Goal: Information Seeking & Learning: Compare options

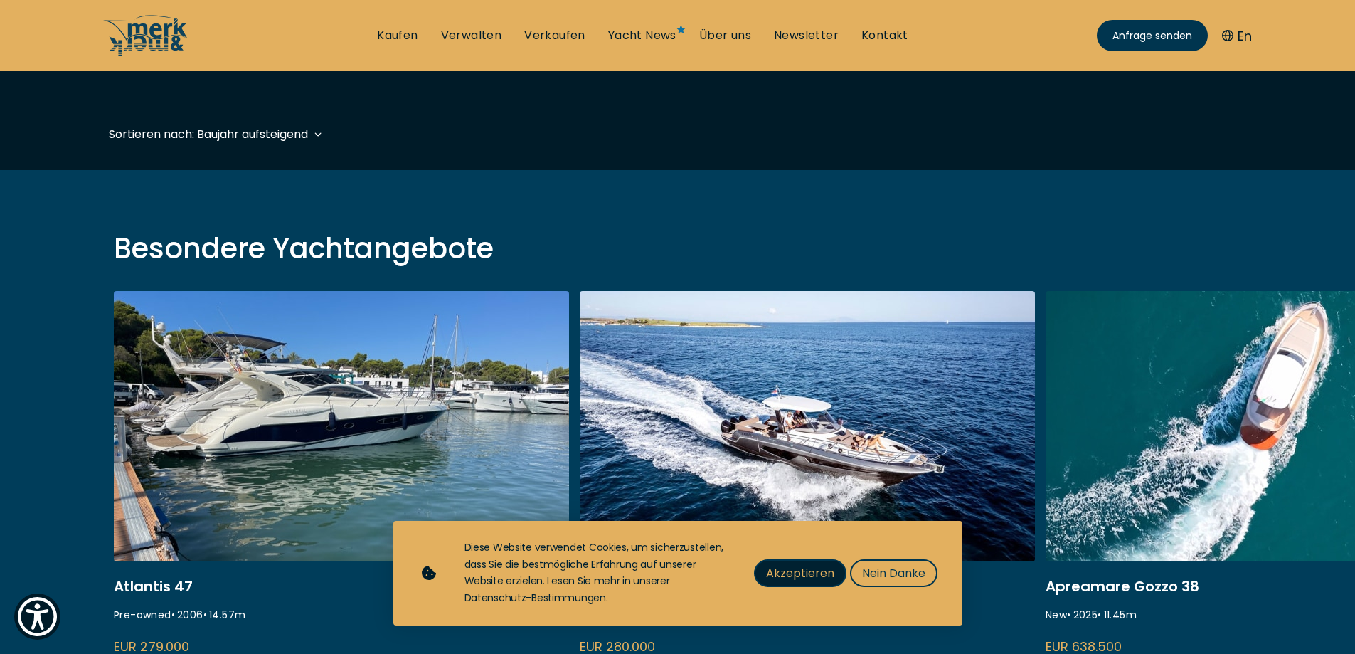
click at [793, 576] on span "Akzeptieren" at bounding box center [800, 573] width 68 height 18
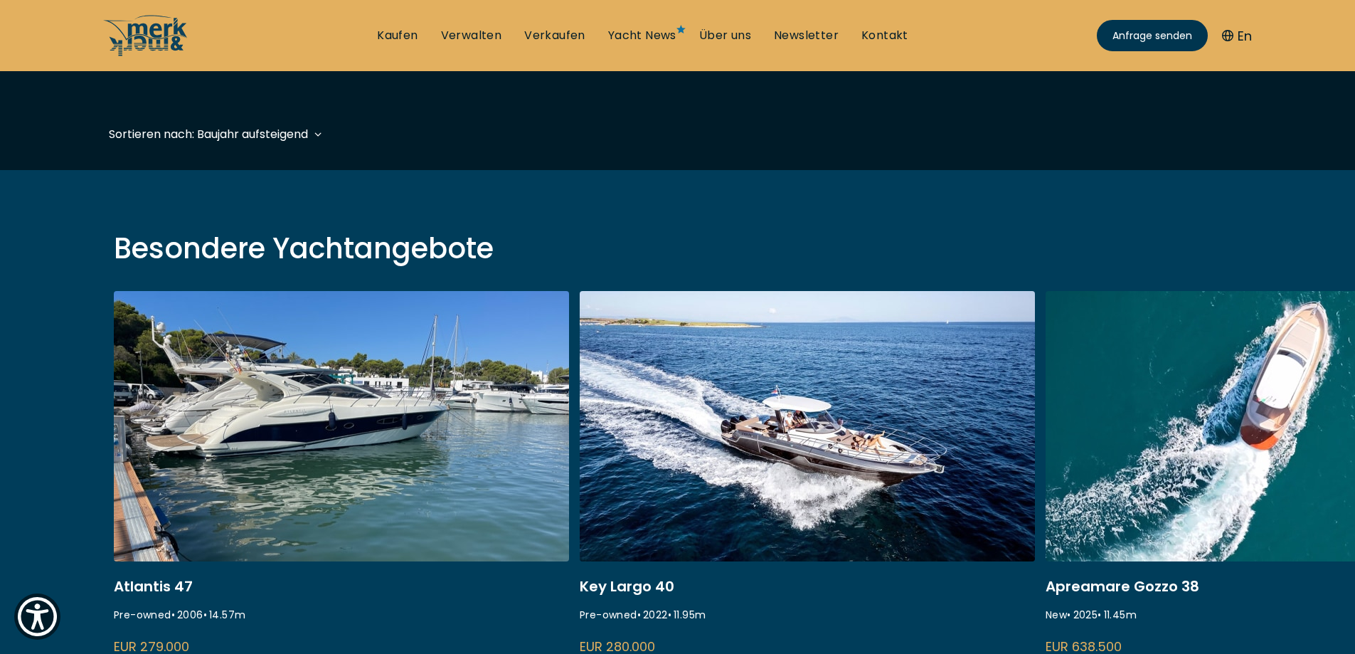
scroll to position [498, 0]
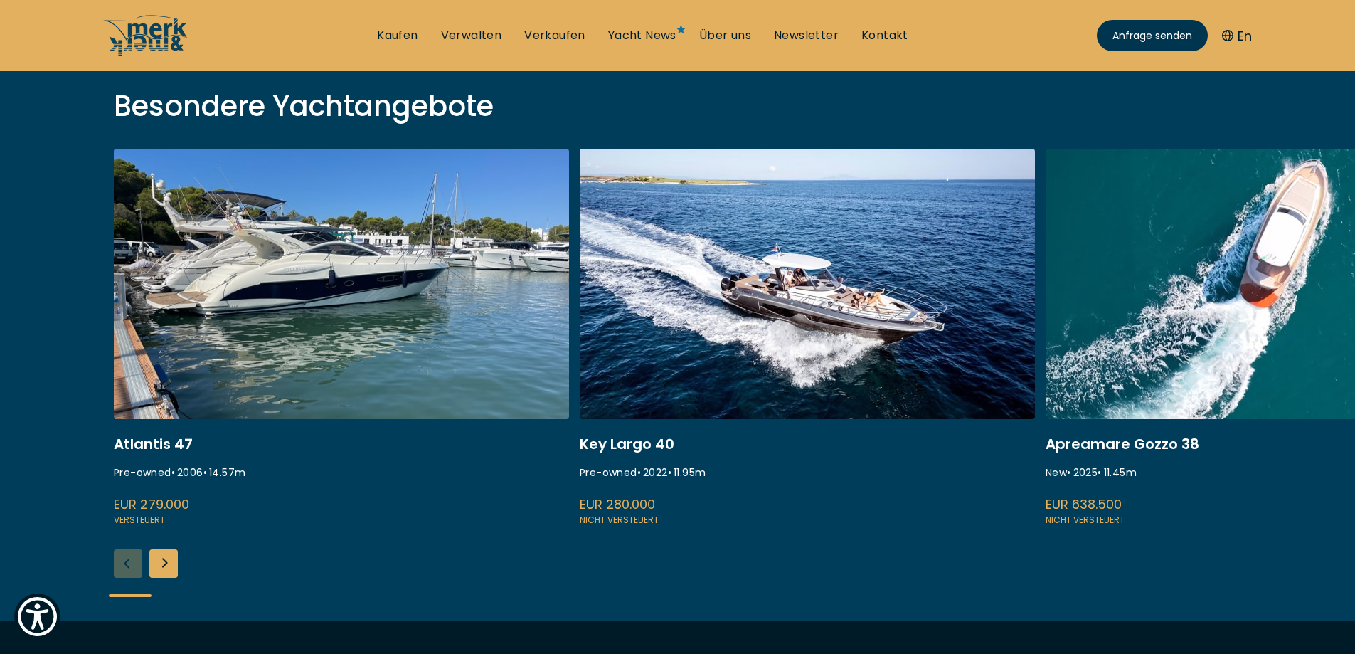
click at [1179, 354] on link at bounding box center [1273, 338] width 455 height 379
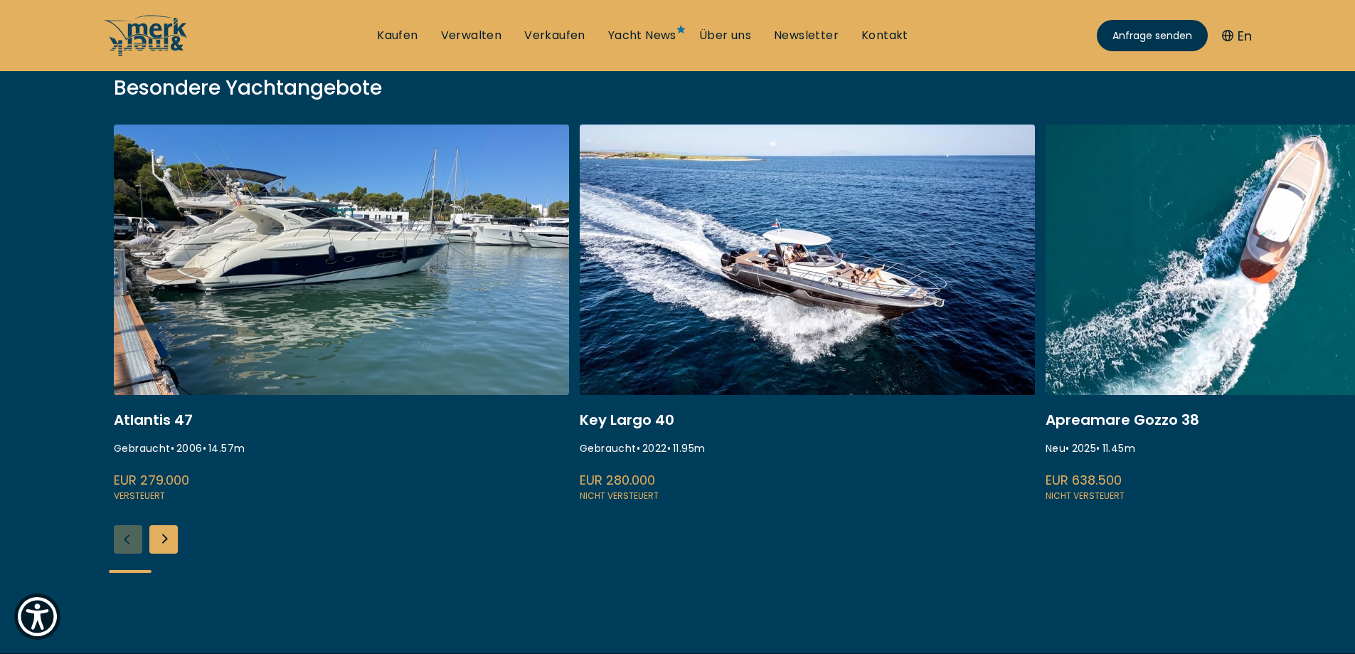
scroll to position [285, 0]
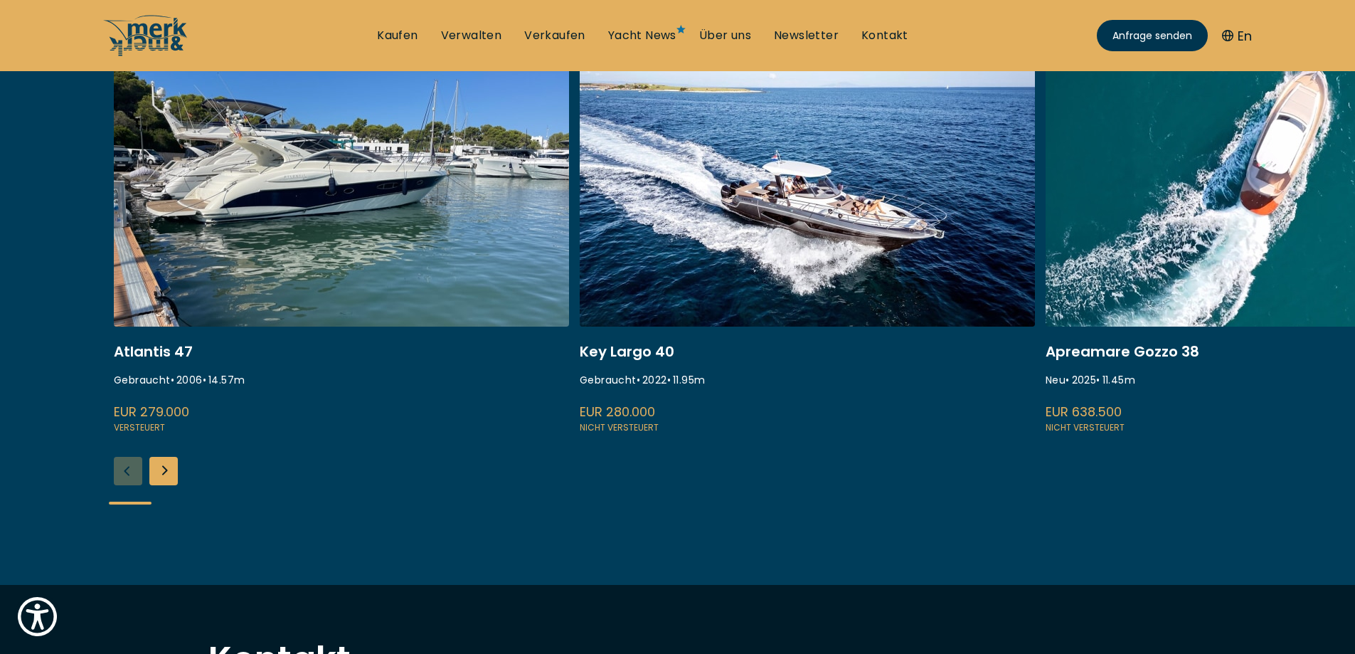
click at [1172, 260] on link at bounding box center [1273, 245] width 455 height 379
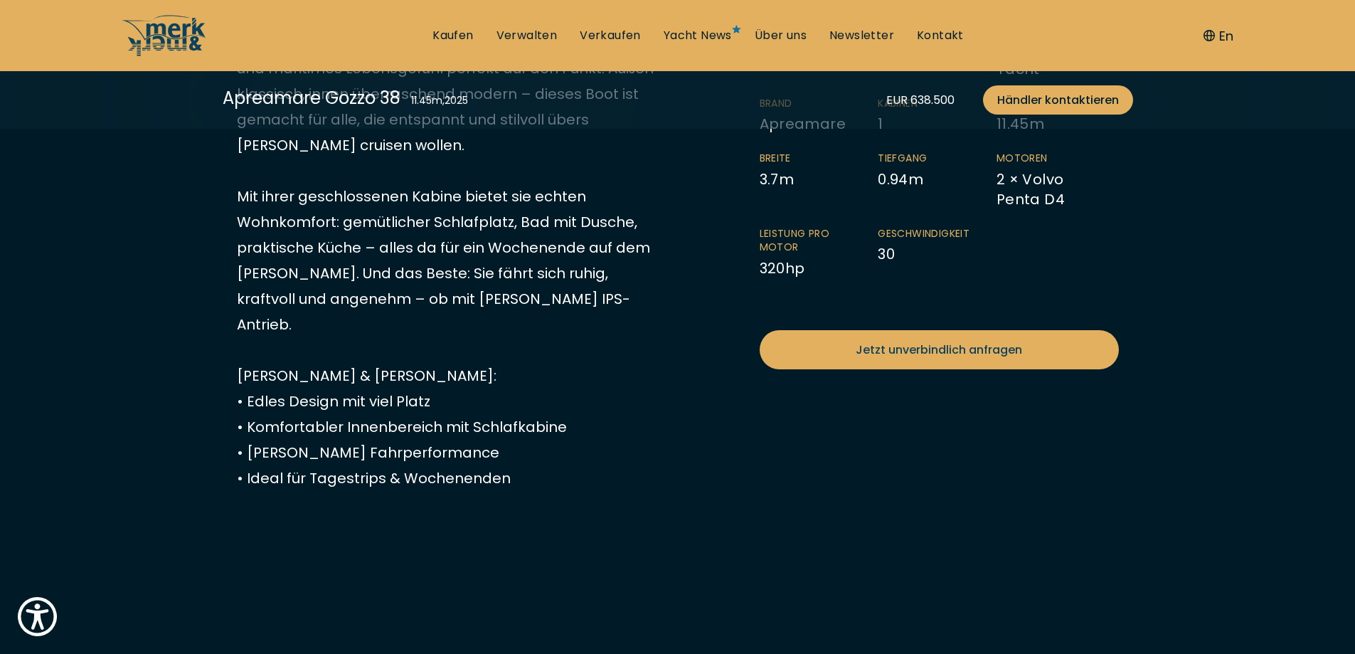
scroll to position [569, 0]
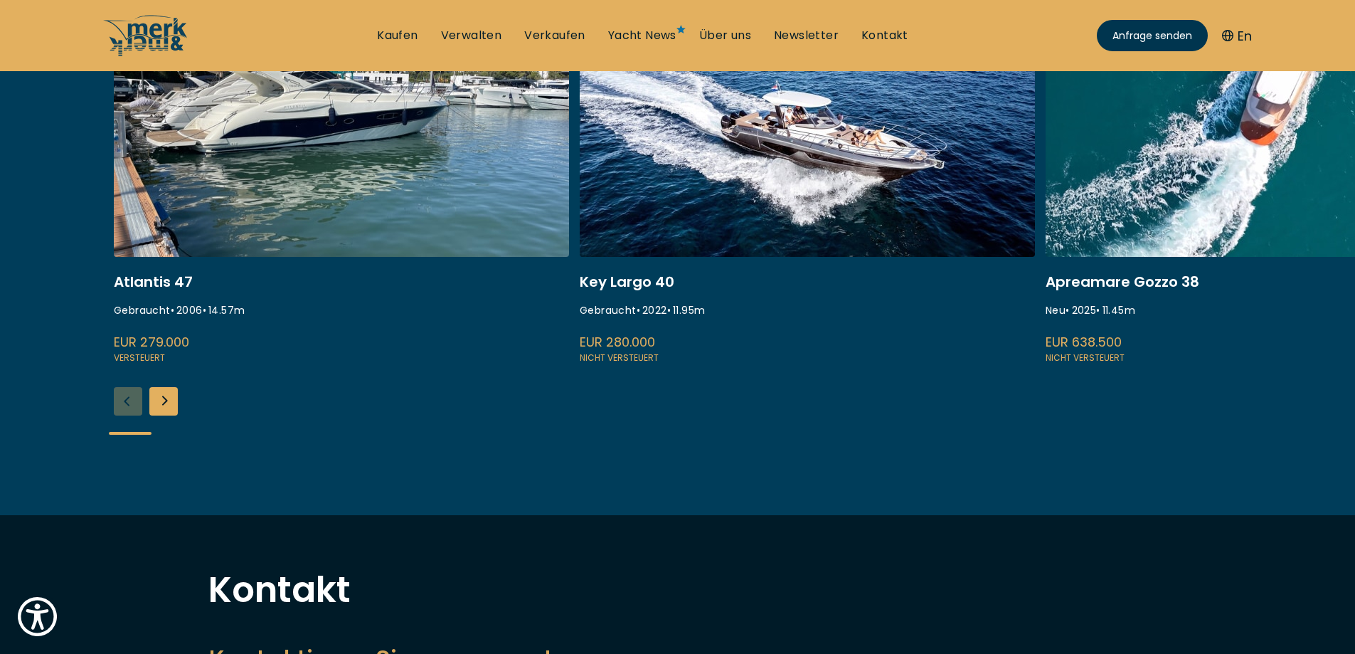
scroll to position [348, 0]
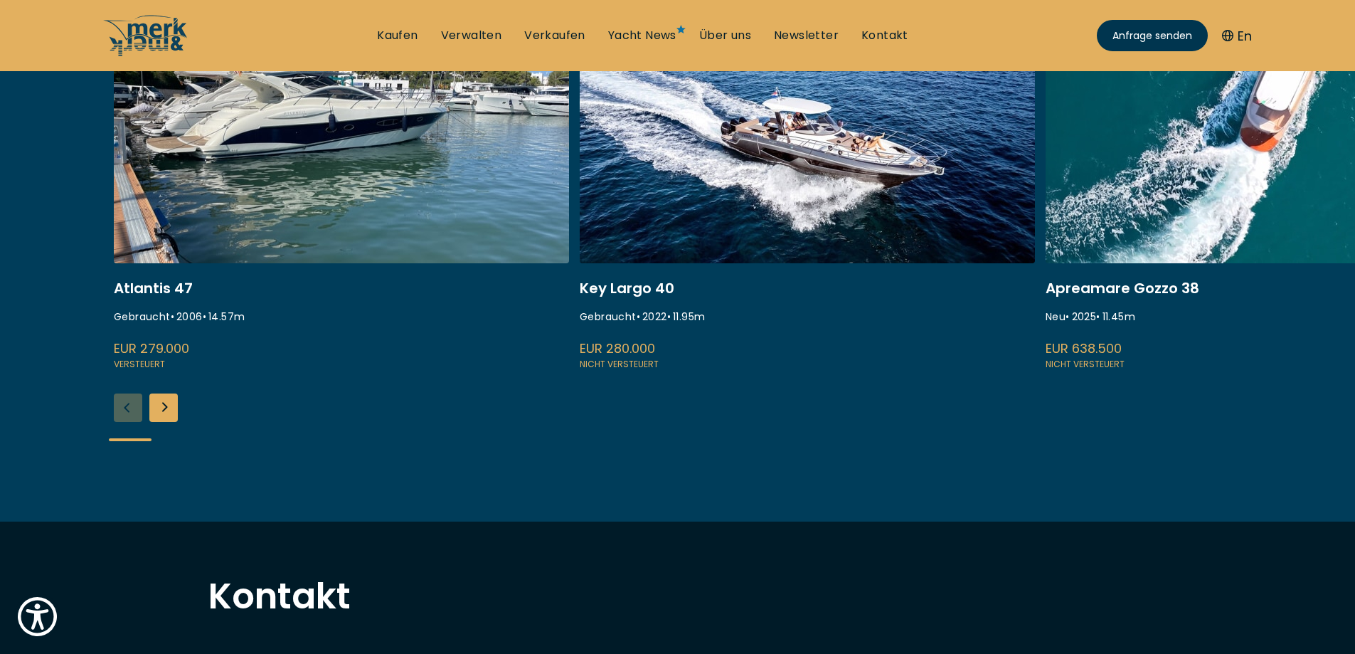
click at [254, 207] on link at bounding box center [341, 182] width 455 height 379
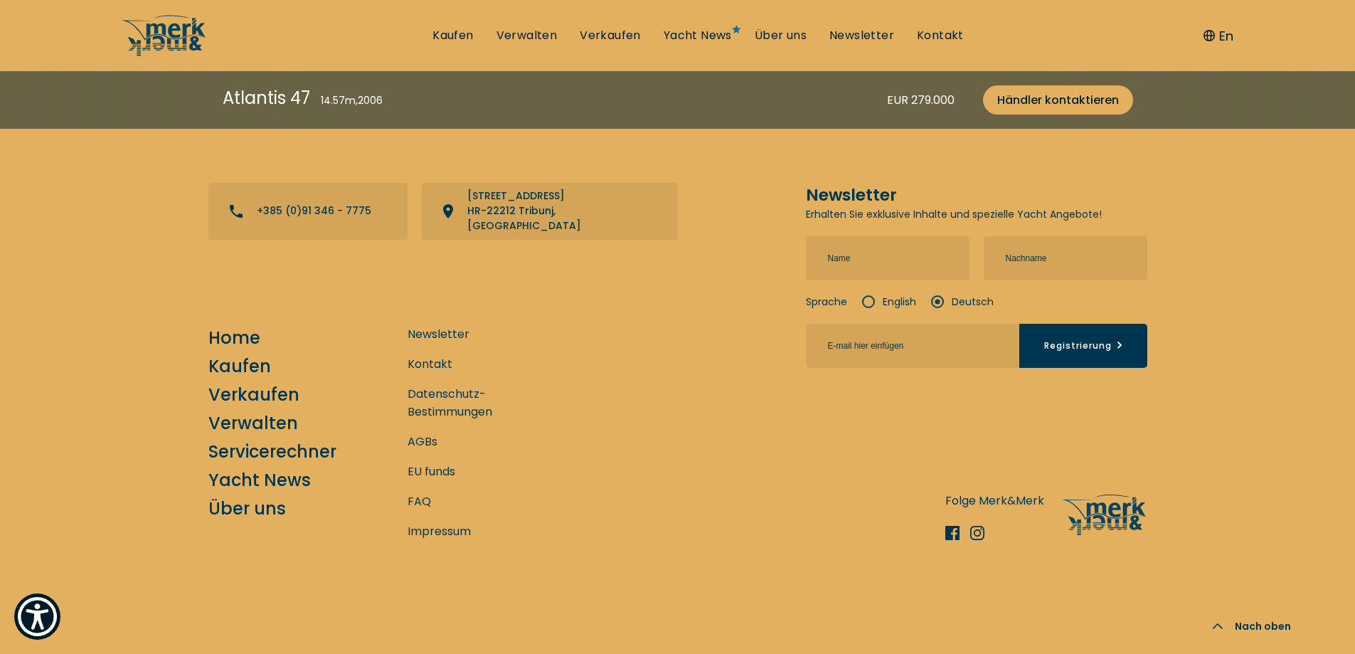
scroll to position [5190, 0]
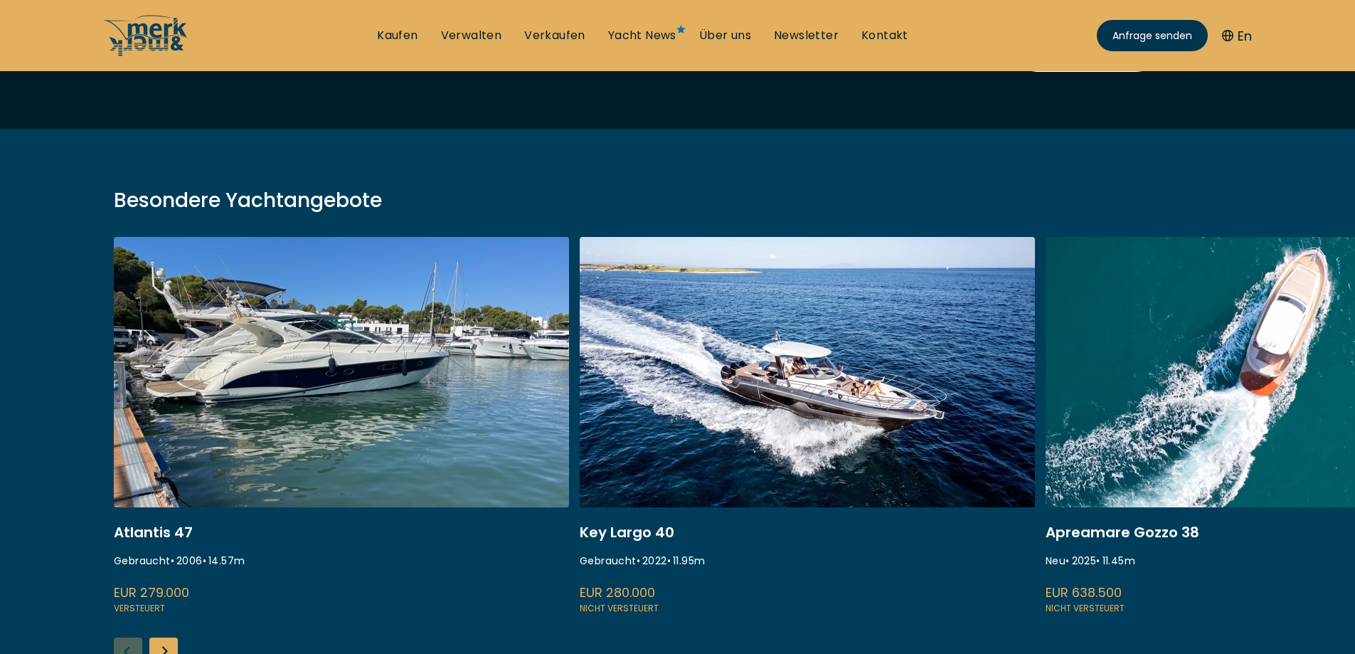
scroll to position [356, 0]
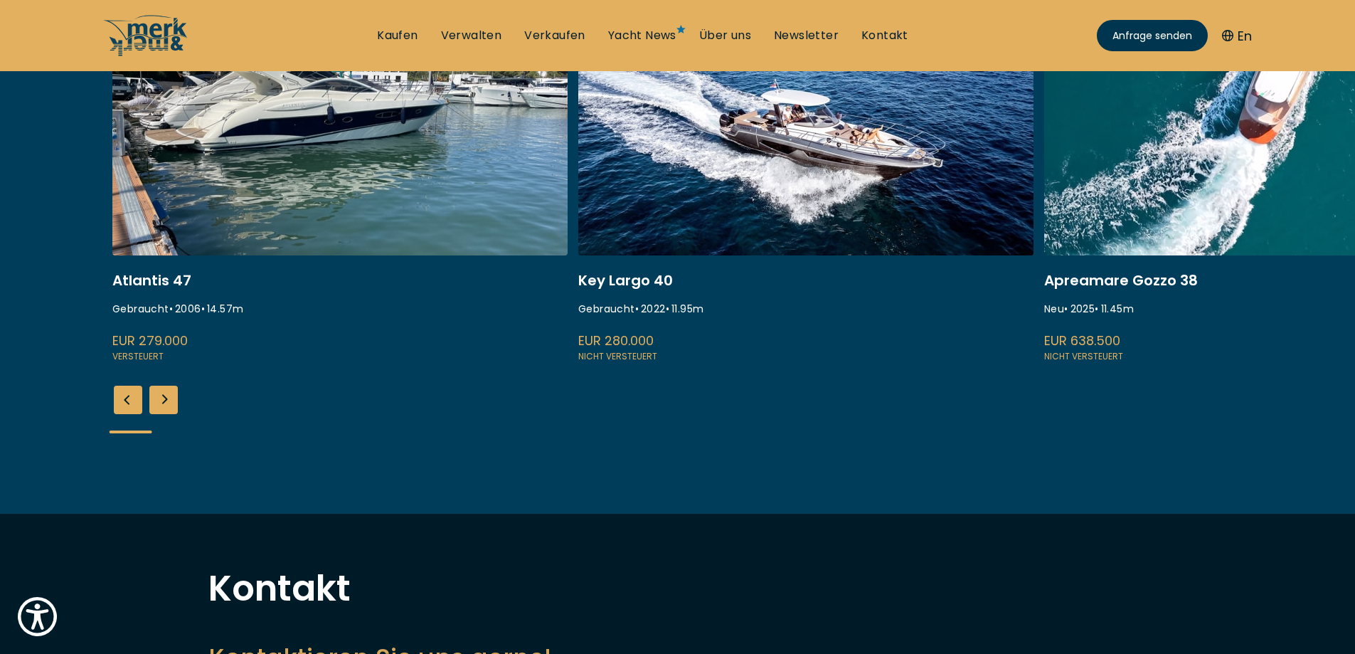
click at [172, 399] on div "Next slide" at bounding box center [163, 400] width 28 height 28
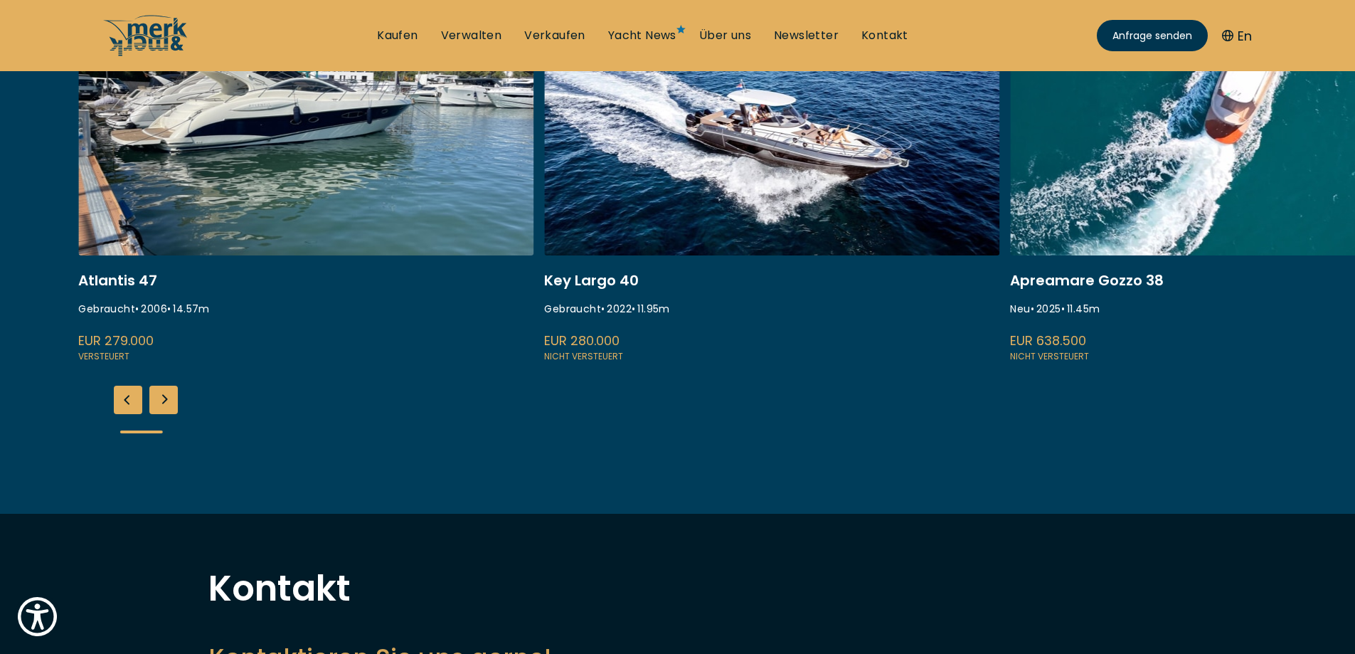
click at [171, 399] on div "Next slide" at bounding box center [163, 400] width 28 height 28
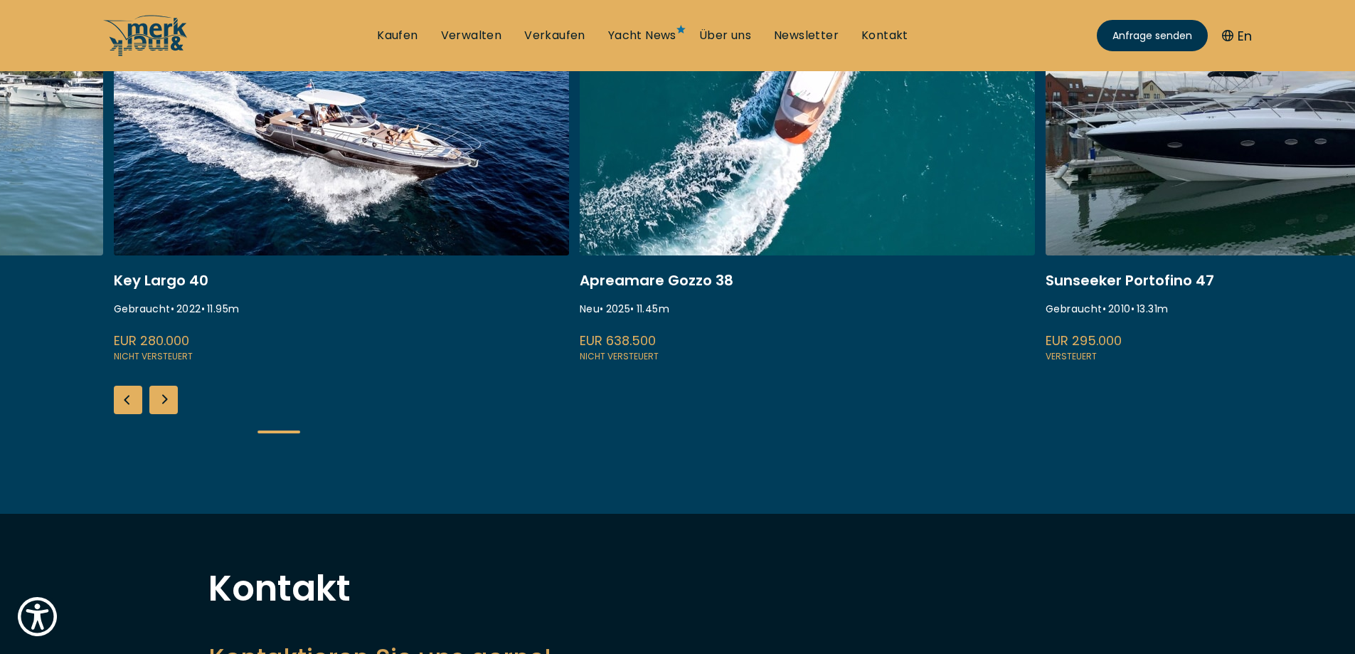
click at [171, 399] on div "Next slide" at bounding box center [163, 400] width 28 height 28
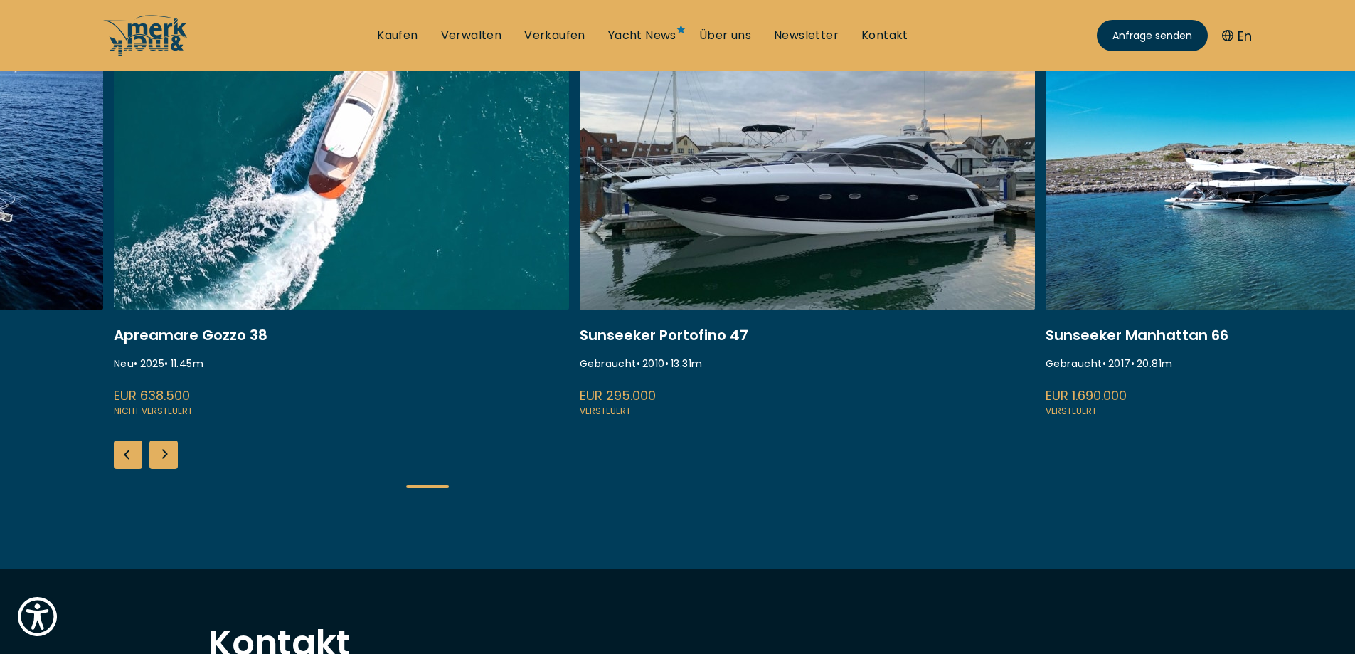
scroll to position [213, 0]
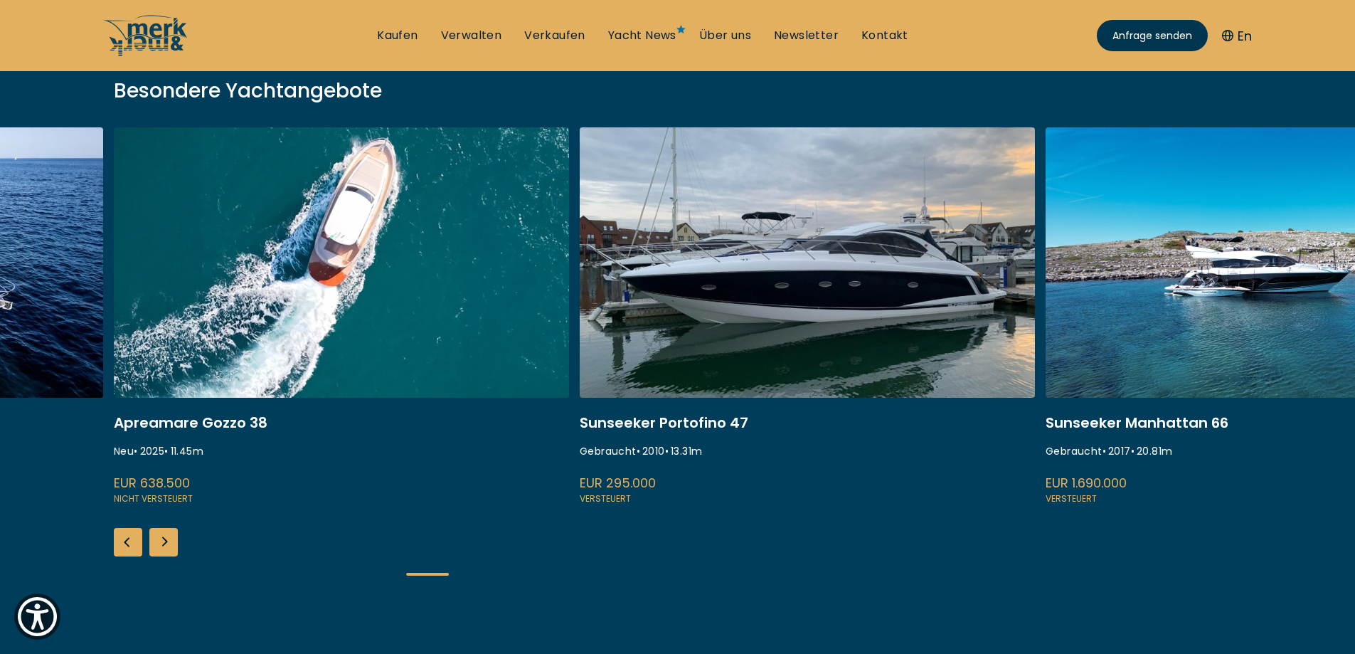
click at [167, 532] on div "Next slide" at bounding box center [163, 542] width 28 height 28
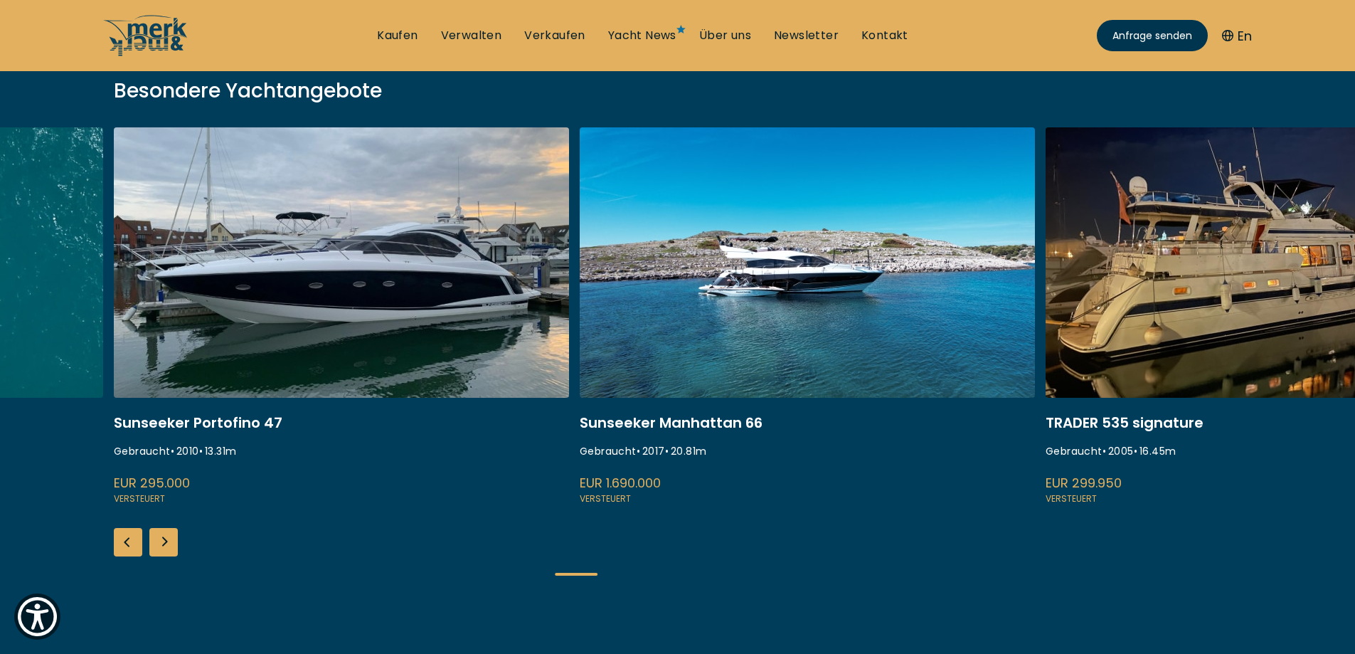
click at [167, 532] on div "Next slide" at bounding box center [163, 542] width 28 height 28
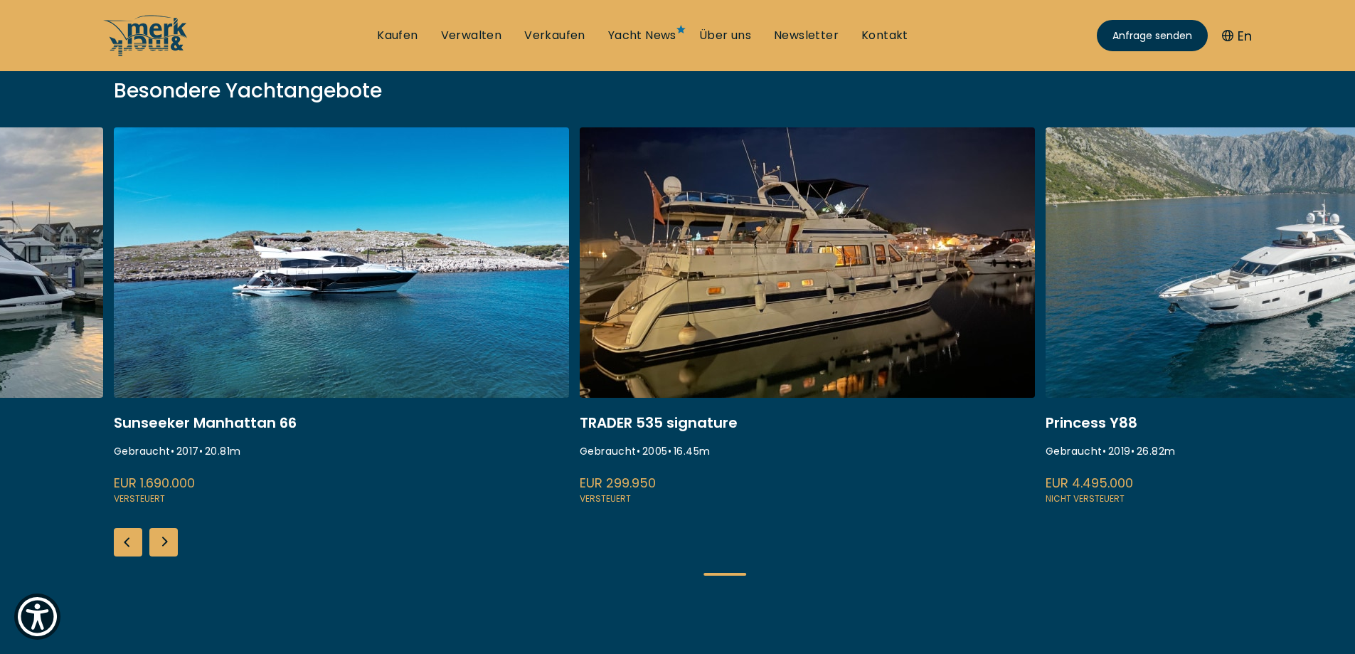
click at [167, 532] on div "Next slide" at bounding box center [163, 542] width 28 height 28
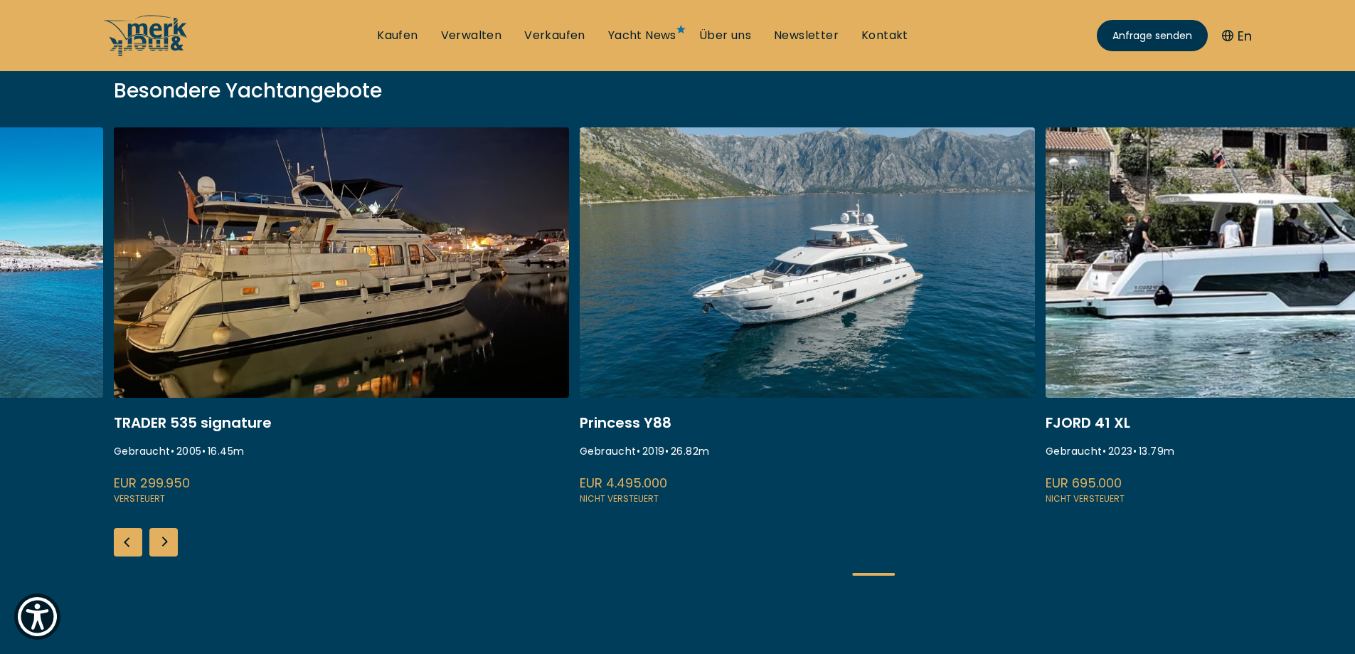
click at [167, 532] on div "Next slide" at bounding box center [163, 542] width 28 height 28
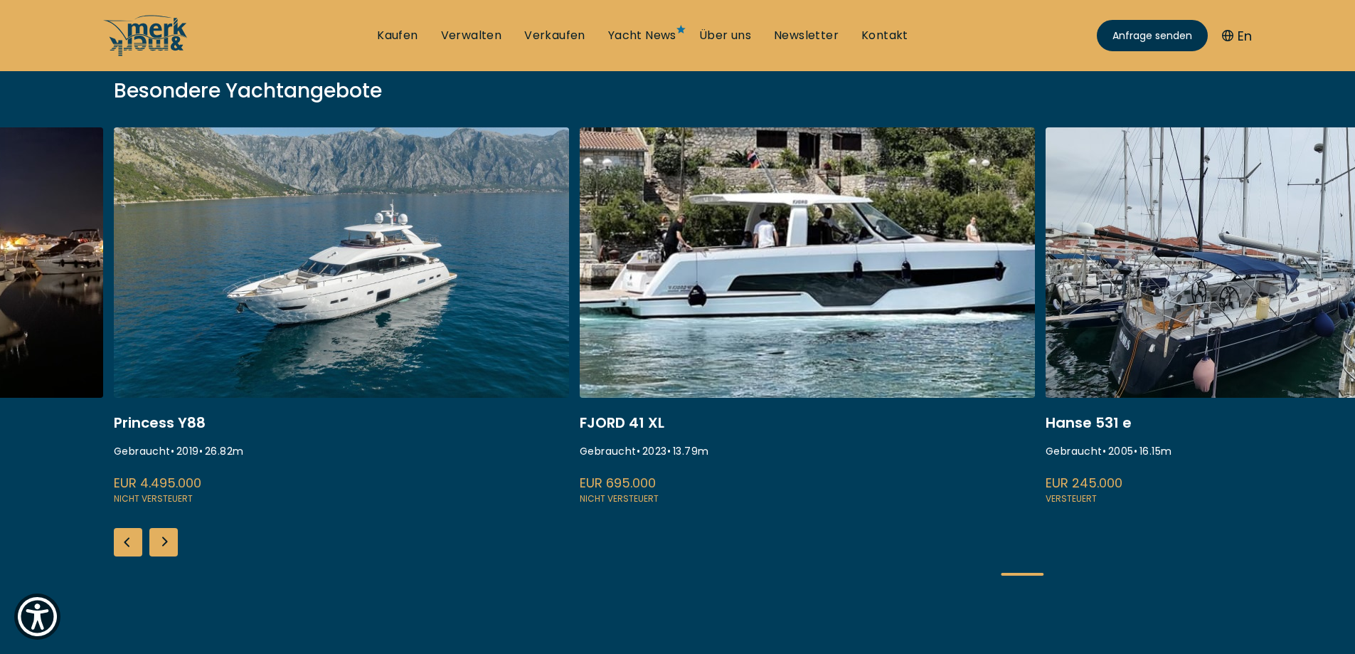
click at [319, 161] on link at bounding box center [341, 316] width 455 height 379
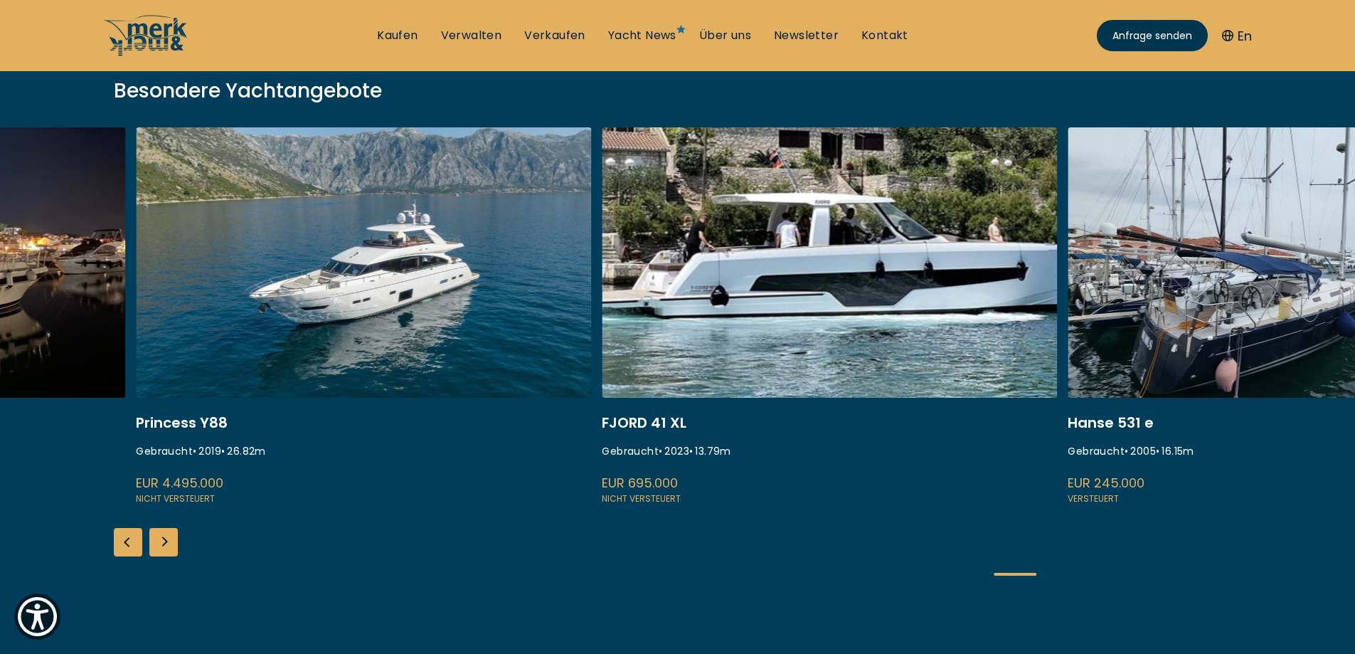
click at [298, 198] on link at bounding box center [363, 316] width 455 height 379
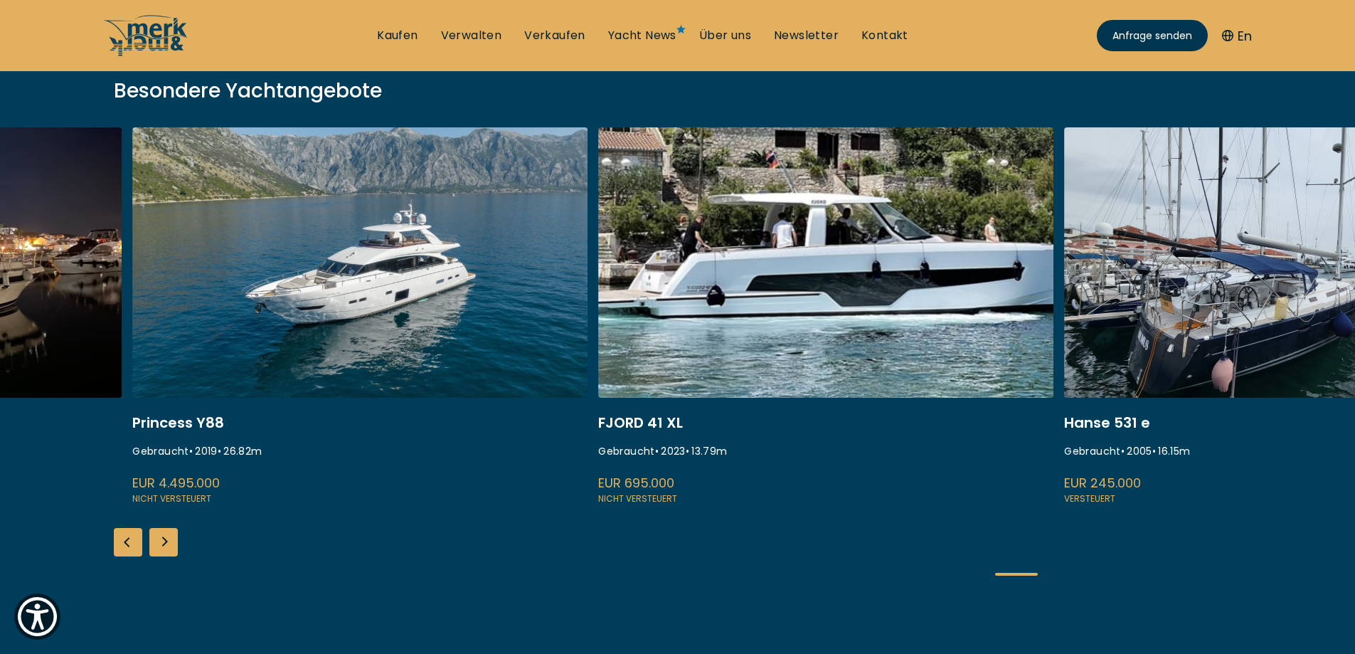
click at [297, 200] on link at bounding box center [359, 316] width 455 height 379
click at [289, 335] on link at bounding box center [359, 316] width 455 height 379
click at [445, 285] on link at bounding box center [359, 316] width 455 height 379
click at [213, 439] on link at bounding box center [359, 316] width 455 height 379
click at [184, 485] on link at bounding box center [359, 316] width 455 height 379
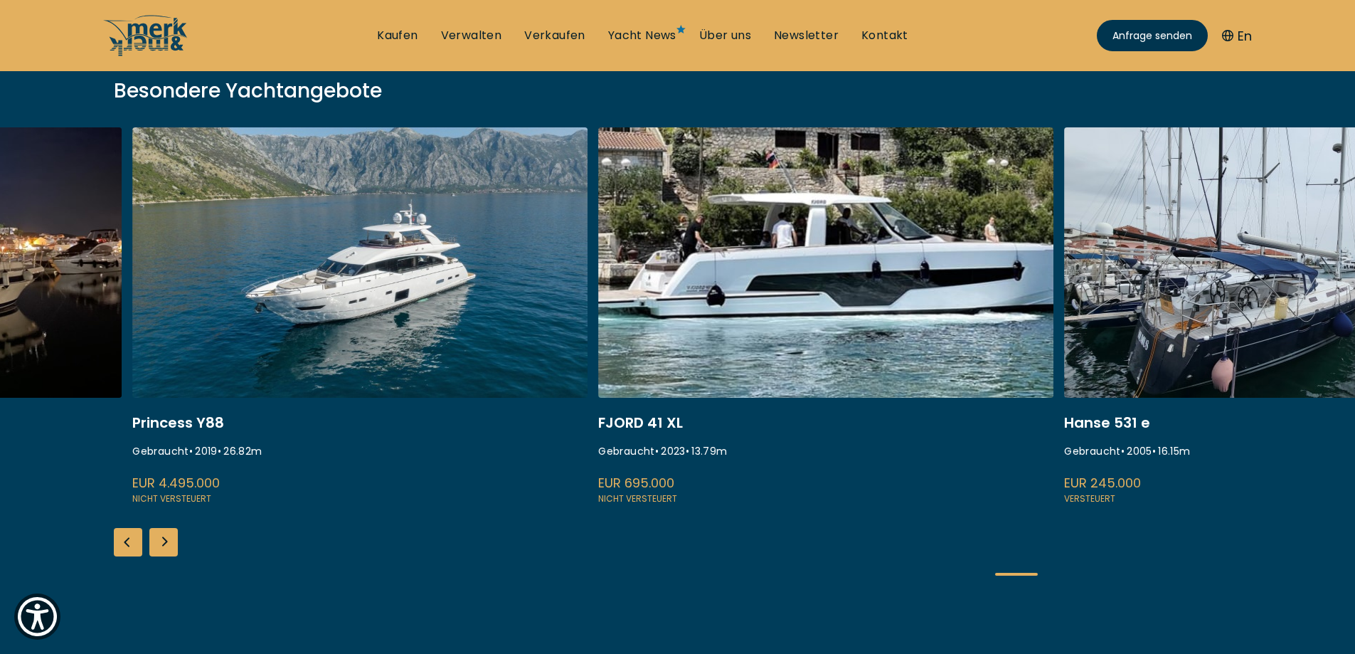
click at [308, 356] on link at bounding box center [359, 316] width 455 height 379
click at [783, 370] on link at bounding box center [825, 316] width 455 height 379
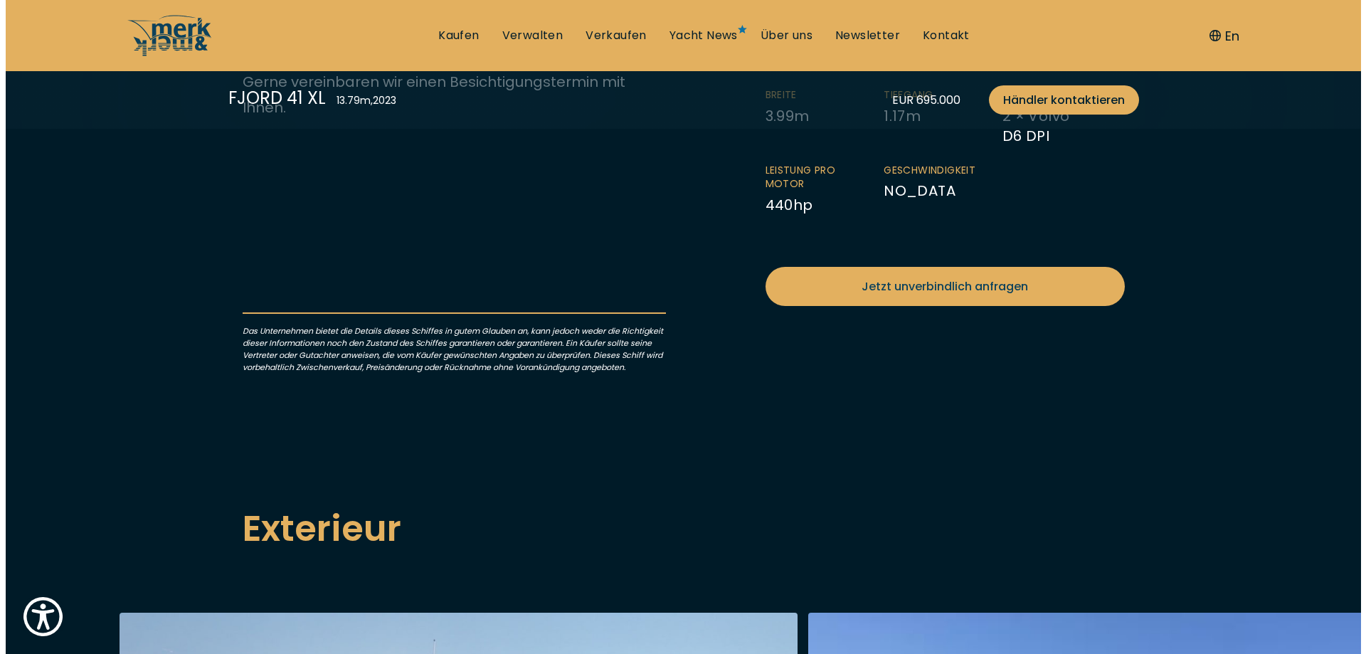
scroll to position [498, 0]
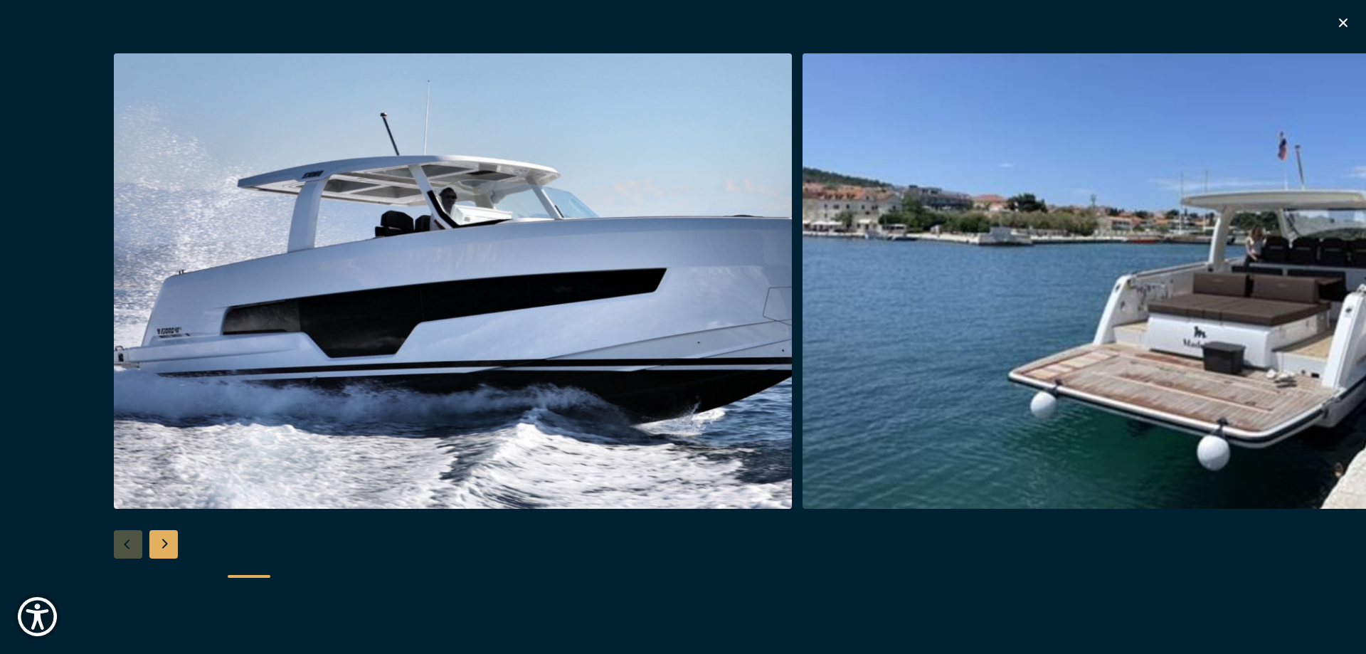
click at [156, 543] on div "Next slide" at bounding box center [163, 544] width 28 height 28
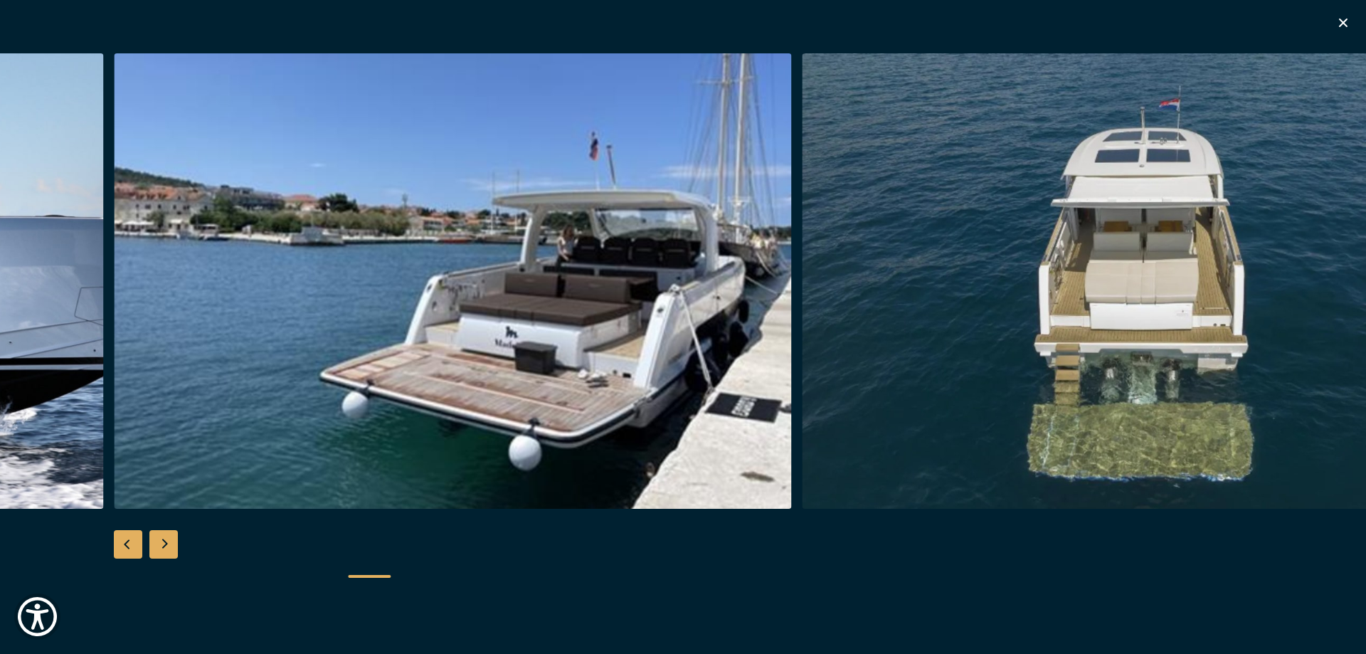
click at [164, 542] on div "Next slide" at bounding box center [163, 544] width 28 height 28
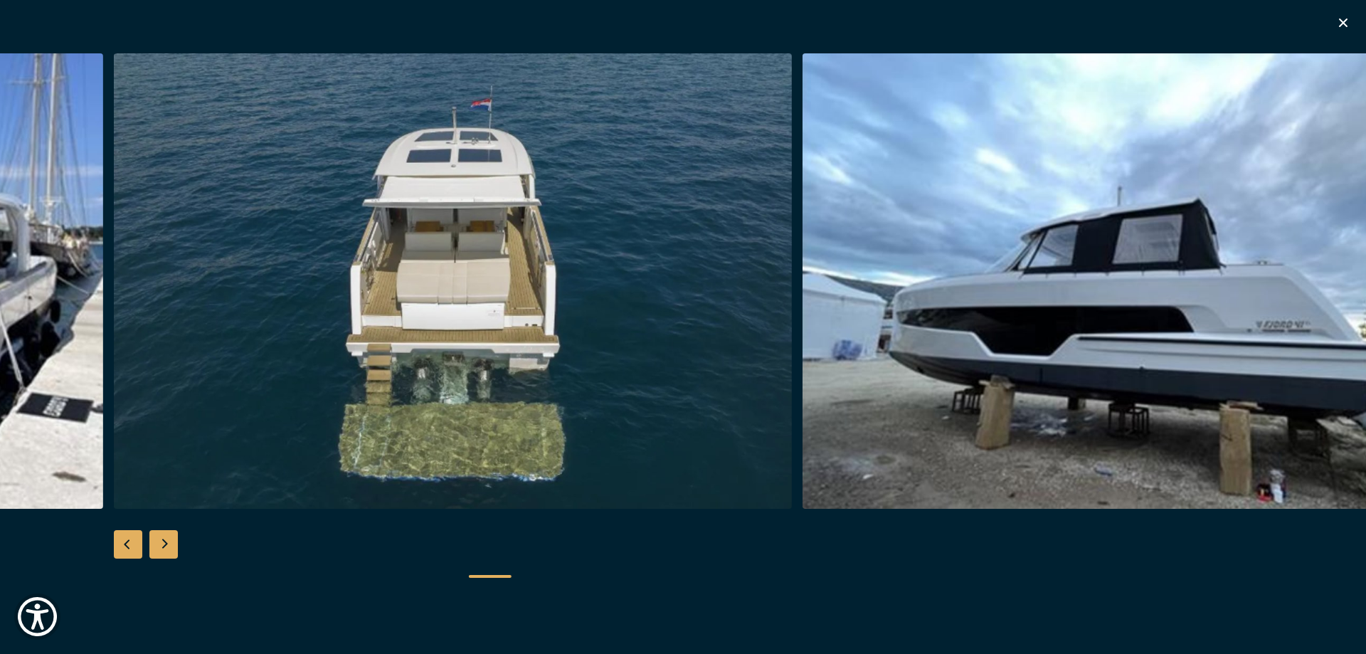
click at [164, 541] on div "Next slide" at bounding box center [163, 544] width 28 height 28
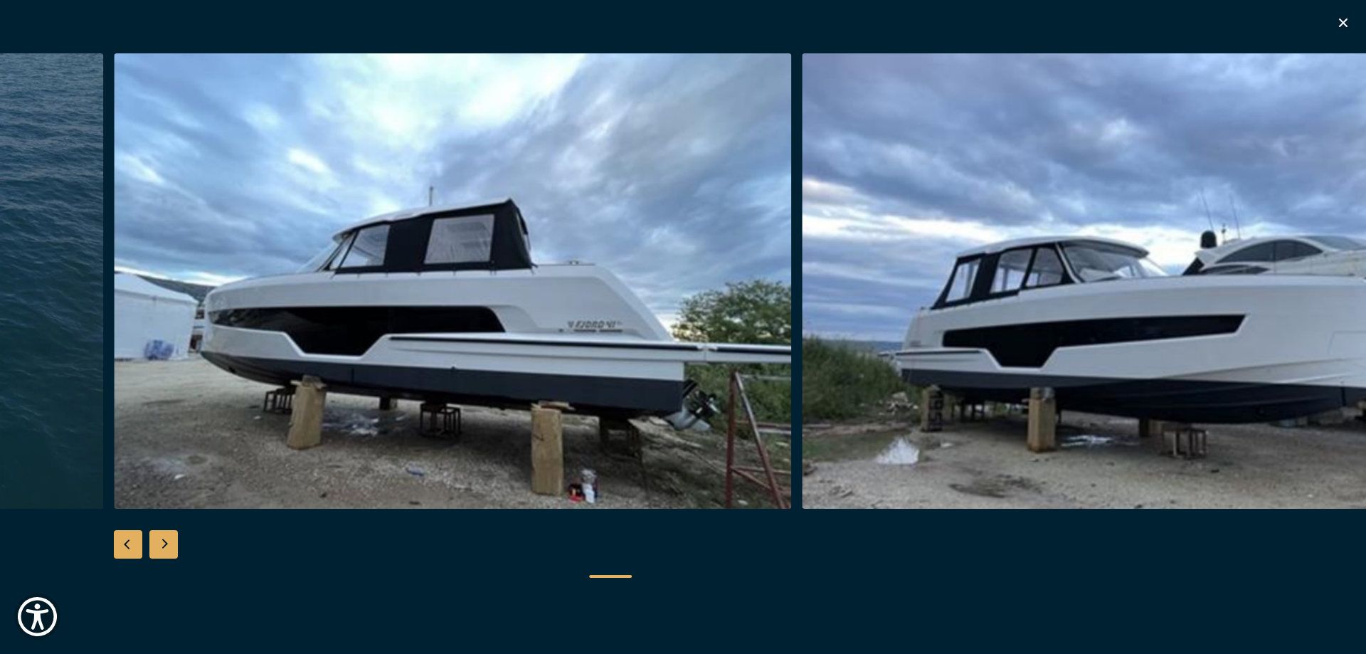
click at [164, 541] on div "Next slide" at bounding box center [163, 544] width 28 height 28
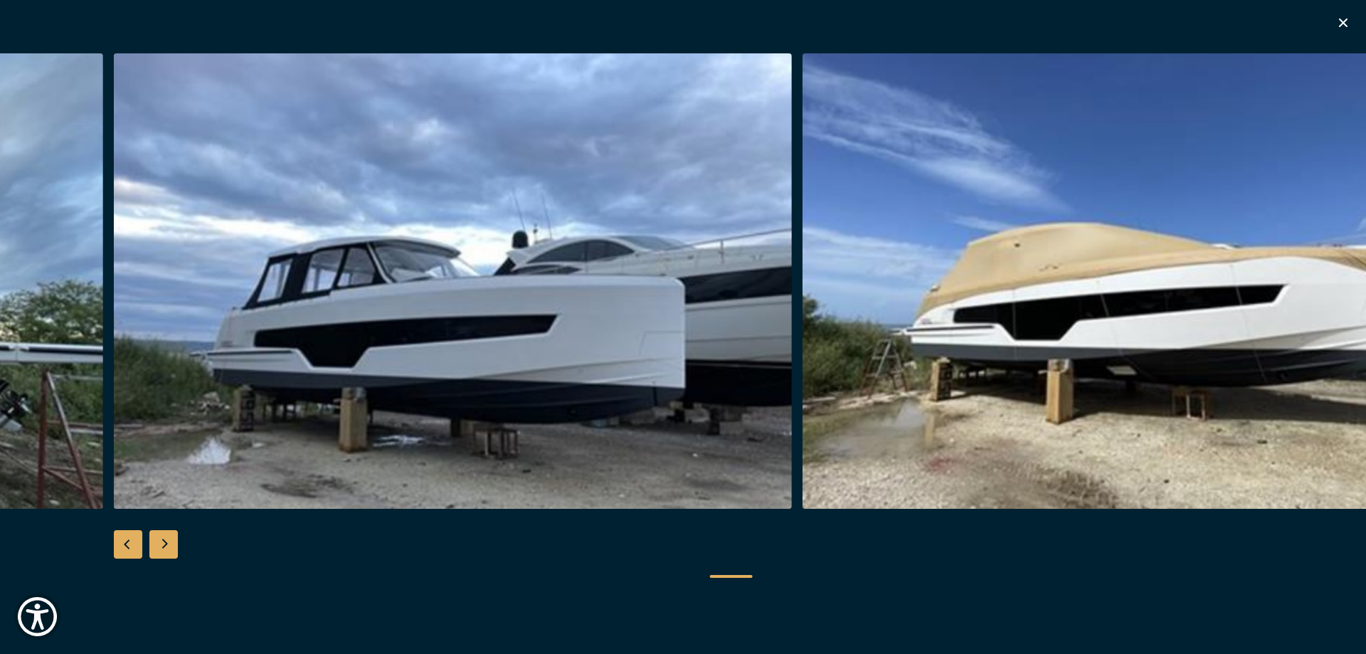
click at [168, 551] on div "Next slide" at bounding box center [163, 544] width 28 height 28
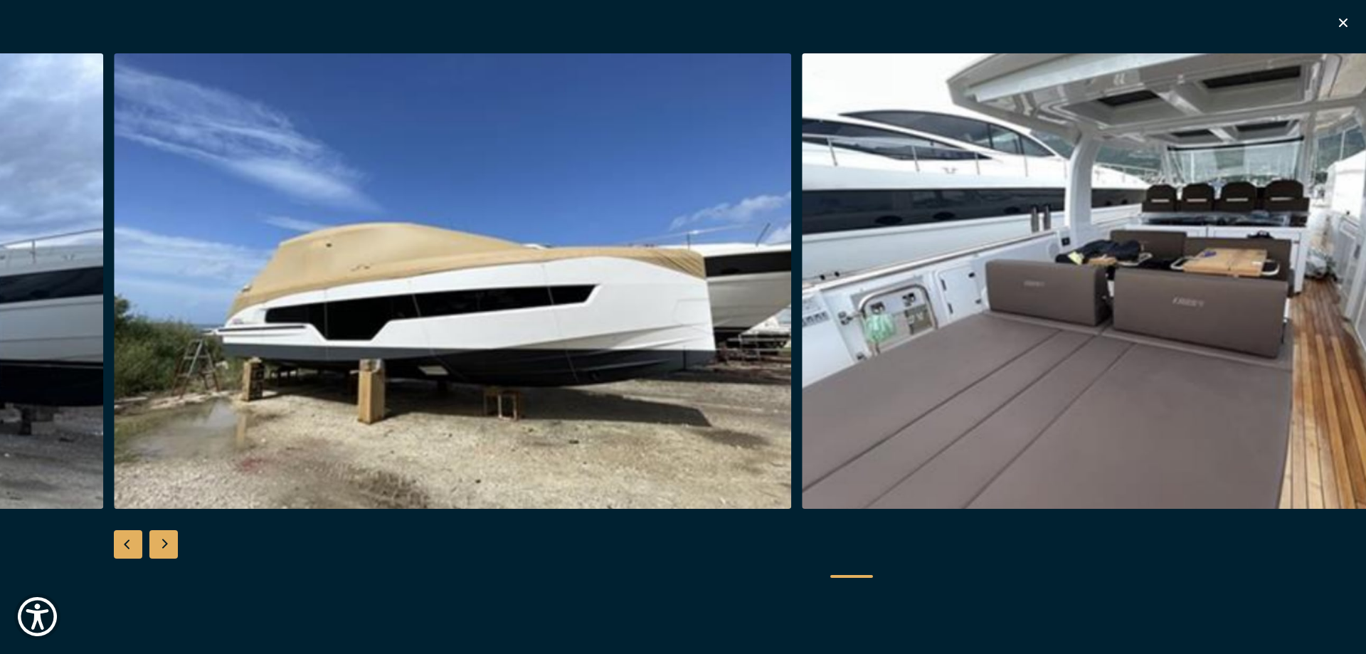
click at [162, 538] on div "Next slide" at bounding box center [163, 544] width 28 height 28
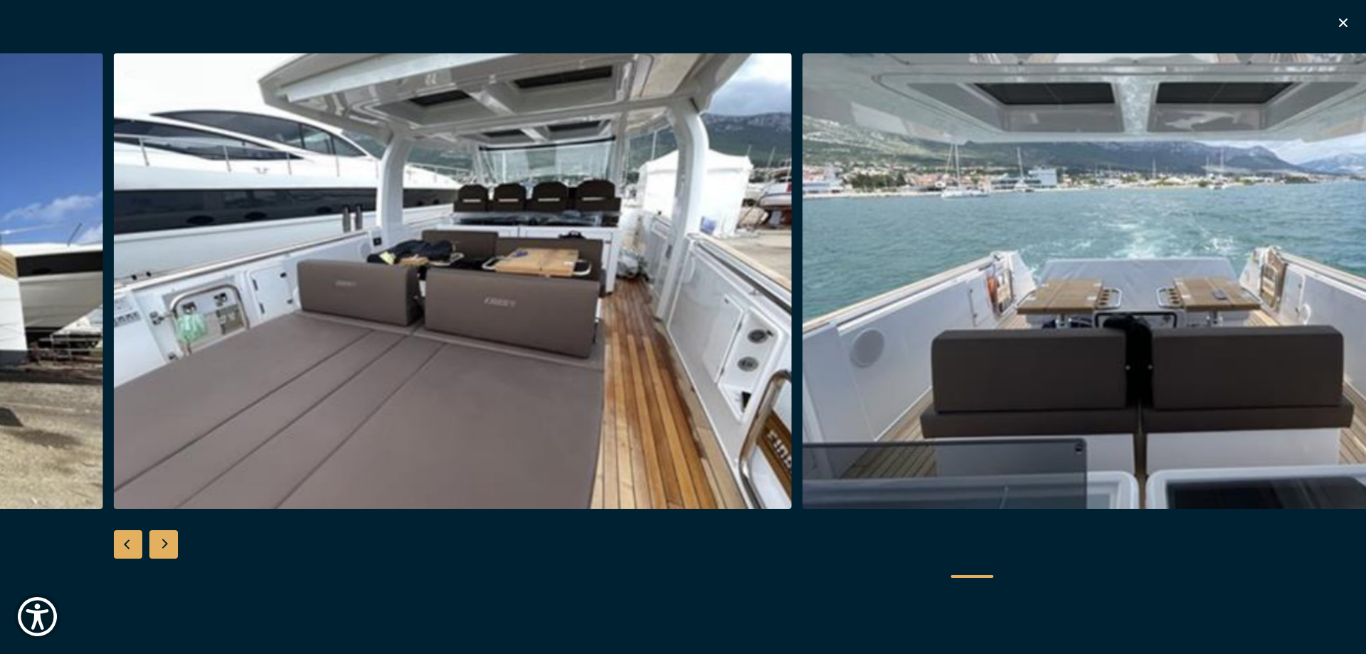
click at [162, 538] on div "Next slide" at bounding box center [163, 544] width 28 height 28
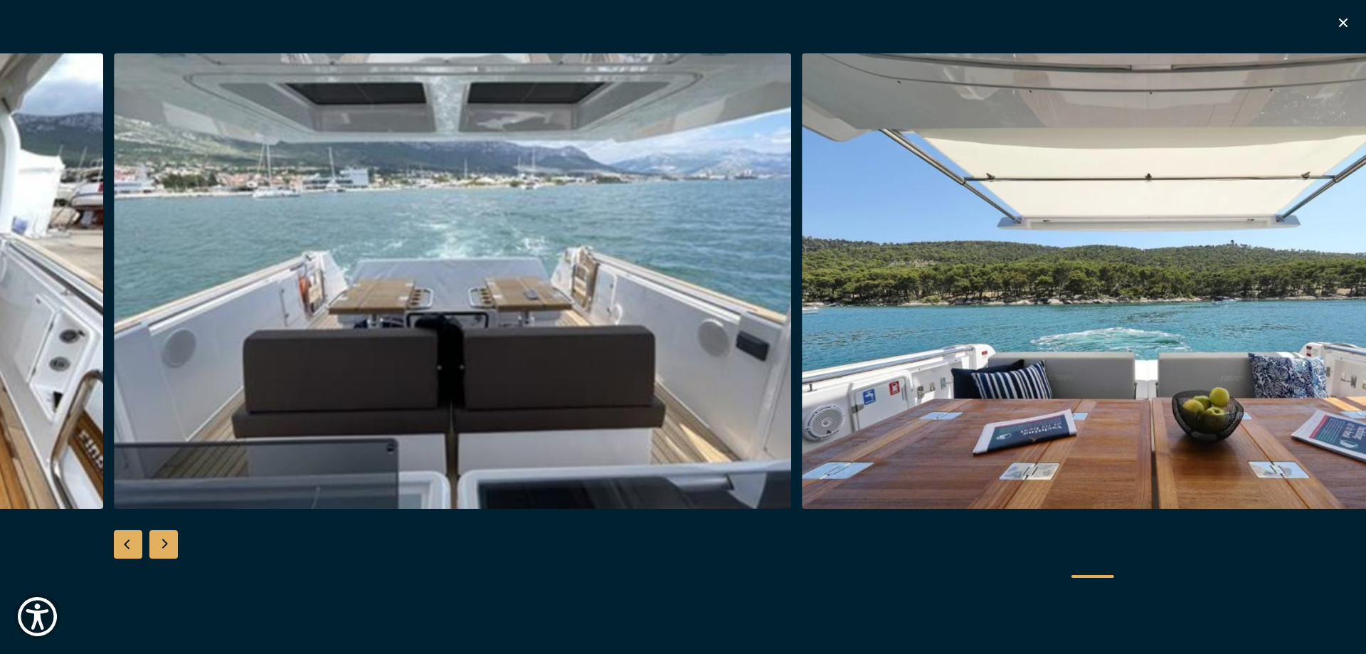
click at [162, 538] on div "Next slide" at bounding box center [163, 544] width 28 height 28
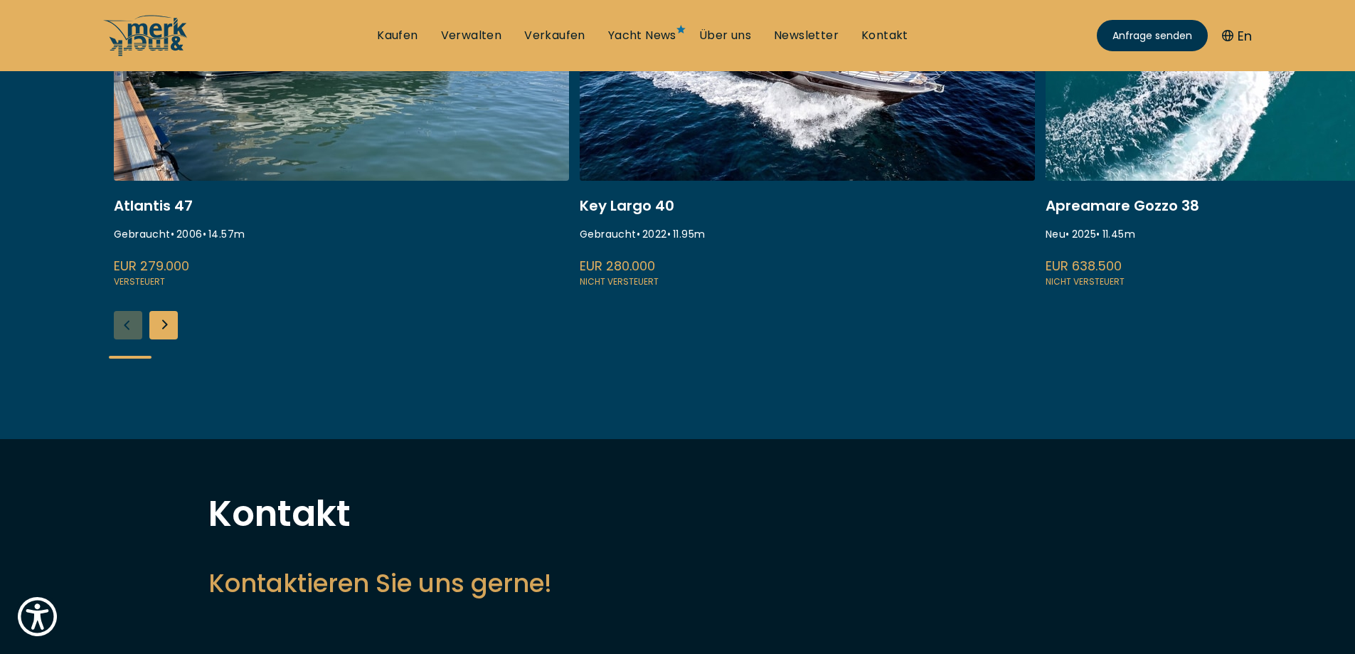
scroll to position [498, 0]
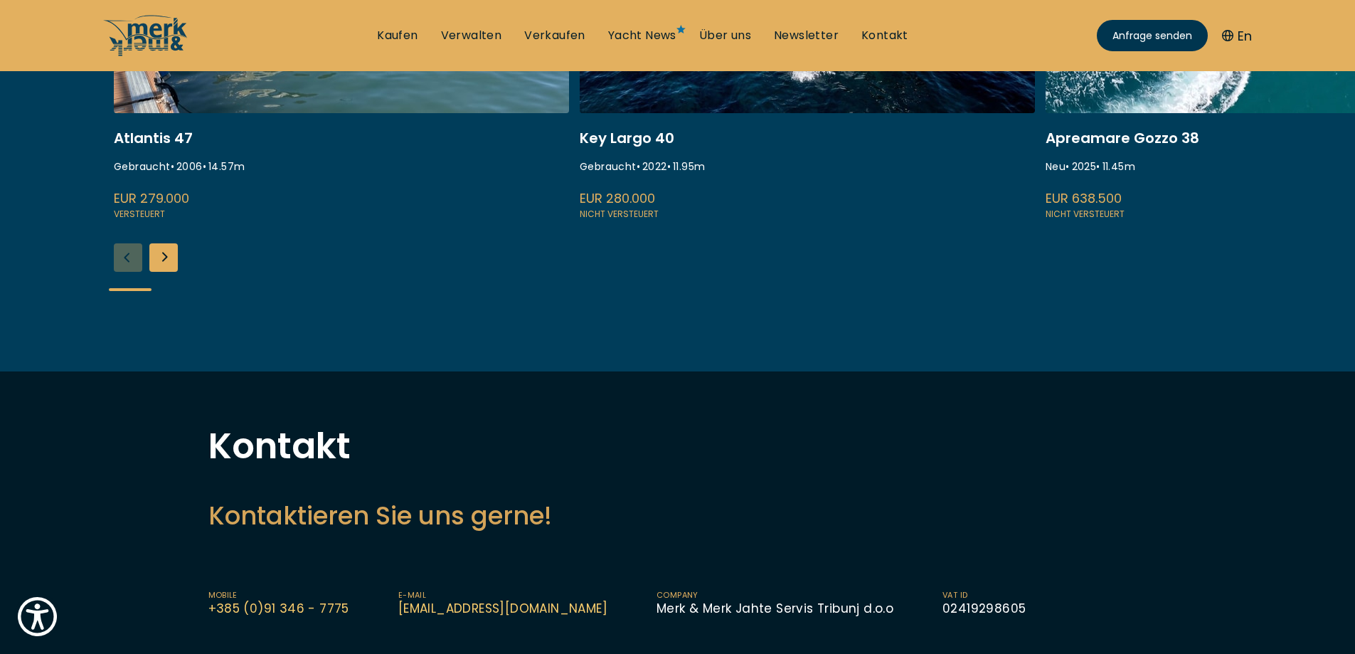
click at [156, 267] on div "Next slide" at bounding box center [163, 257] width 28 height 28
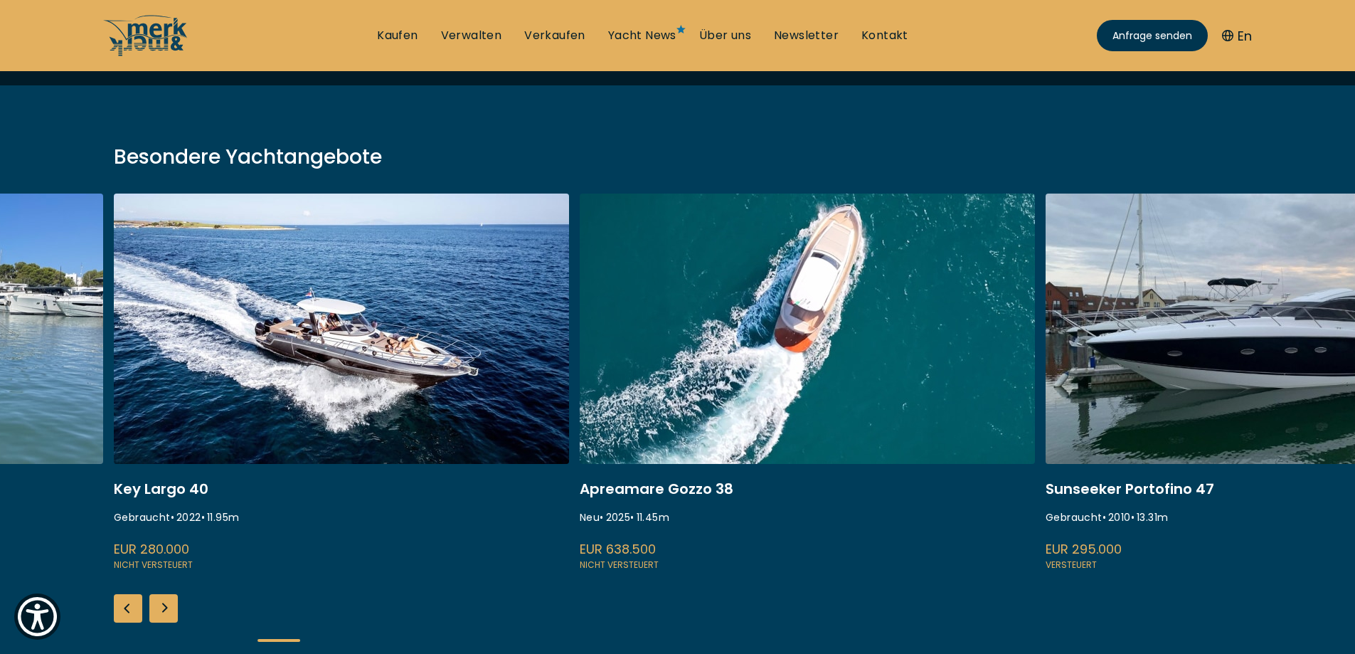
scroll to position [142, 0]
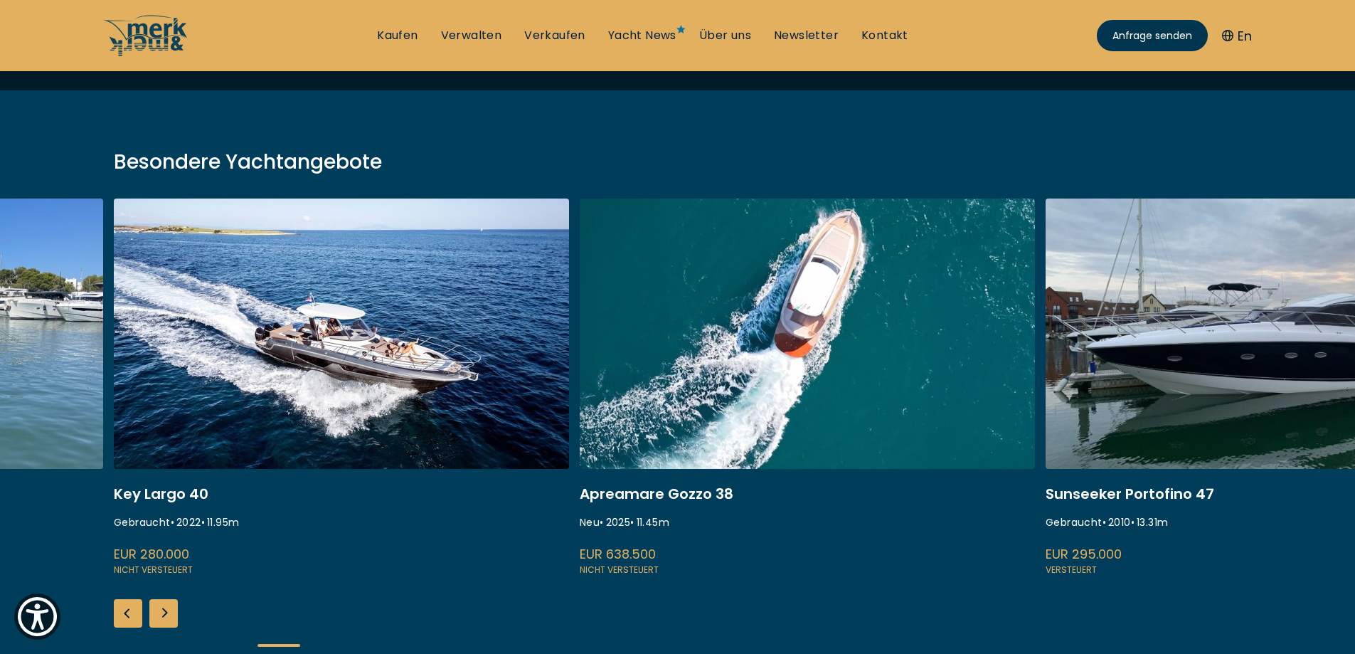
click at [161, 603] on div "Next slide" at bounding box center [163, 613] width 28 height 28
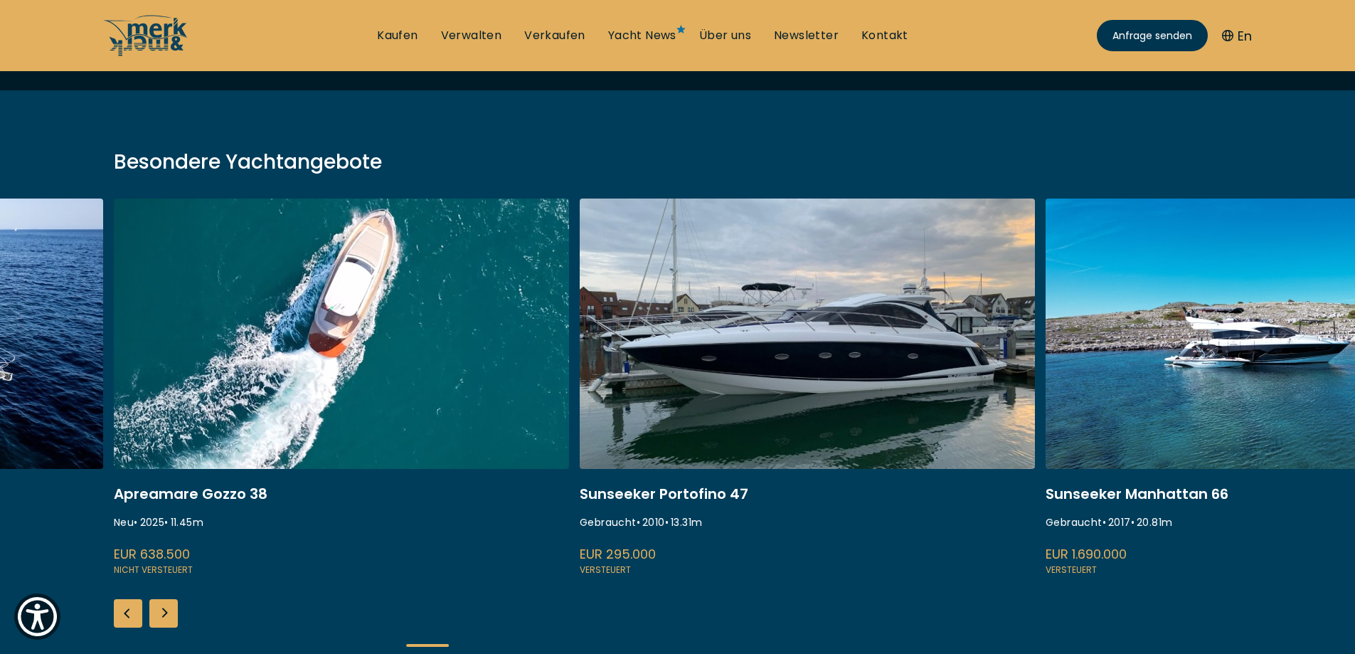
click at [159, 612] on div "Next slide" at bounding box center [163, 613] width 28 height 28
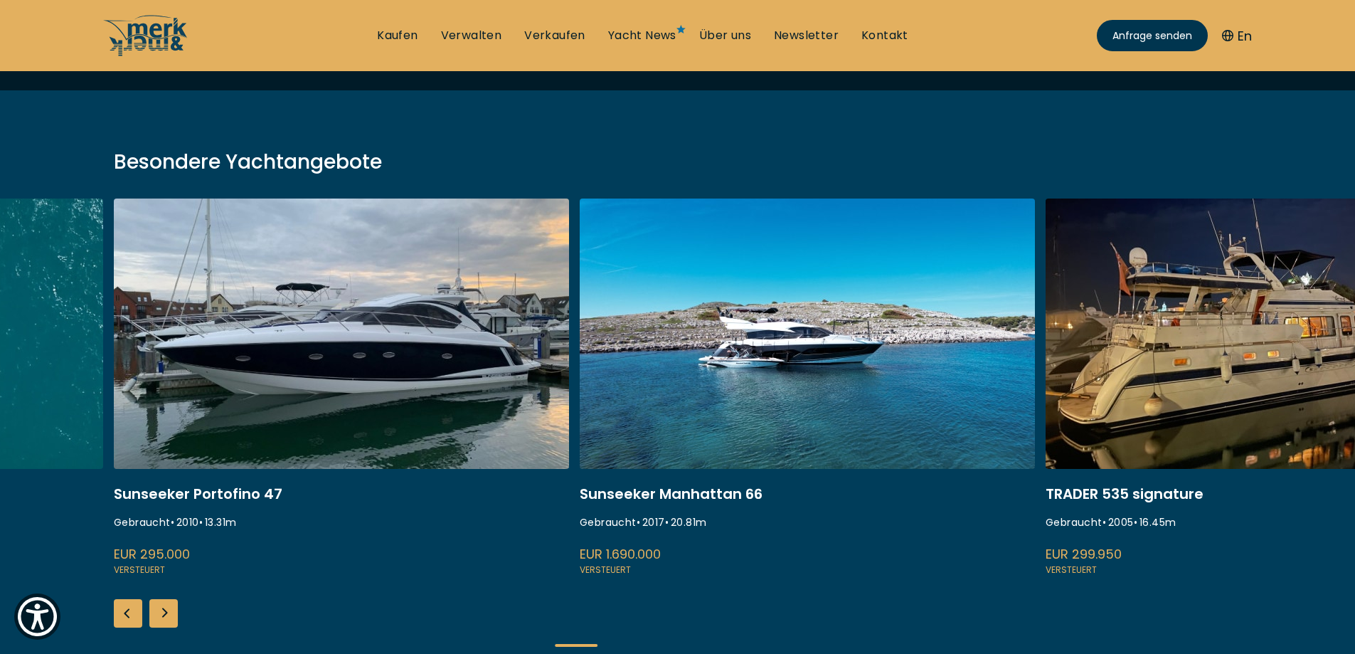
click at [156, 608] on div "Next slide" at bounding box center [163, 613] width 28 height 28
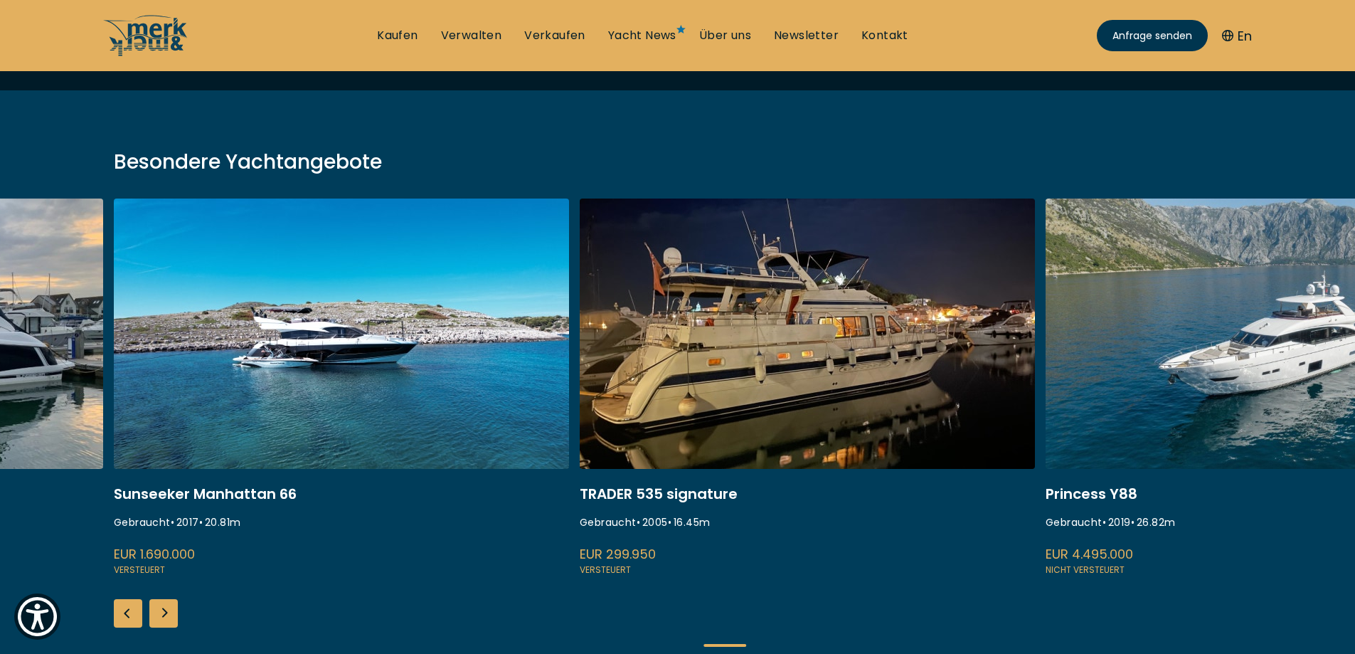
click at [156, 608] on div "Next slide" at bounding box center [163, 613] width 28 height 28
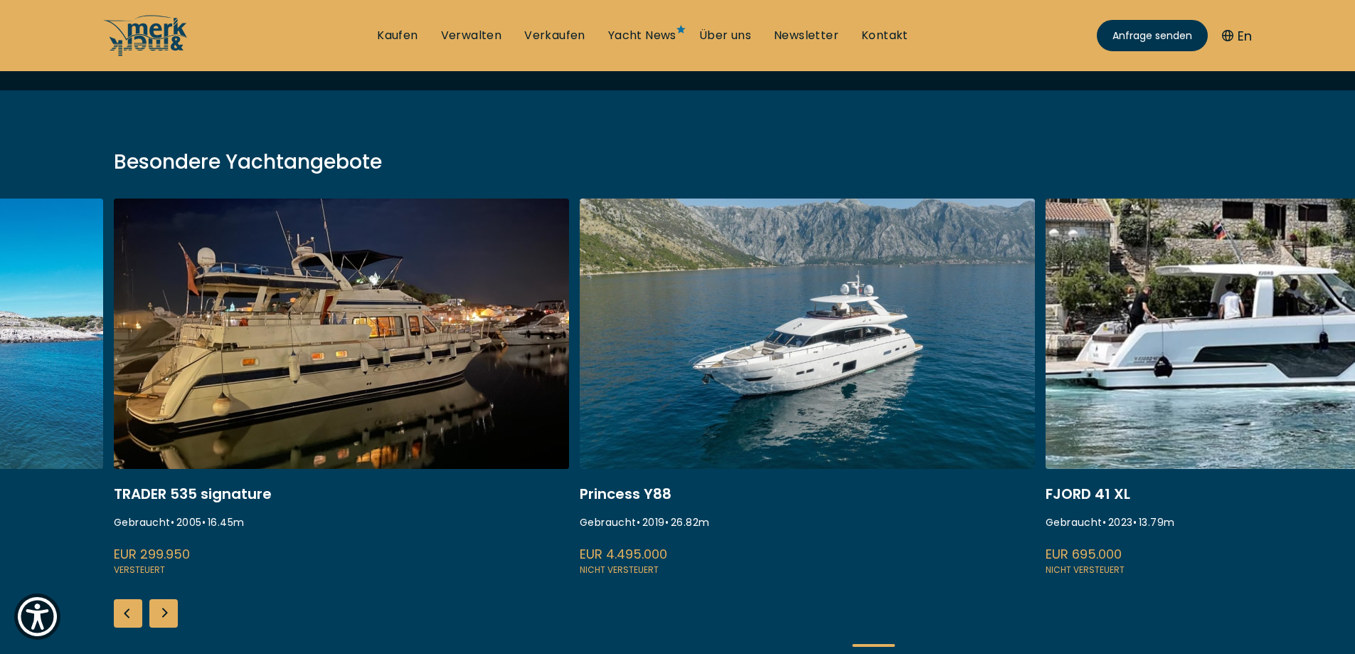
click at [156, 608] on div "Next slide" at bounding box center [163, 613] width 28 height 28
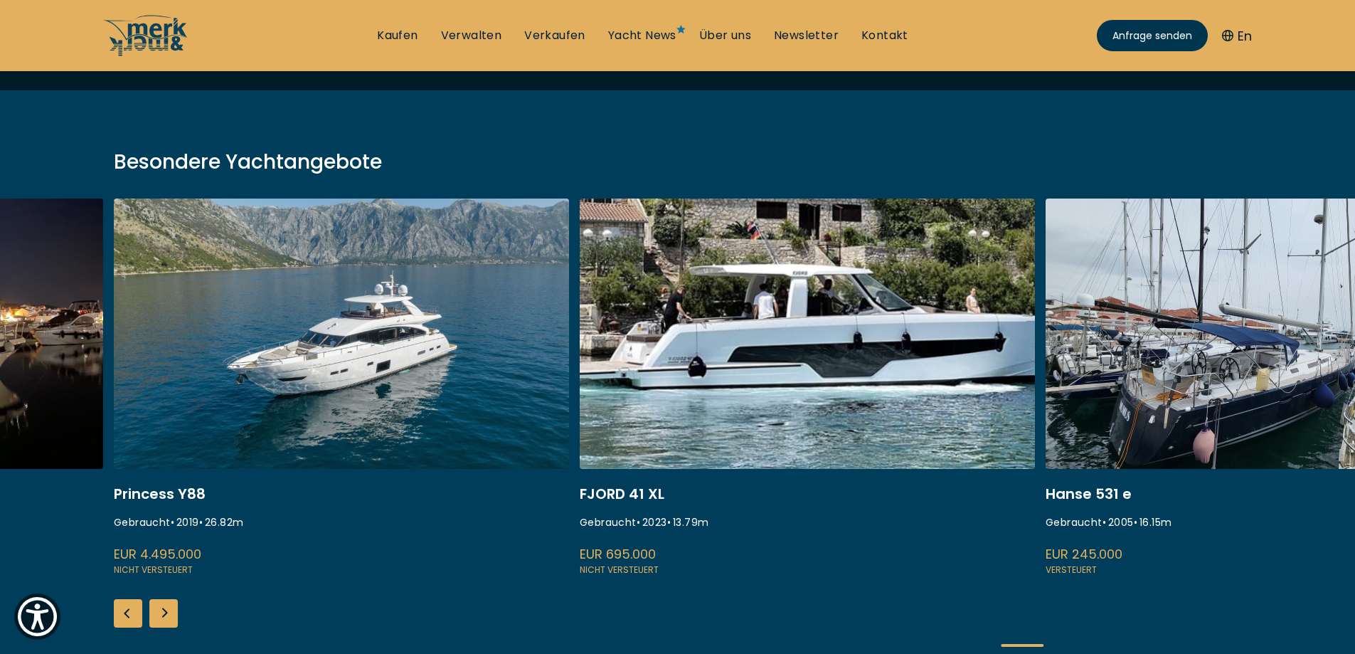
click at [156, 608] on div "Next slide" at bounding box center [163, 613] width 28 height 28
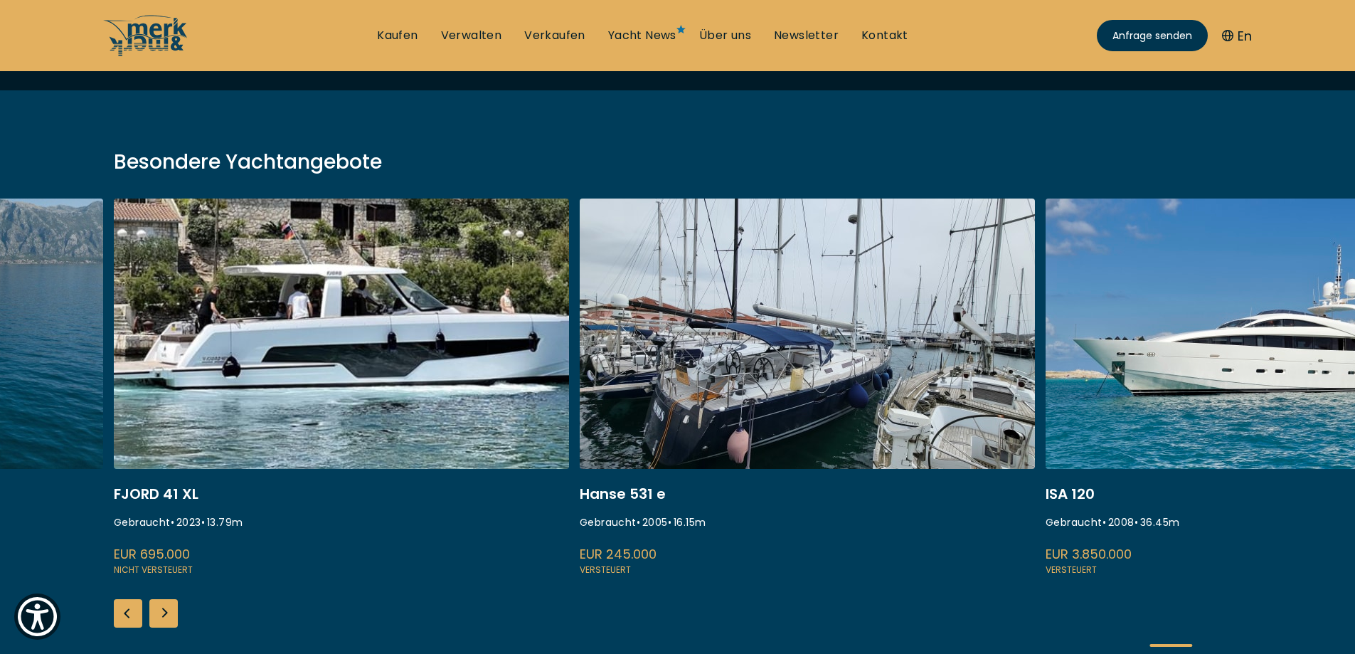
click at [156, 608] on div "Next slide" at bounding box center [163, 613] width 28 height 28
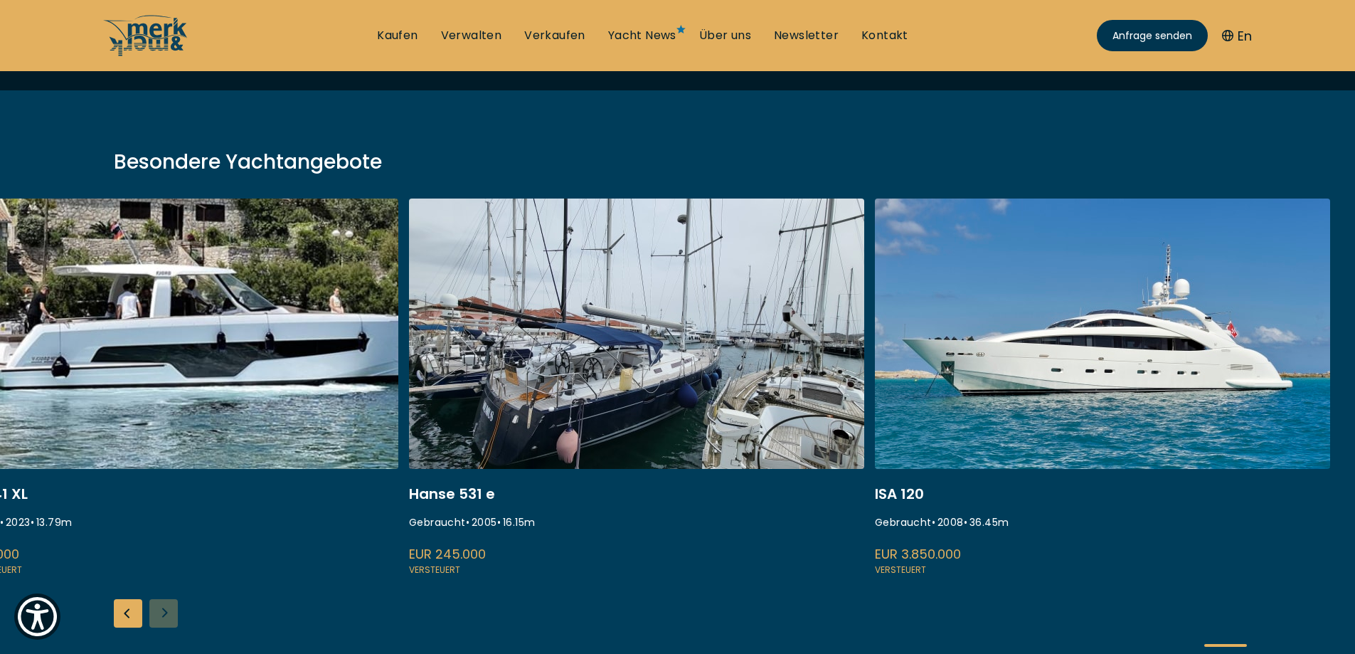
click at [1094, 437] on link at bounding box center [1102, 387] width 455 height 379
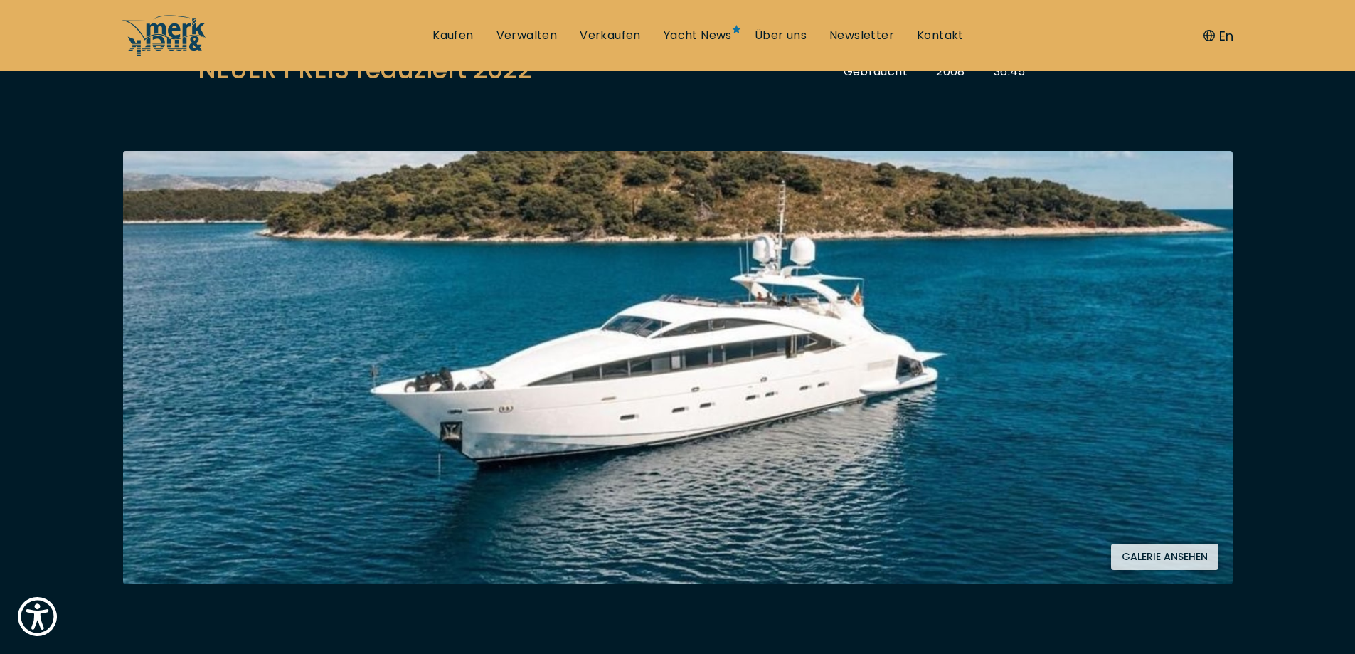
scroll to position [213, 0]
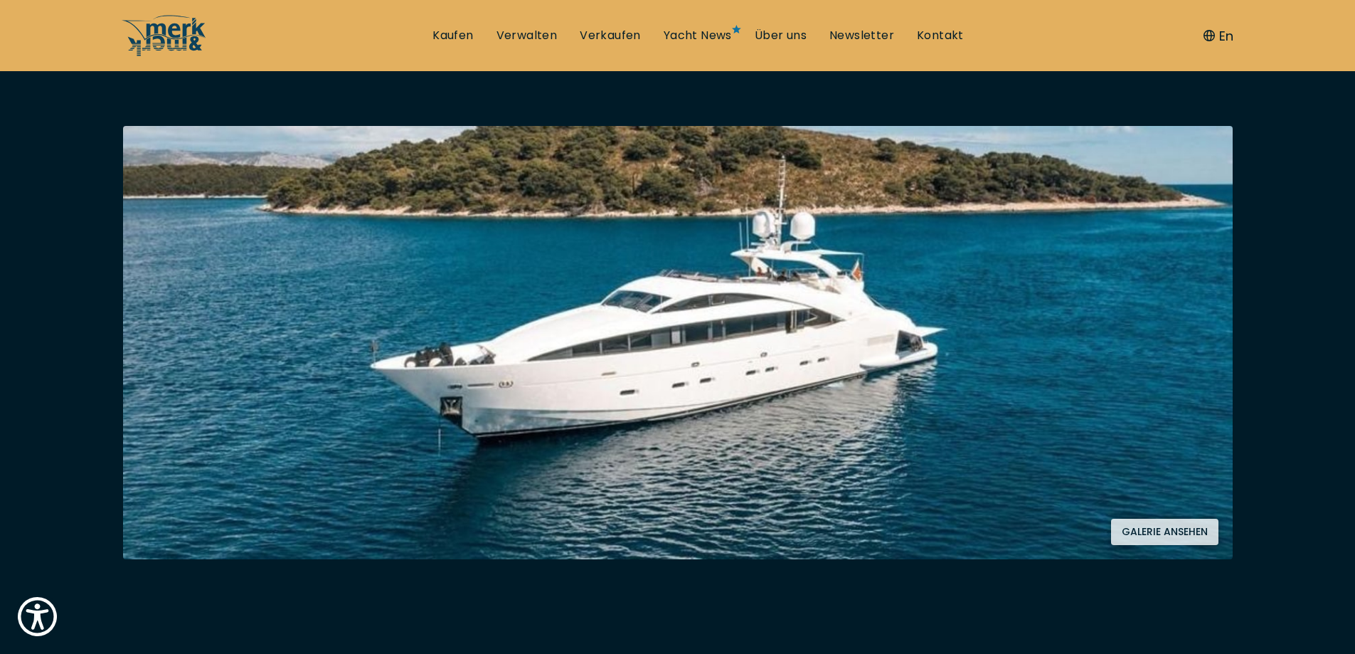
click at [1127, 540] on button "Galerie ansehen" at bounding box center [1164, 532] width 107 height 26
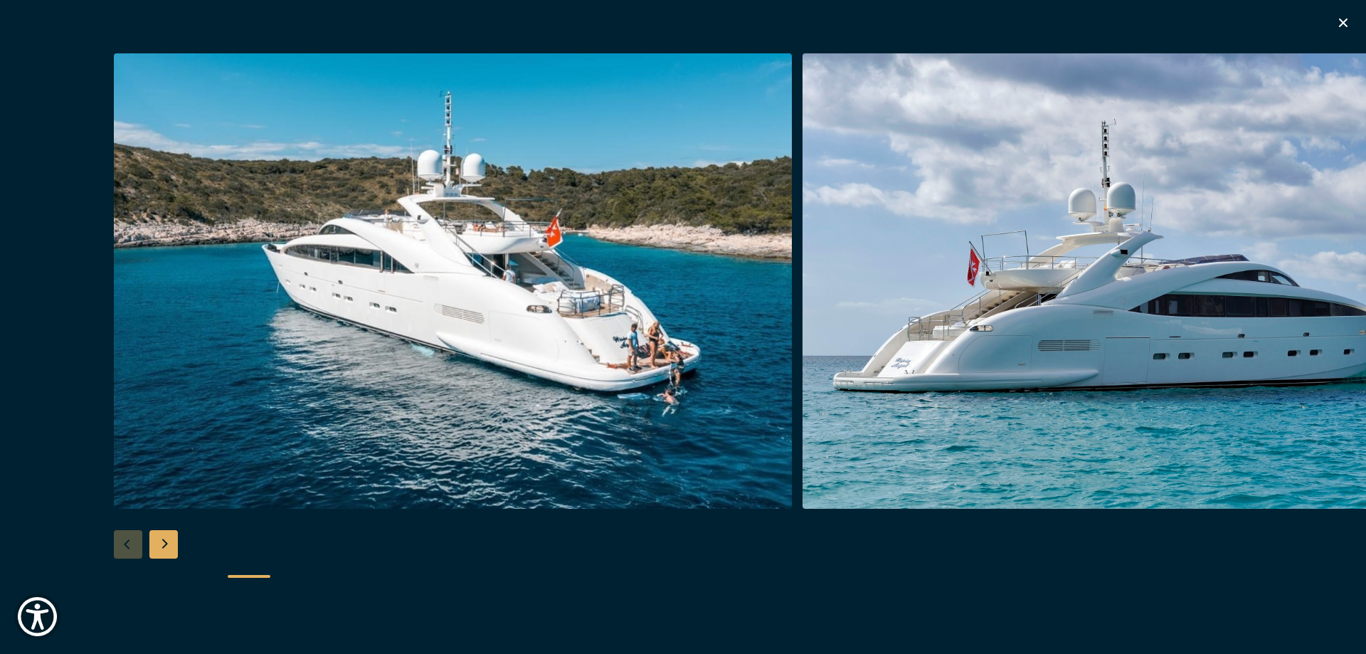
click at [166, 541] on div "Next slide" at bounding box center [163, 544] width 28 height 28
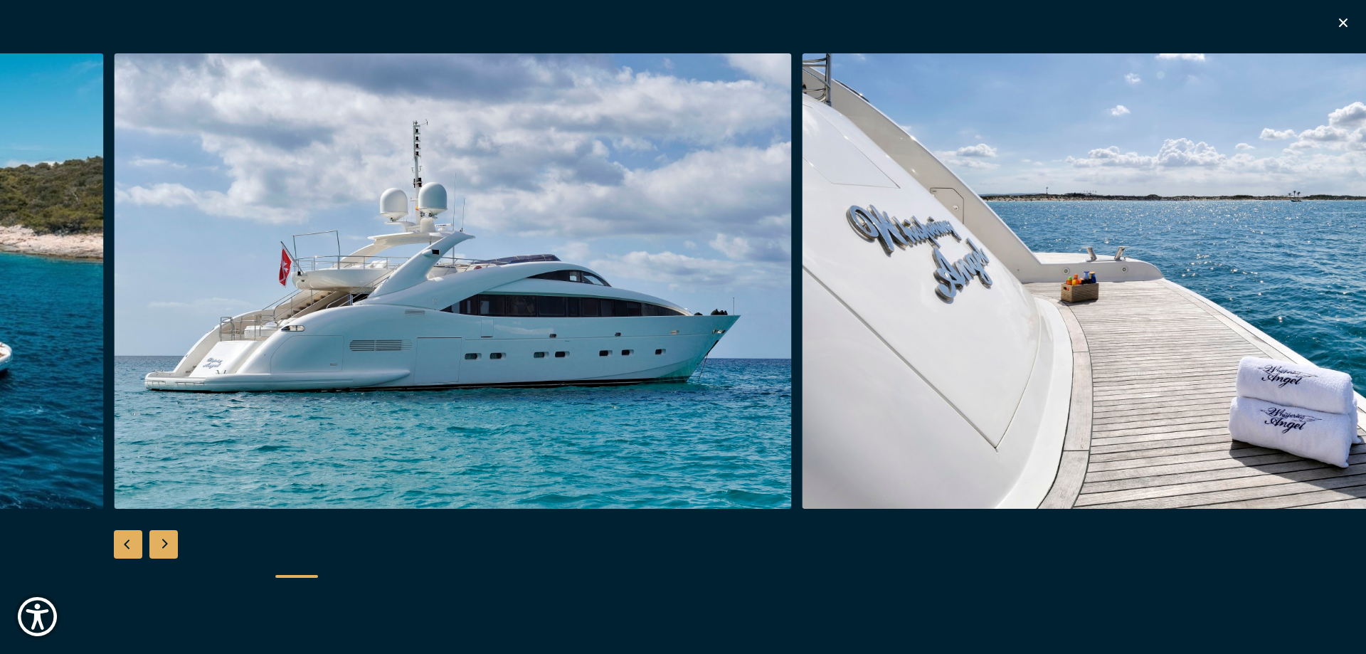
click at [166, 541] on div "Next slide" at bounding box center [163, 544] width 28 height 28
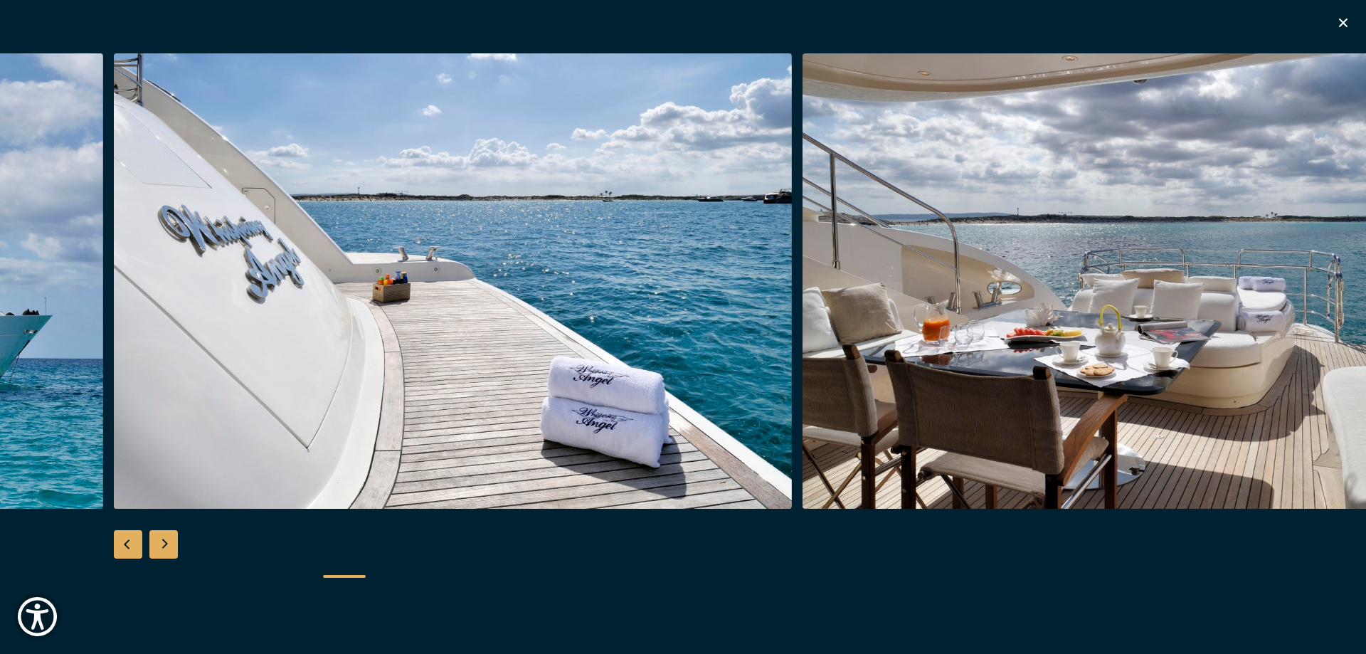
click at [159, 549] on div "Next slide" at bounding box center [163, 544] width 28 height 28
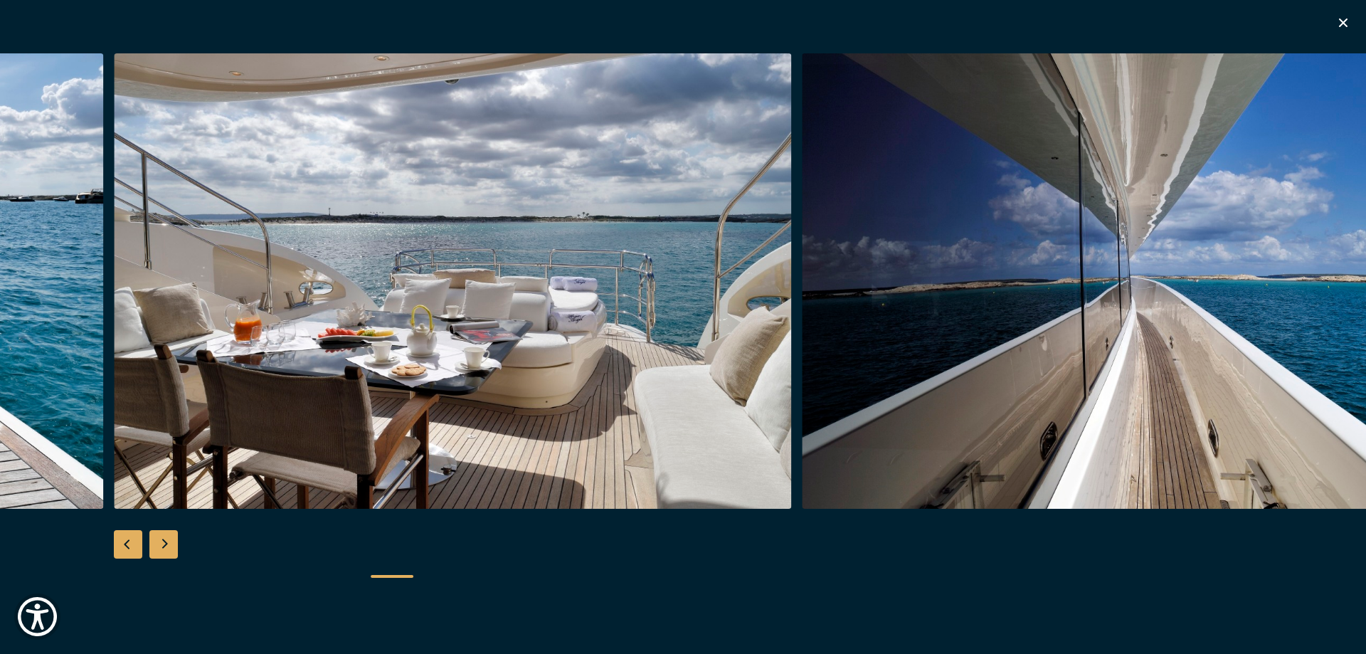
click at [159, 549] on div "Next slide" at bounding box center [163, 544] width 28 height 28
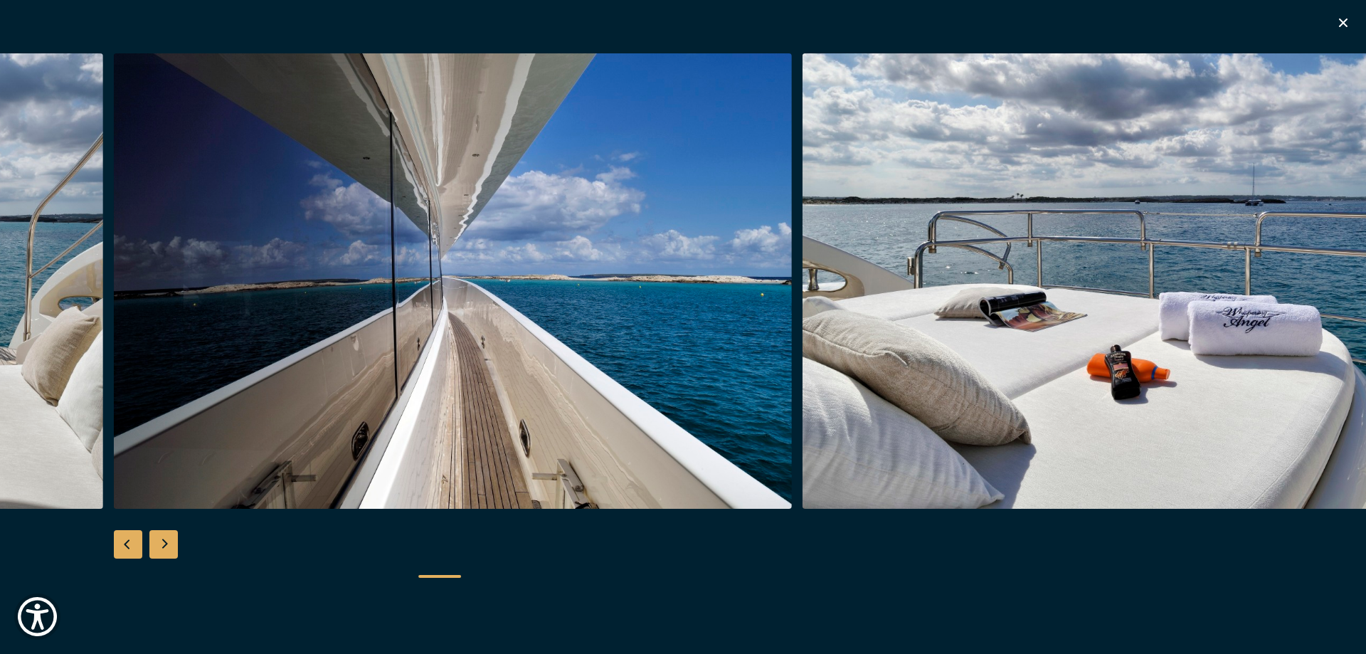
click at [159, 549] on div "Next slide" at bounding box center [163, 544] width 28 height 28
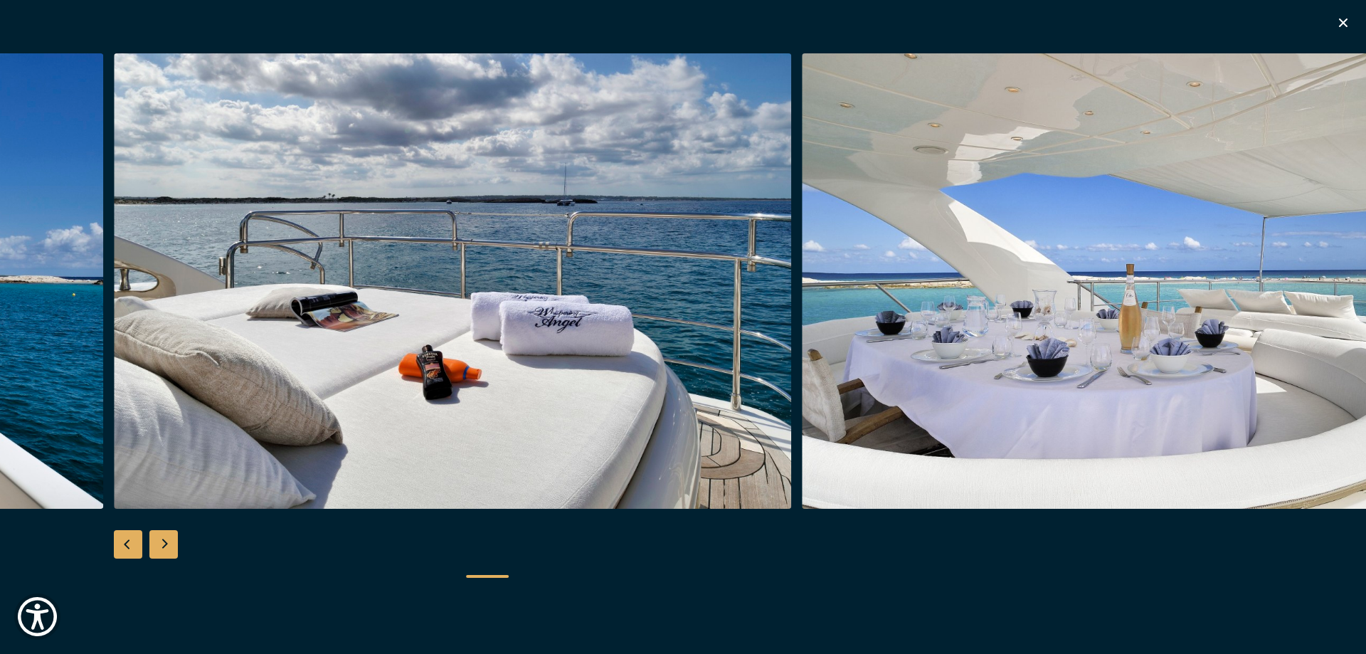
click at [159, 549] on div "Next slide" at bounding box center [163, 544] width 28 height 28
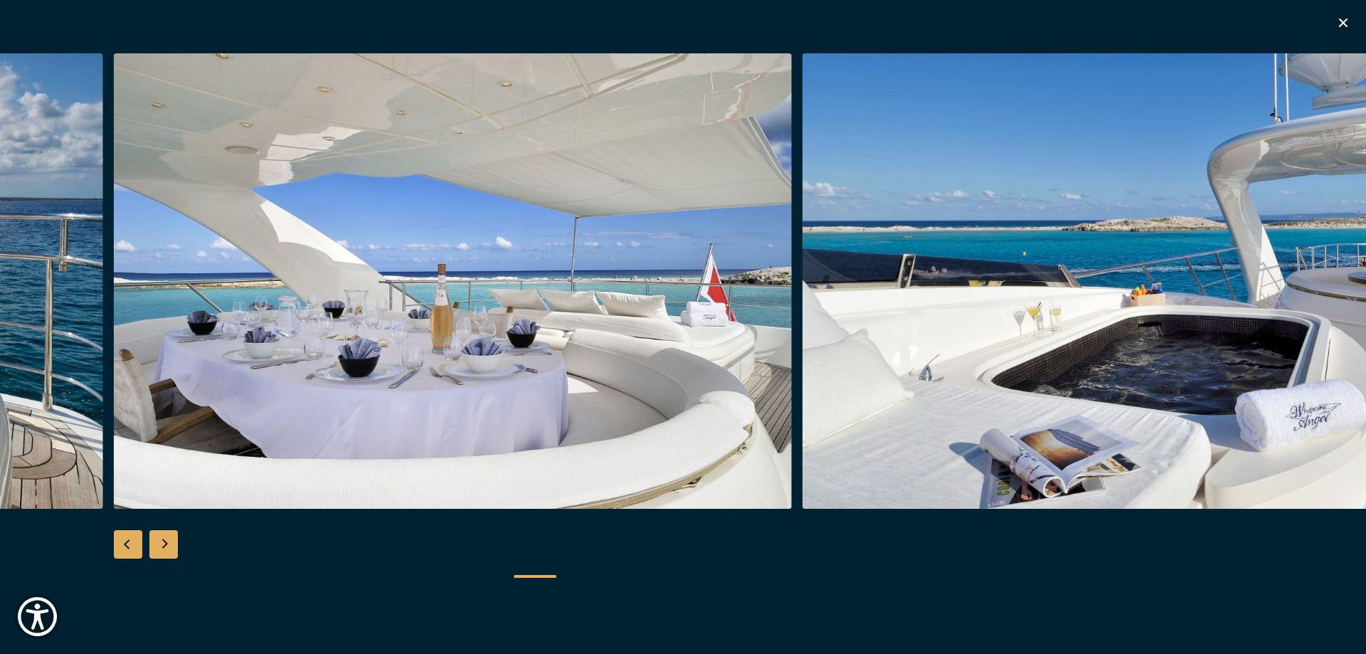
click at [159, 549] on div "Next slide" at bounding box center [163, 544] width 28 height 28
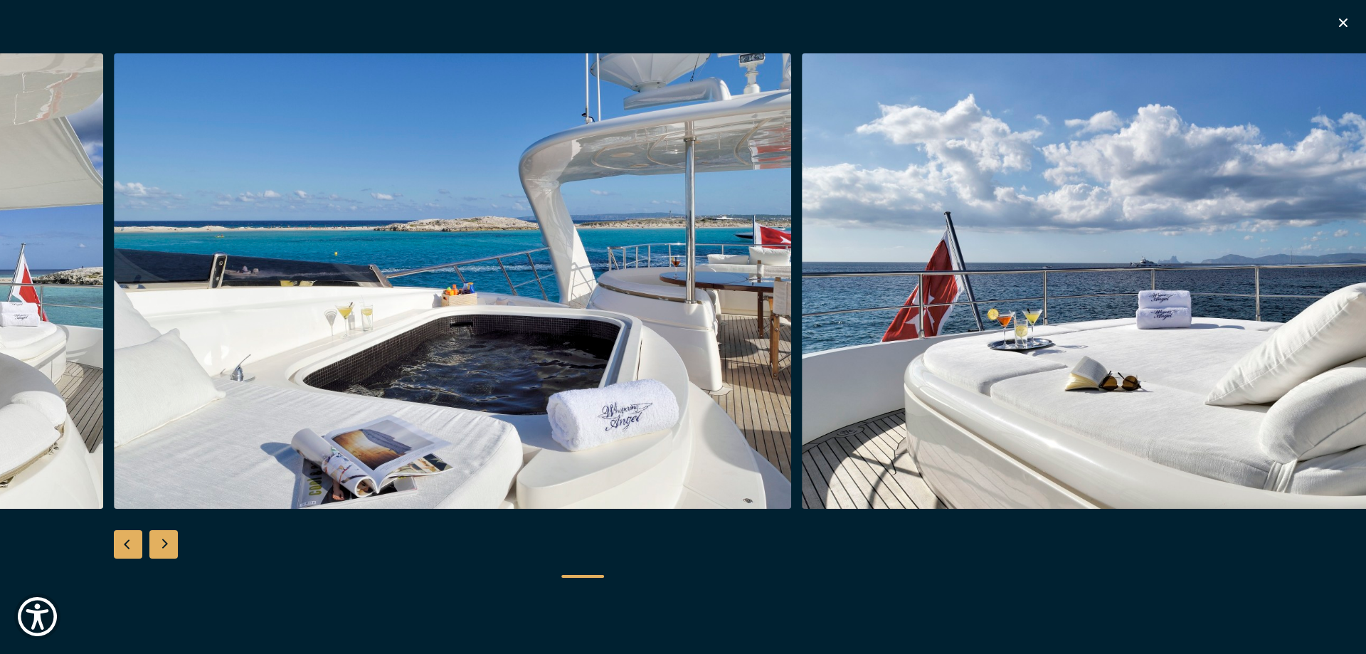
click at [159, 549] on div "Next slide" at bounding box center [163, 544] width 28 height 28
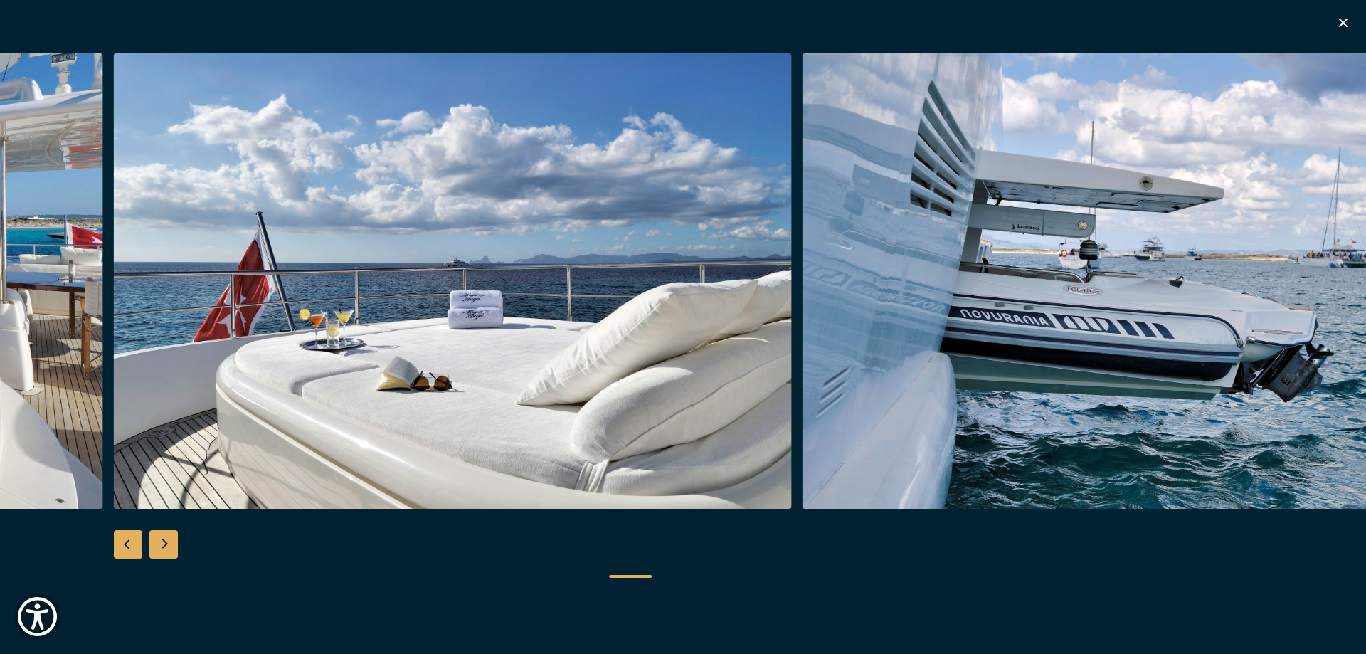
click at [159, 553] on div "Next slide" at bounding box center [163, 544] width 28 height 28
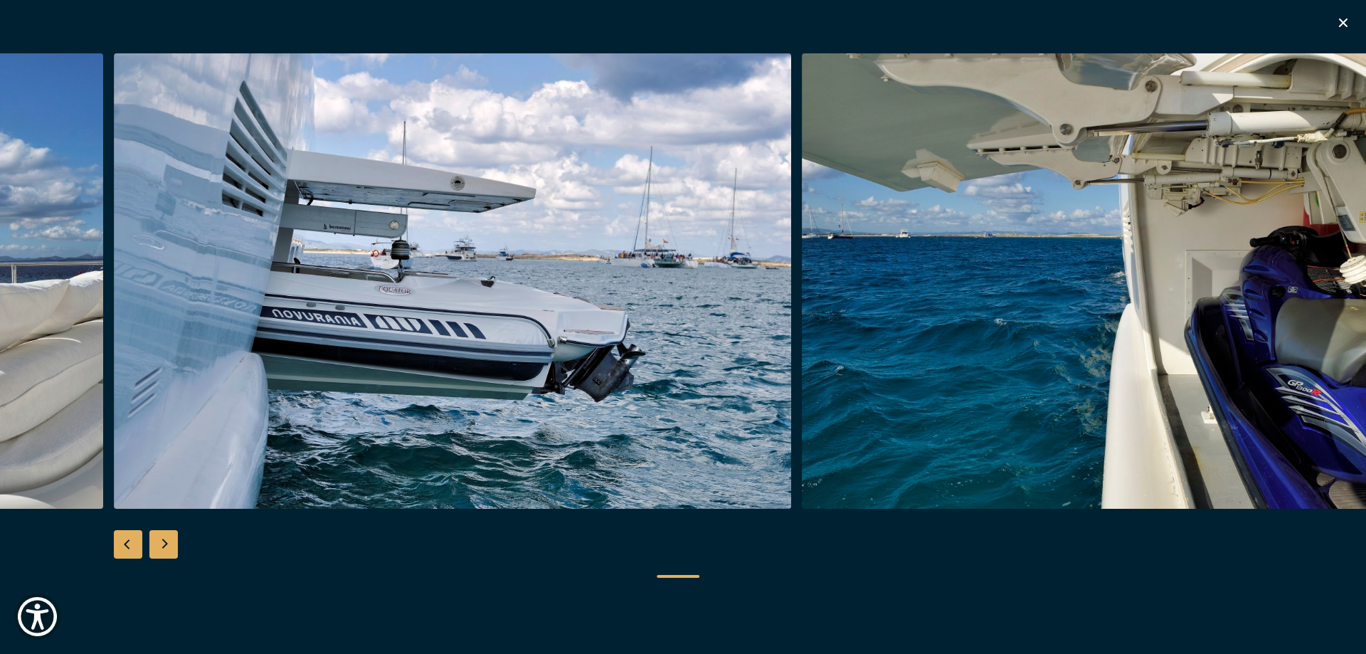
click at [159, 553] on div "Next slide" at bounding box center [163, 544] width 28 height 28
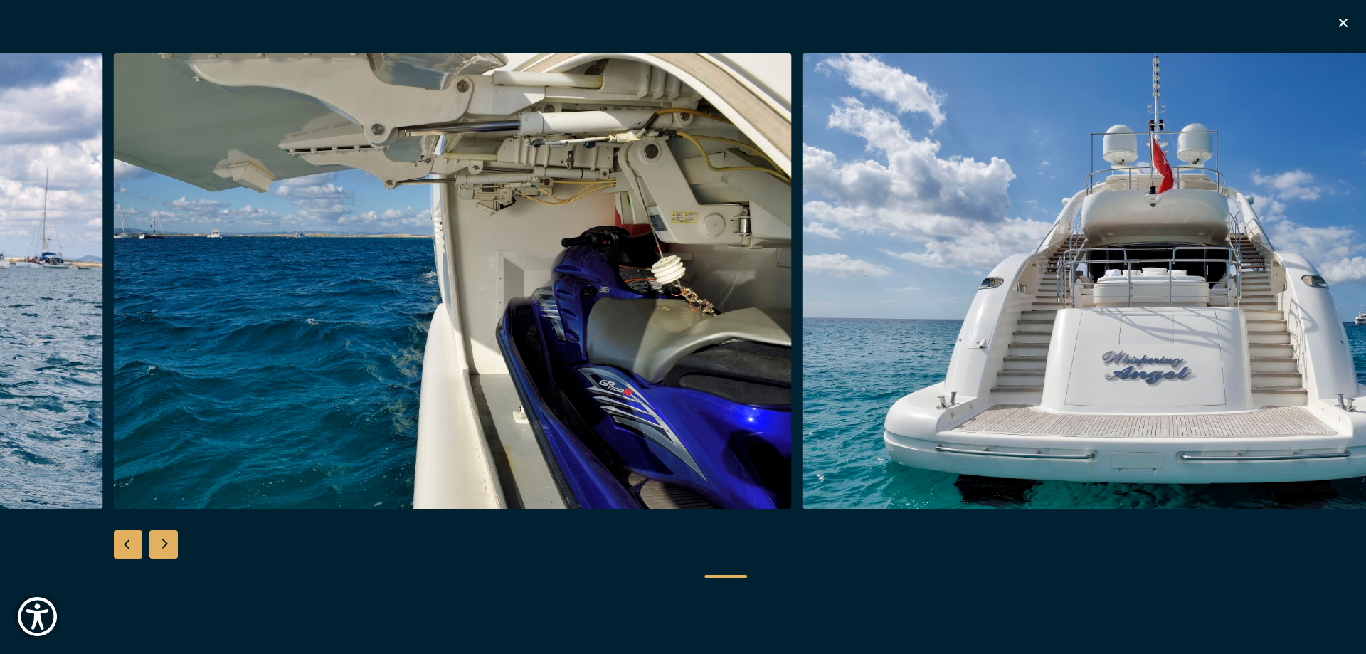
click at [159, 553] on div "Next slide" at bounding box center [163, 544] width 28 height 28
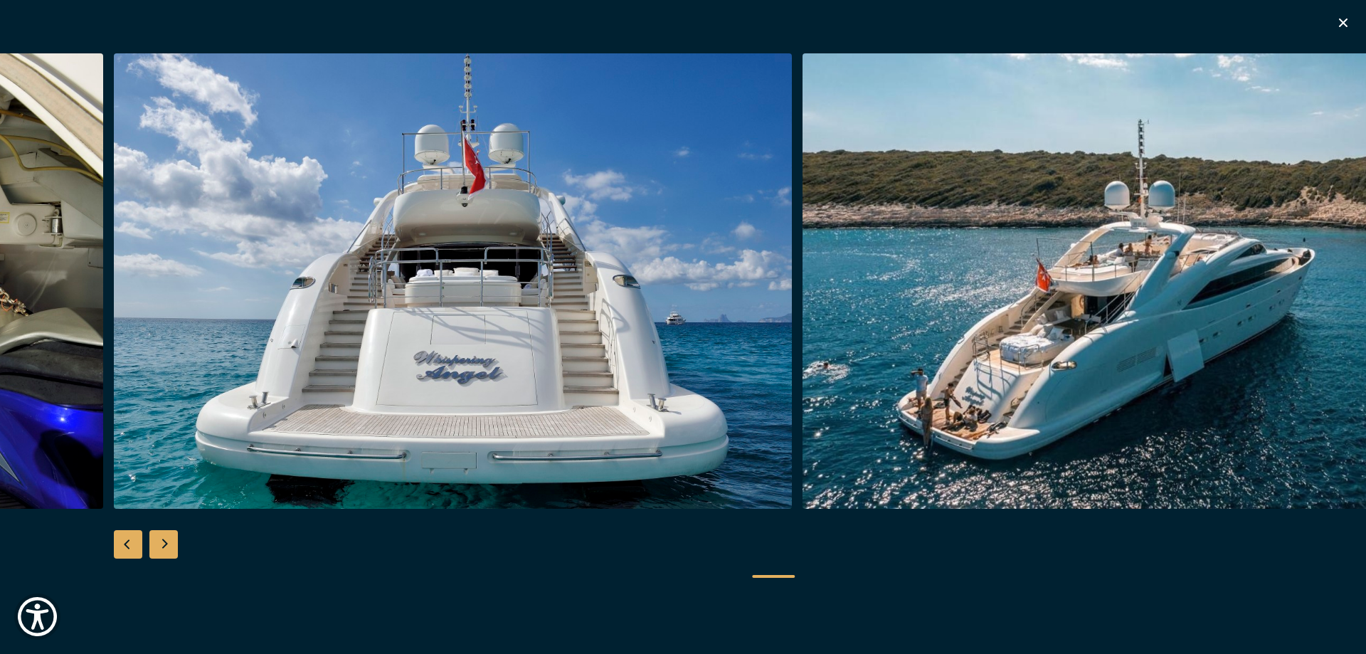
click at [159, 553] on div "Next slide" at bounding box center [163, 544] width 28 height 28
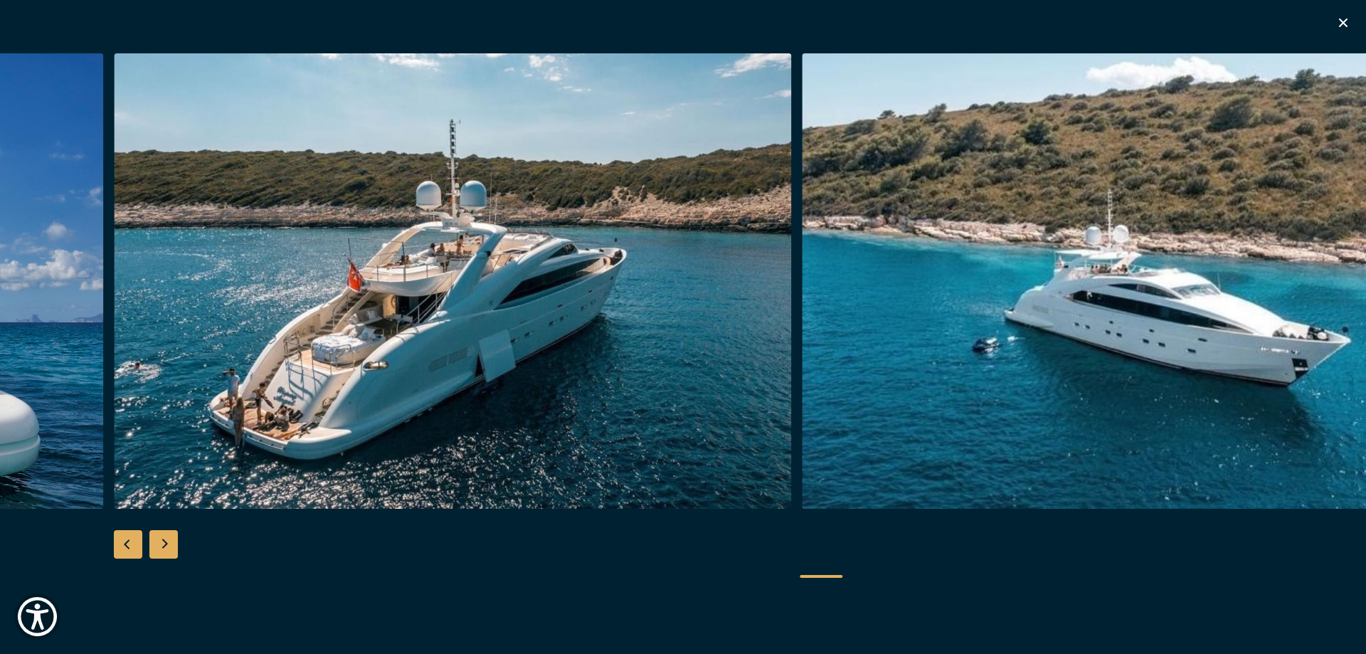
click at [160, 554] on div "Next slide" at bounding box center [163, 544] width 28 height 28
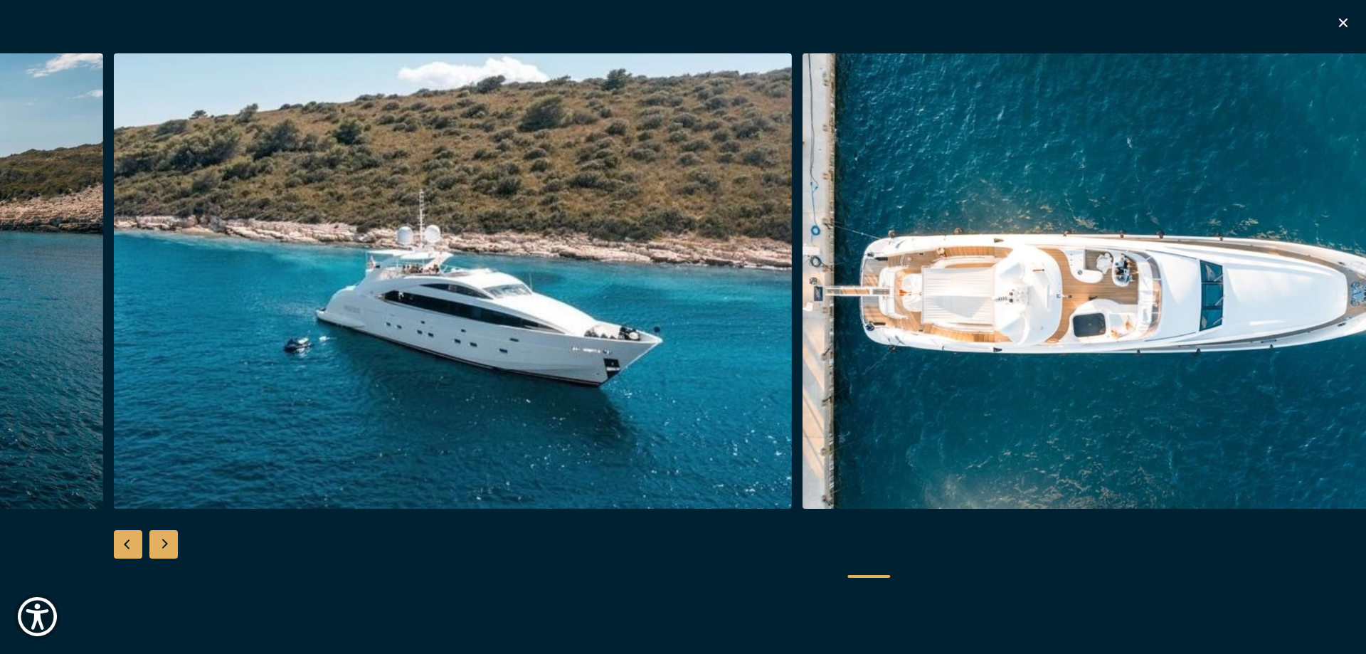
click at [160, 554] on div "Next slide" at bounding box center [163, 544] width 28 height 28
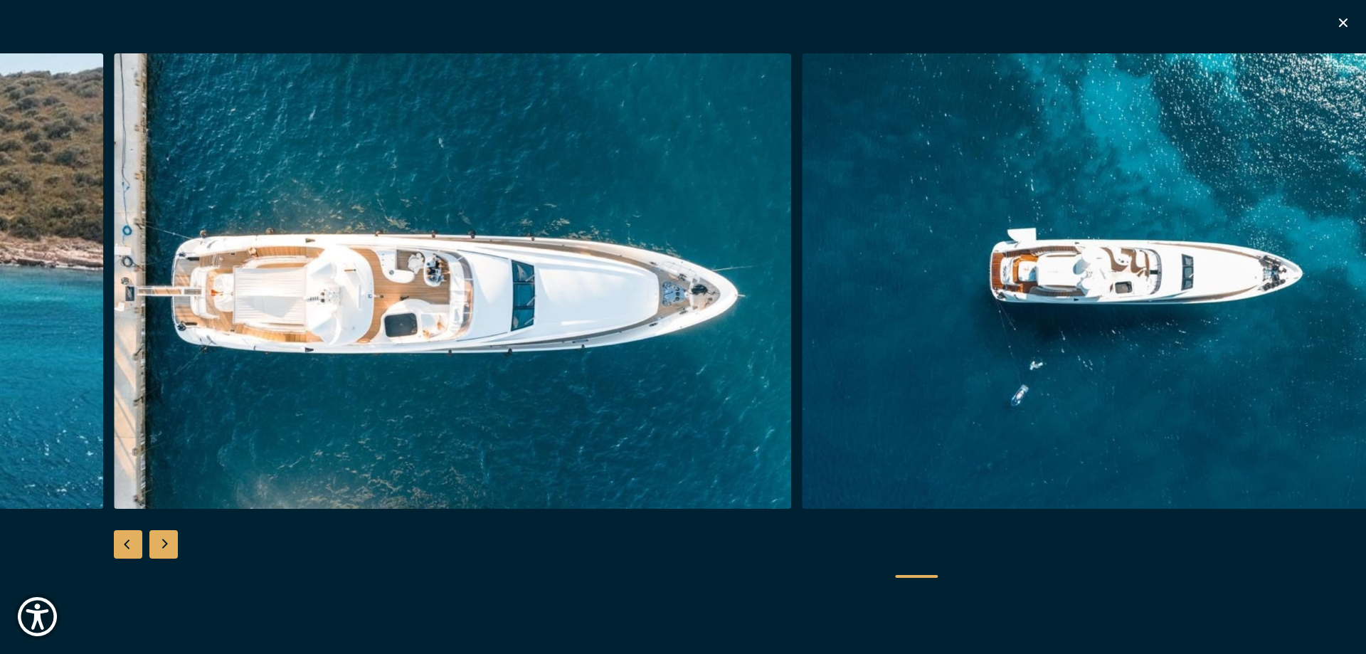
click at [160, 554] on div "Next slide" at bounding box center [163, 544] width 28 height 28
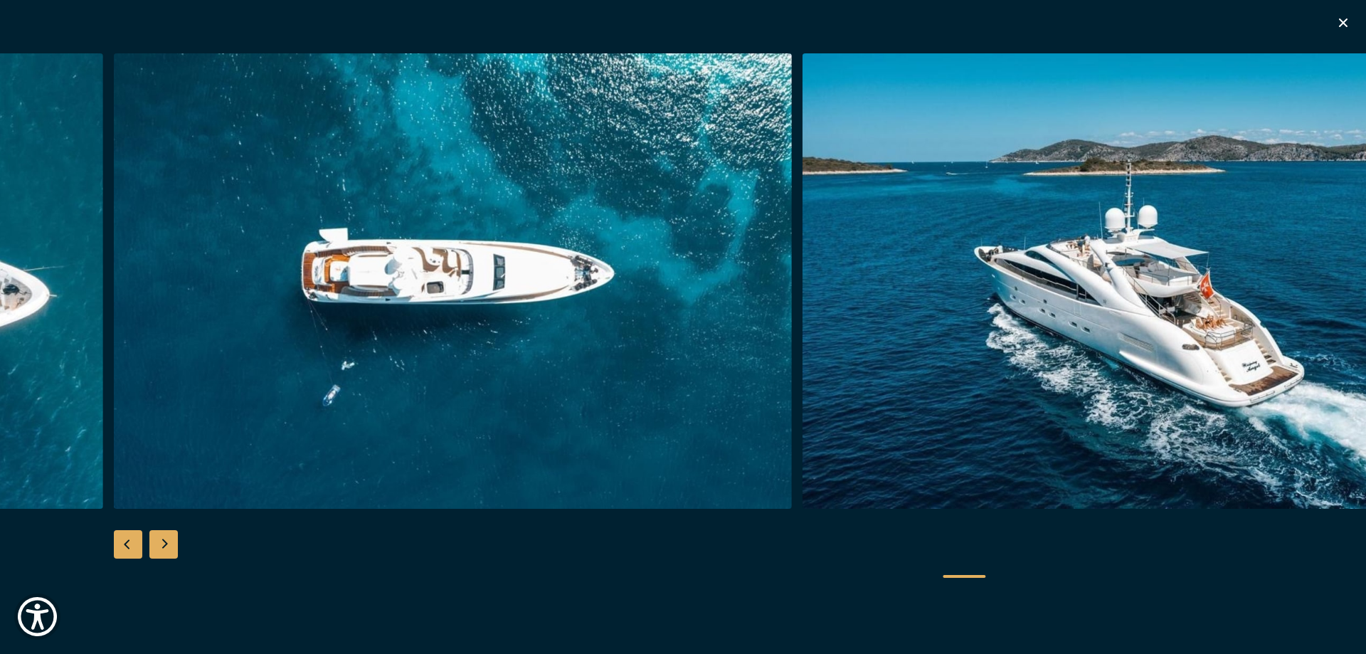
click at [160, 554] on div "Next slide" at bounding box center [163, 544] width 28 height 28
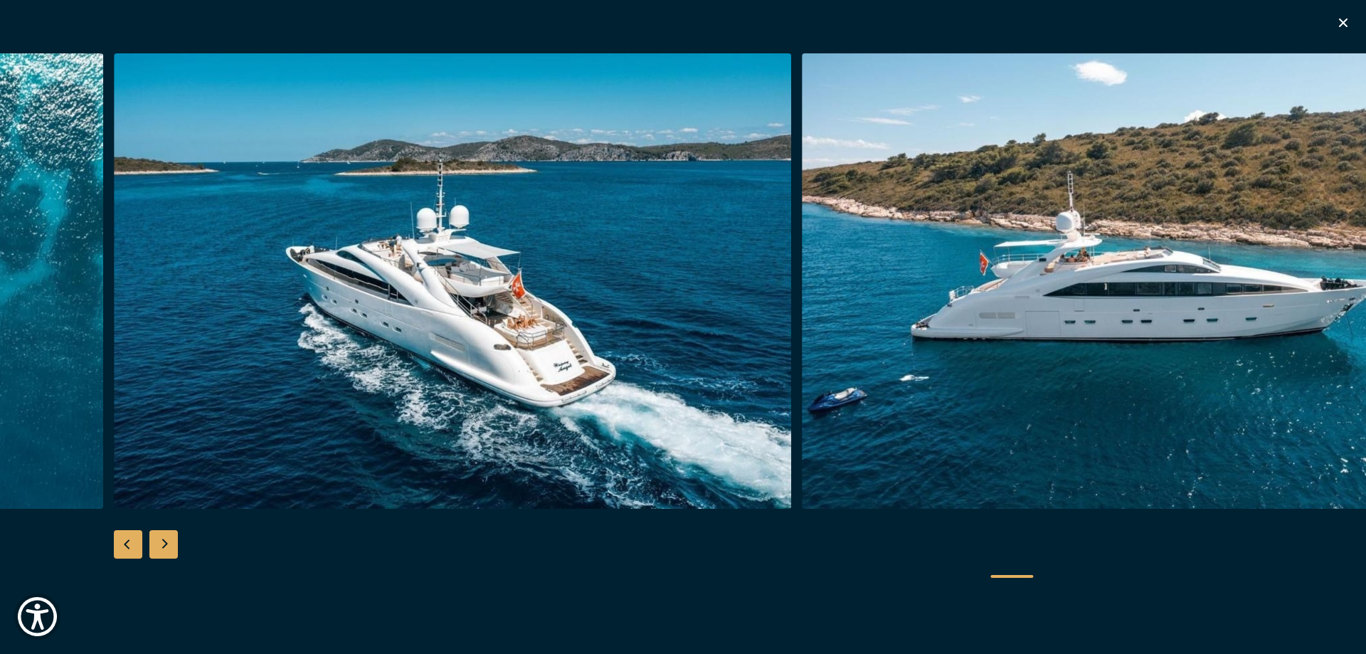
click at [160, 554] on div "Next slide" at bounding box center [163, 544] width 28 height 28
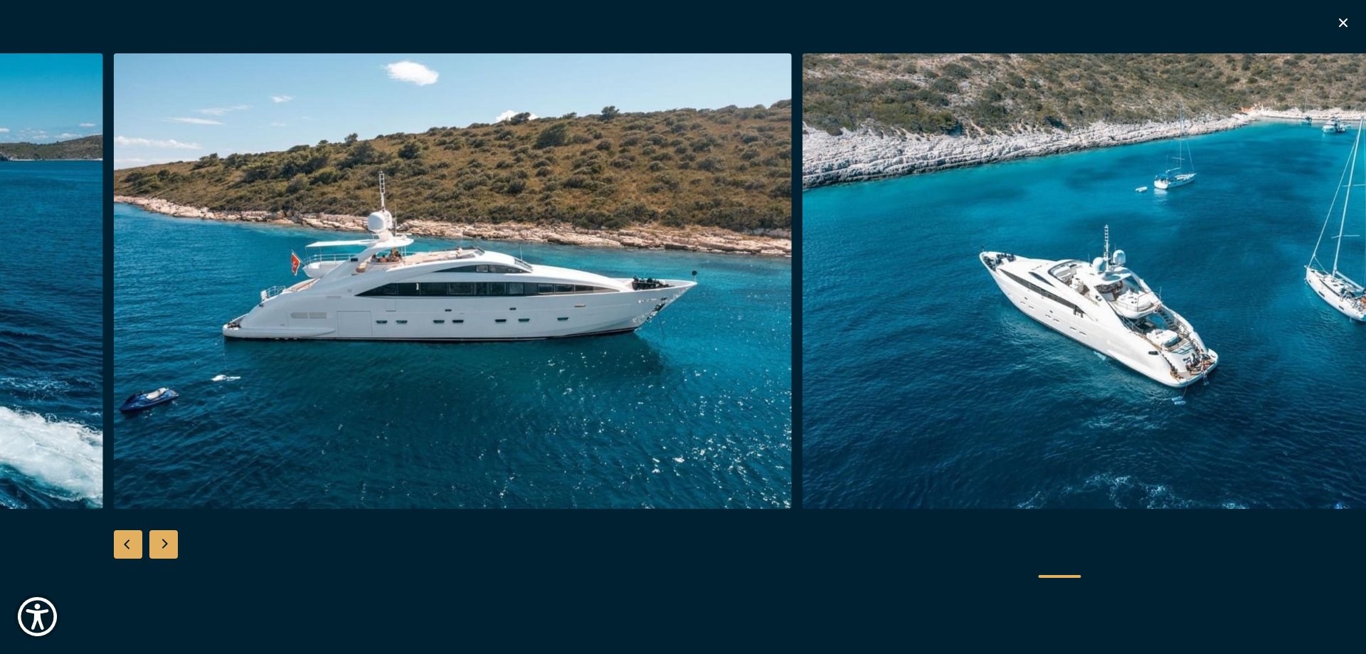
click at [160, 554] on div "Next slide" at bounding box center [163, 544] width 28 height 28
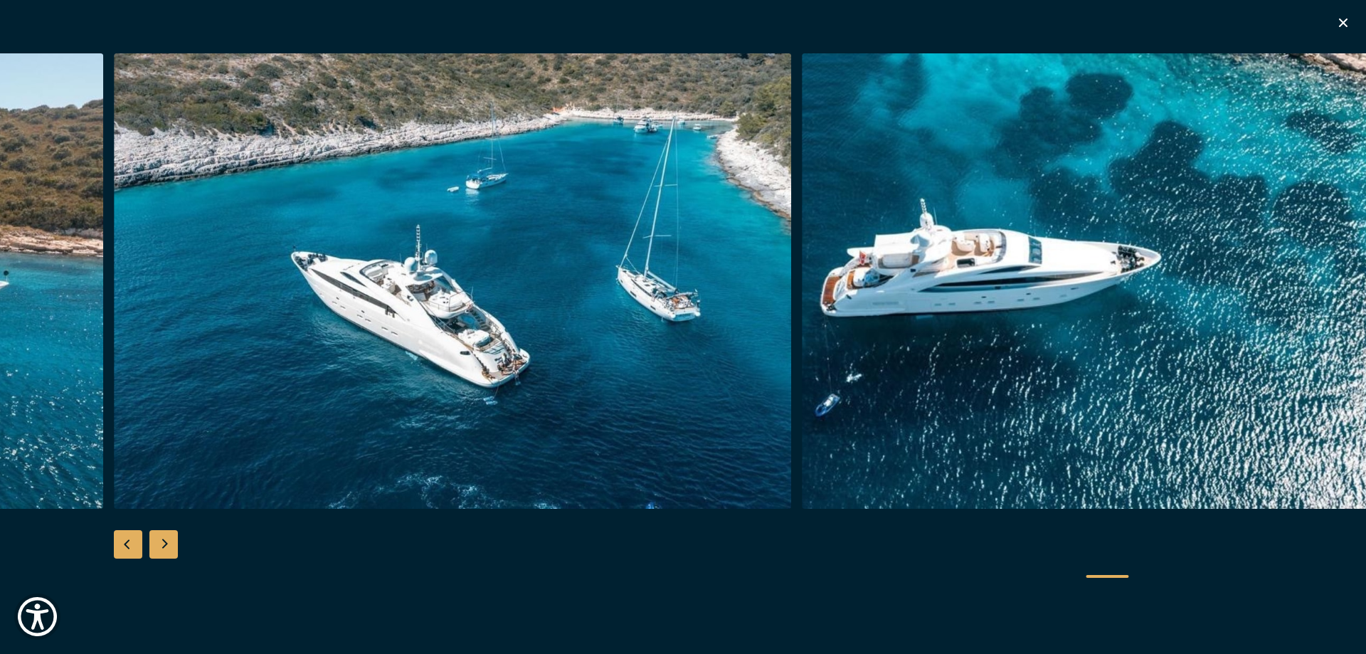
click at [160, 554] on div "Next slide" at bounding box center [163, 544] width 28 height 28
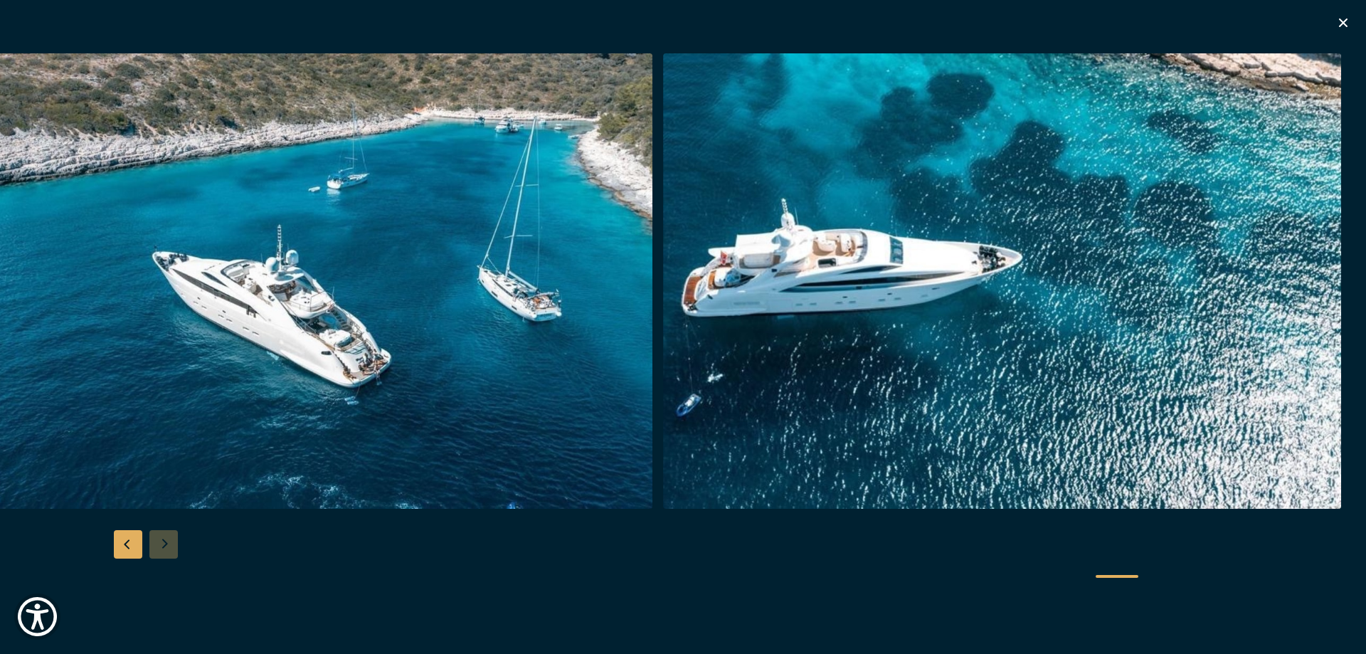
click at [1339, 24] on icon "button" at bounding box center [1342, 22] width 17 height 17
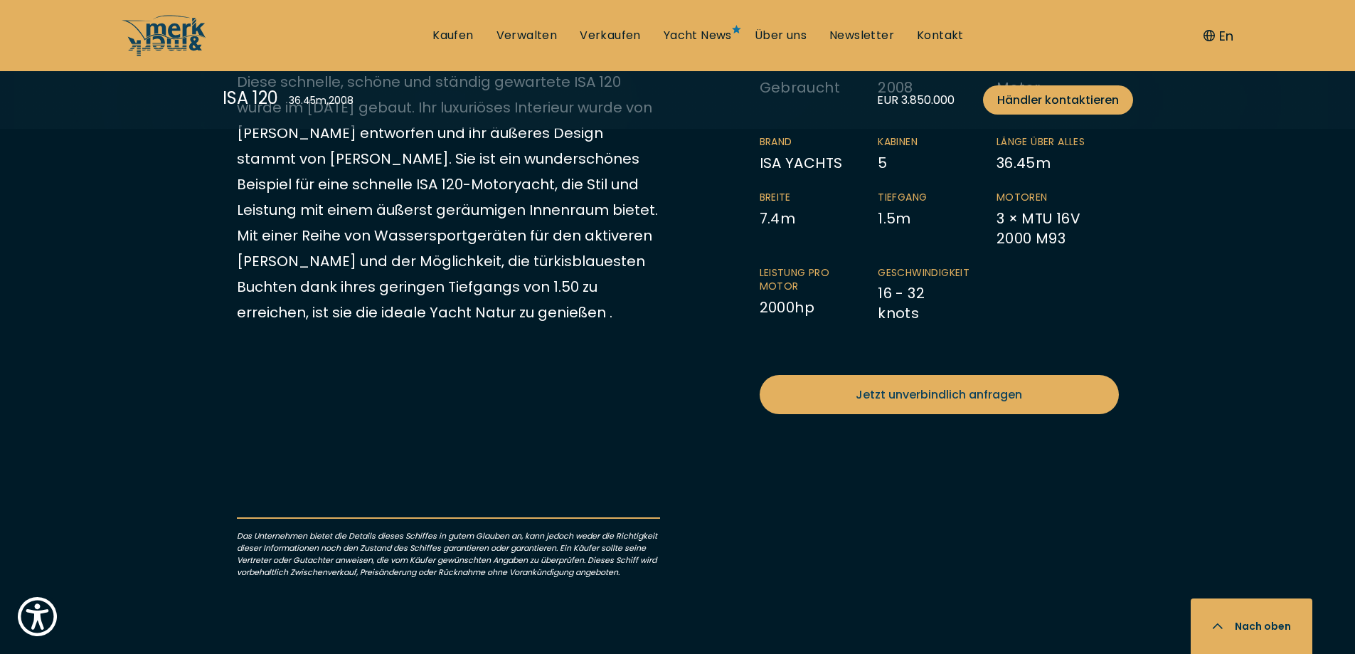
scroll to position [925, 0]
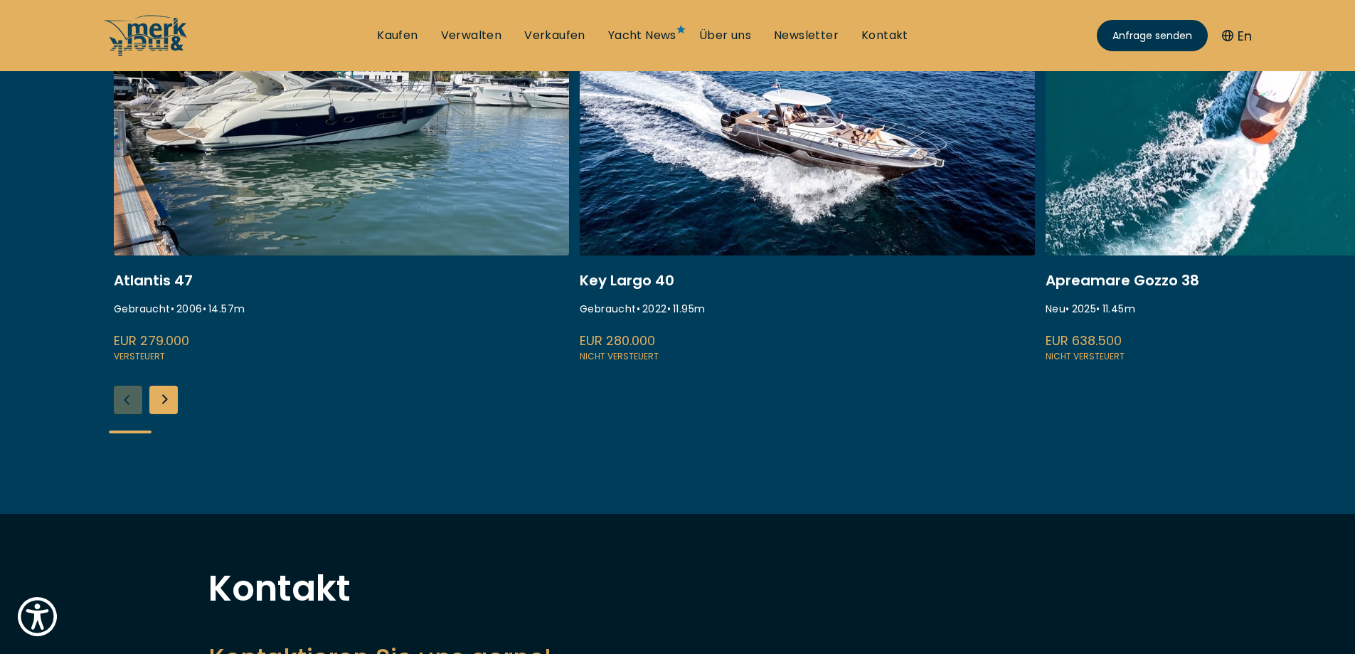
scroll to position [285, 0]
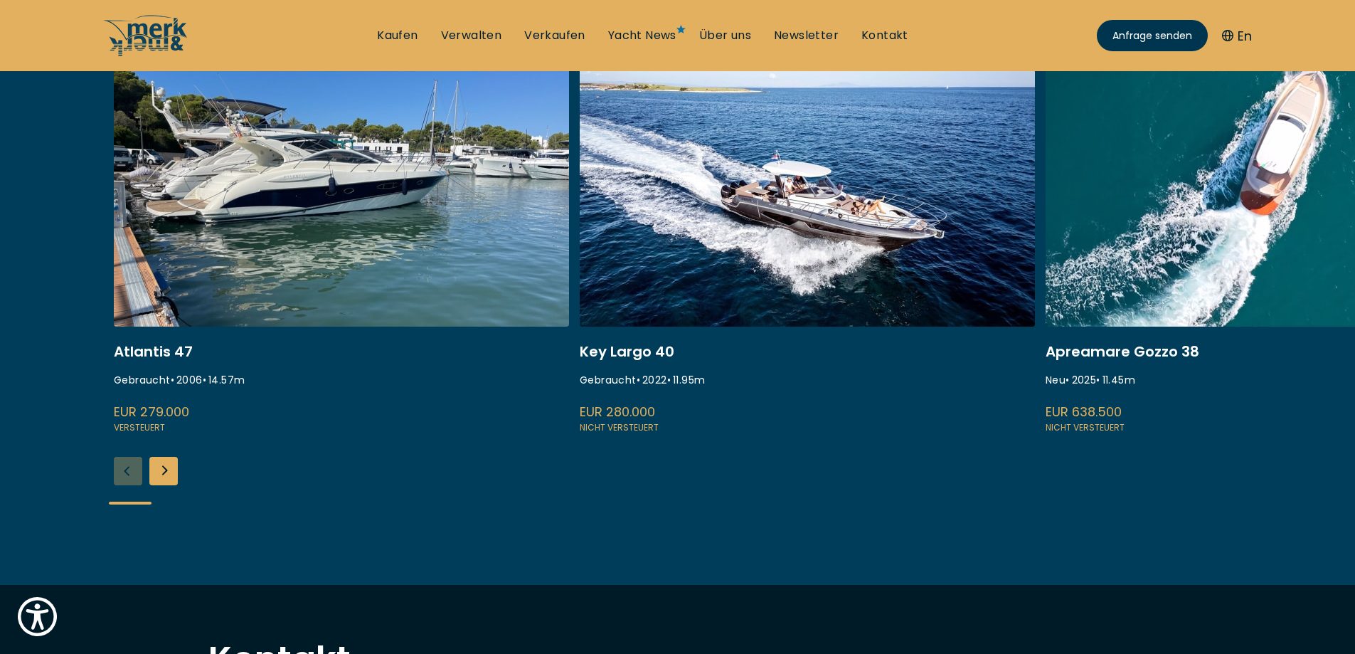
click at [408, 270] on link at bounding box center [341, 245] width 455 height 379
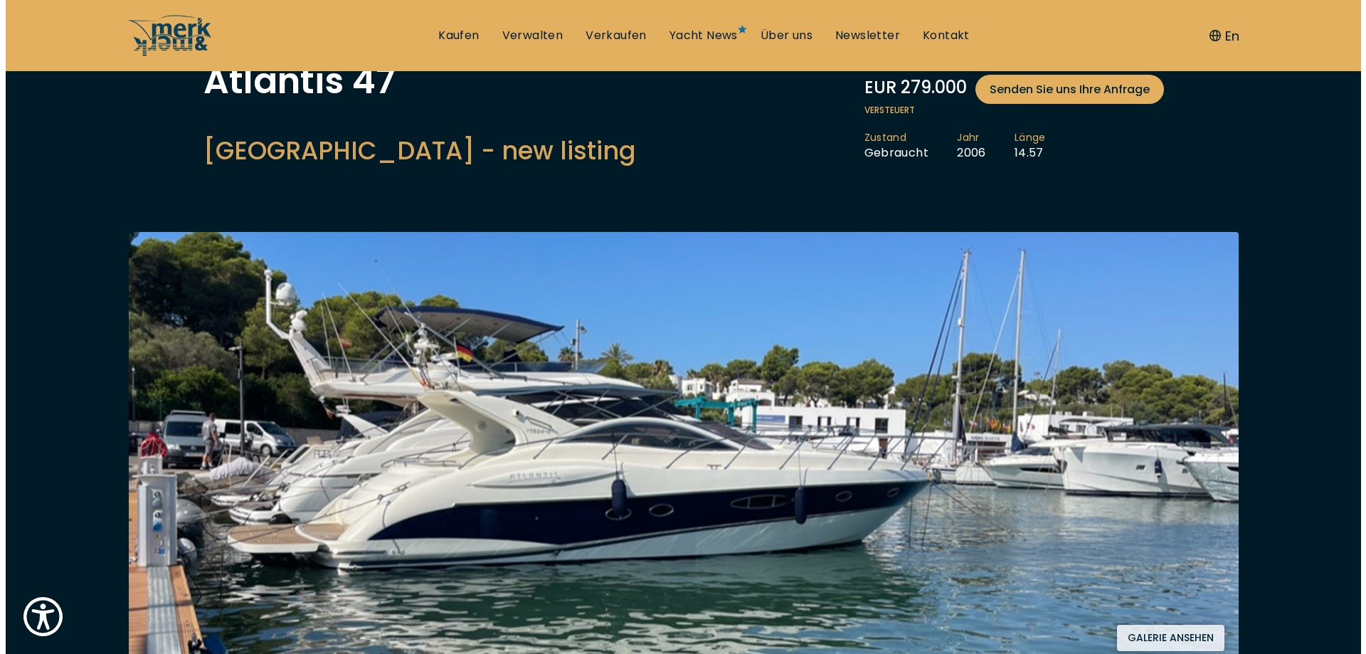
scroll to position [285, 0]
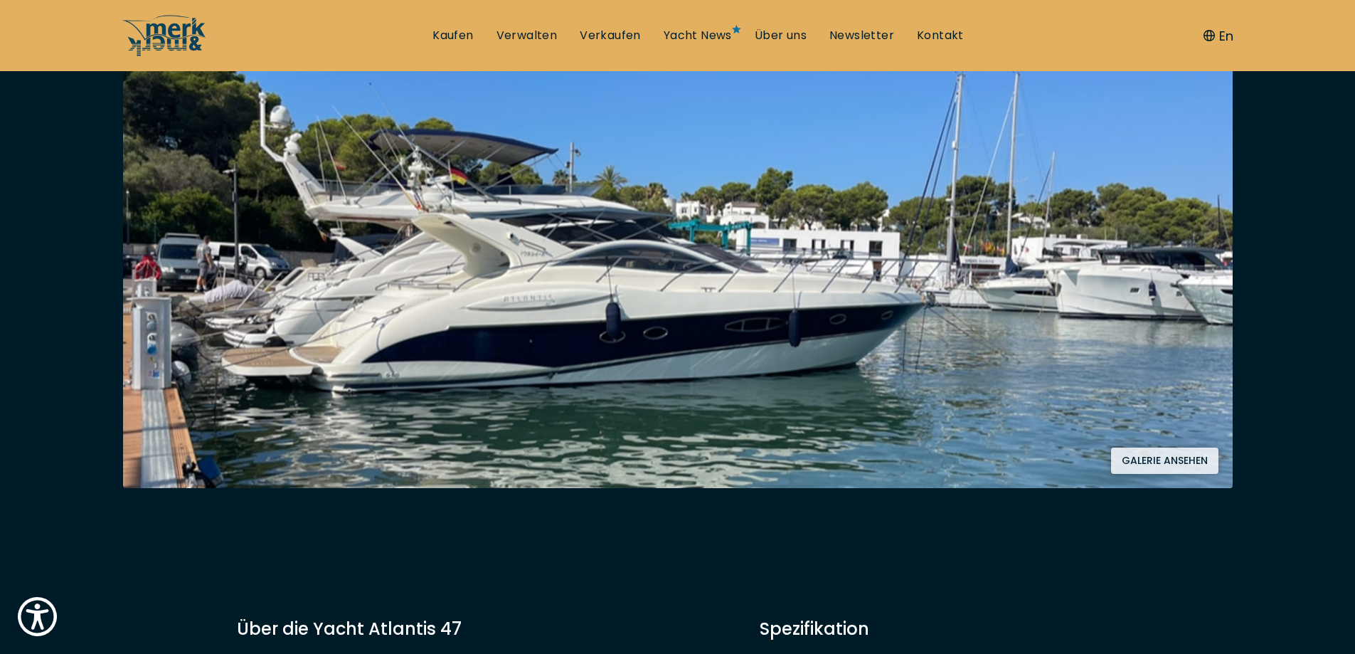
click at [1157, 456] on button "Galerie ansehen" at bounding box center [1164, 460] width 107 height 26
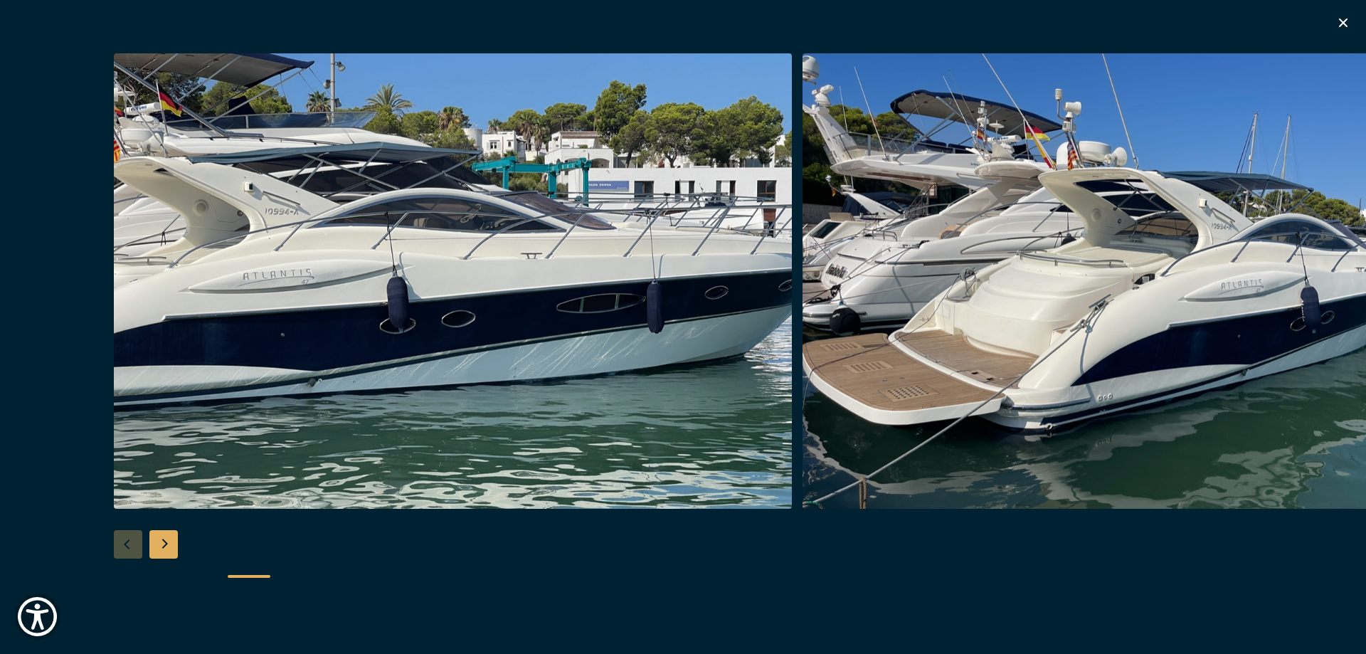
click at [157, 542] on div "Next slide" at bounding box center [163, 544] width 28 height 28
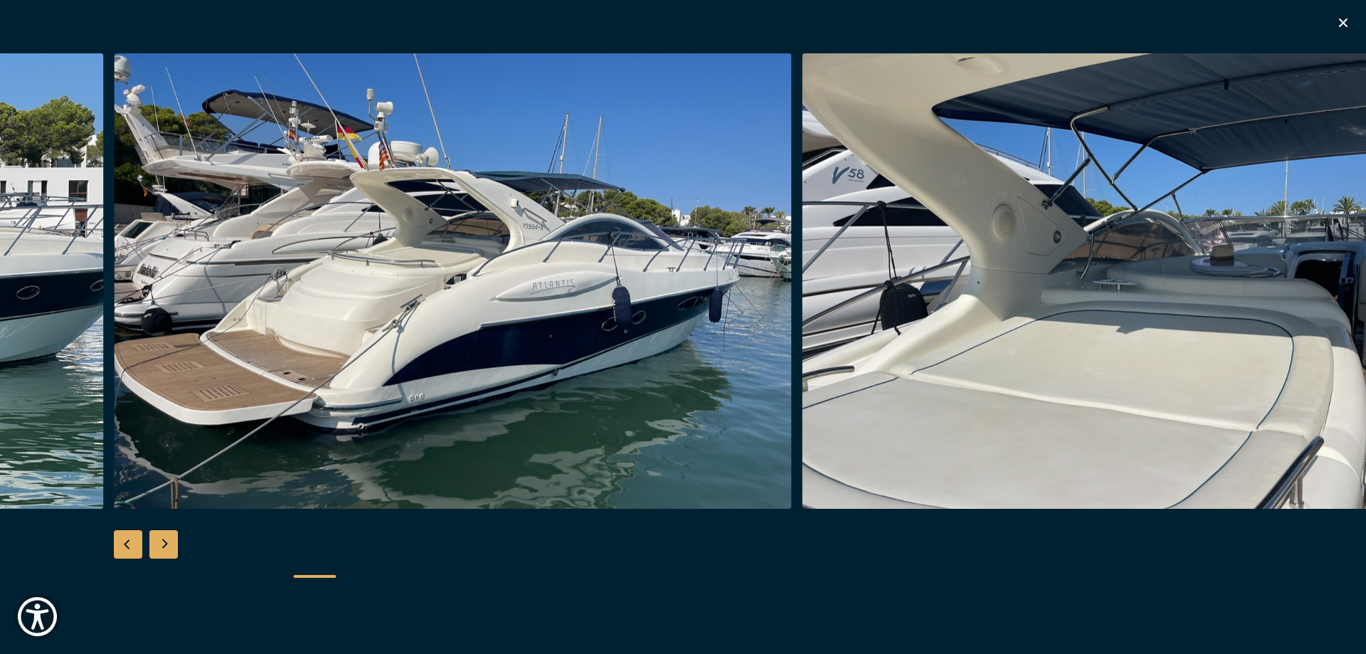
click at [157, 541] on div "Next slide" at bounding box center [163, 544] width 28 height 28
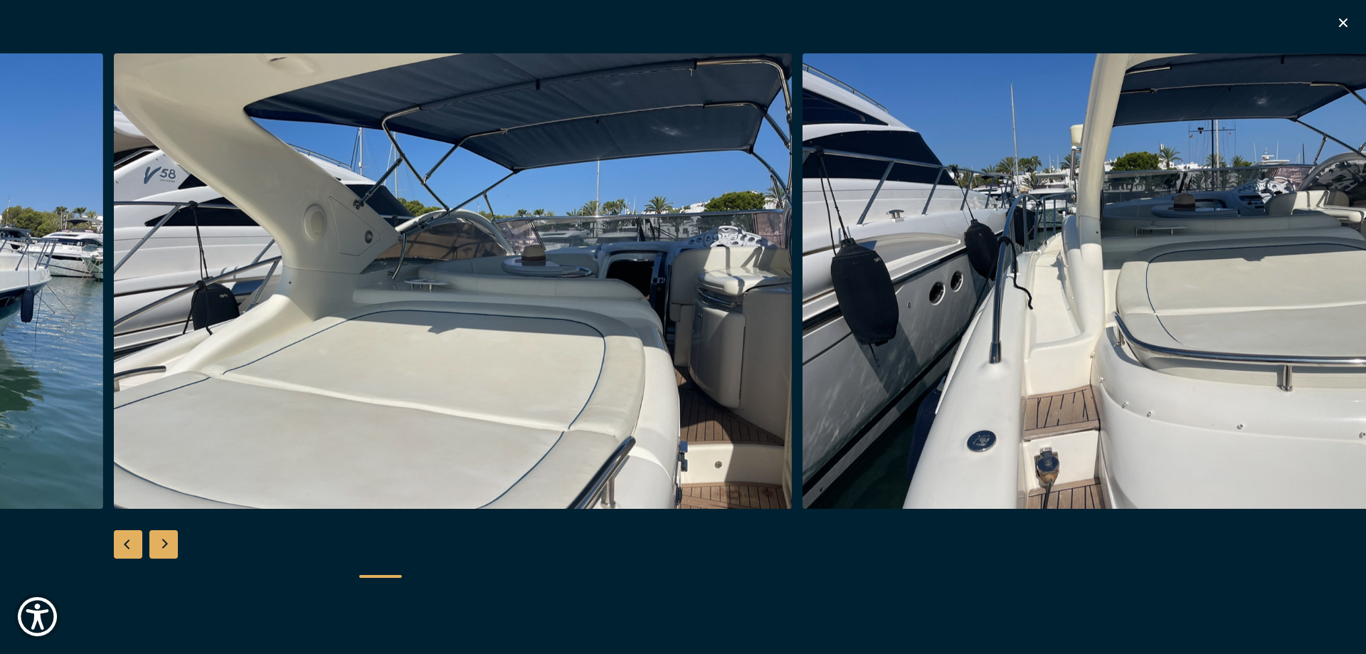
click at [157, 541] on div "Next slide" at bounding box center [163, 544] width 28 height 28
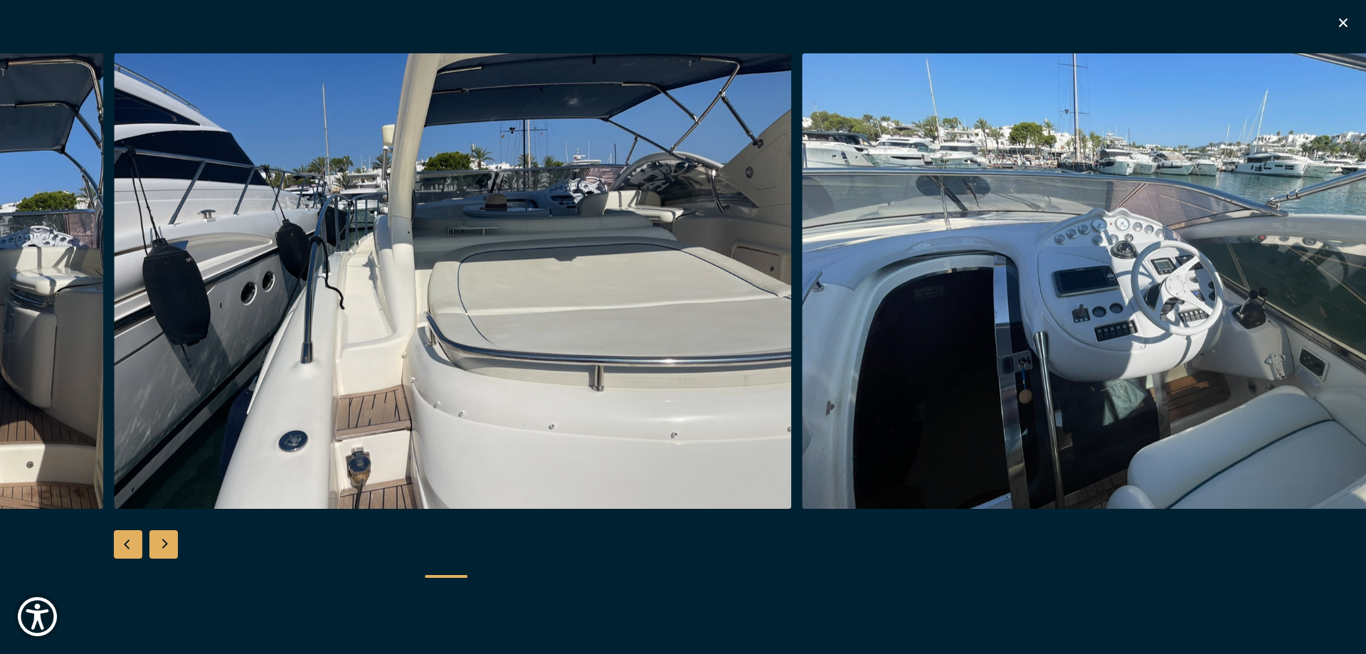
click at [157, 541] on div "Next slide" at bounding box center [163, 544] width 28 height 28
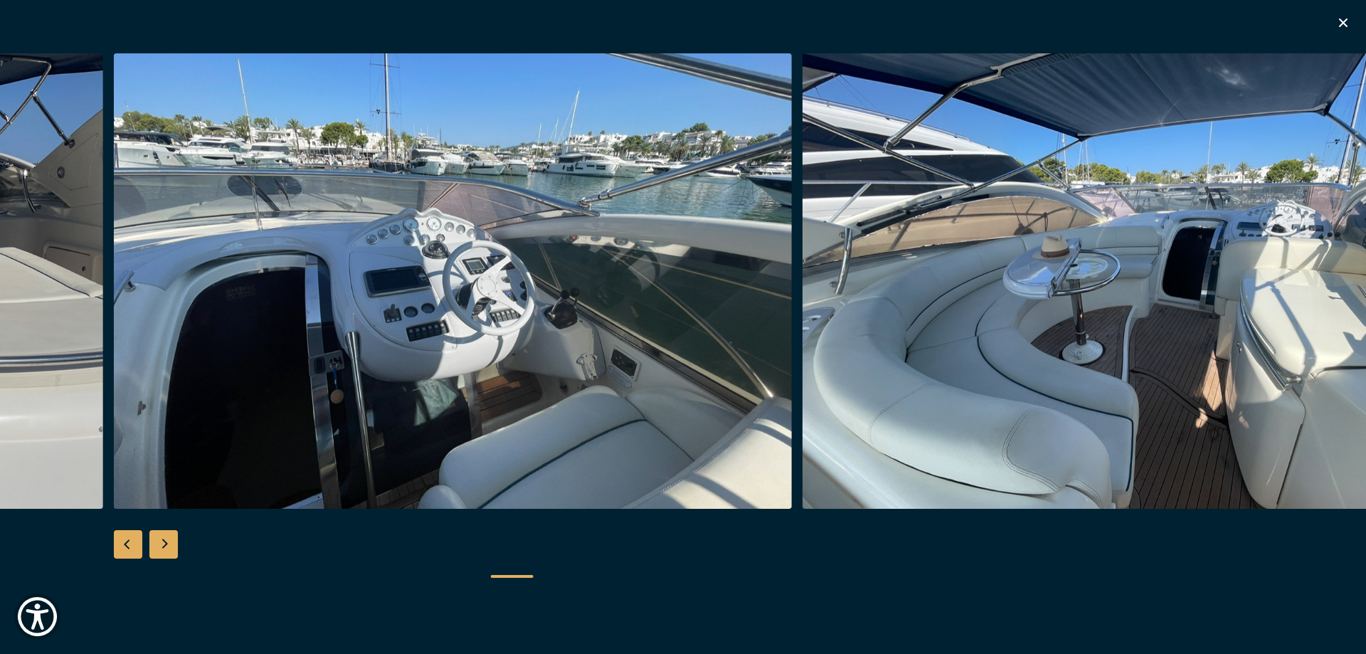
click at [157, 541] on div "Next slide" at bounding box center [163, 544] width 28 height 28
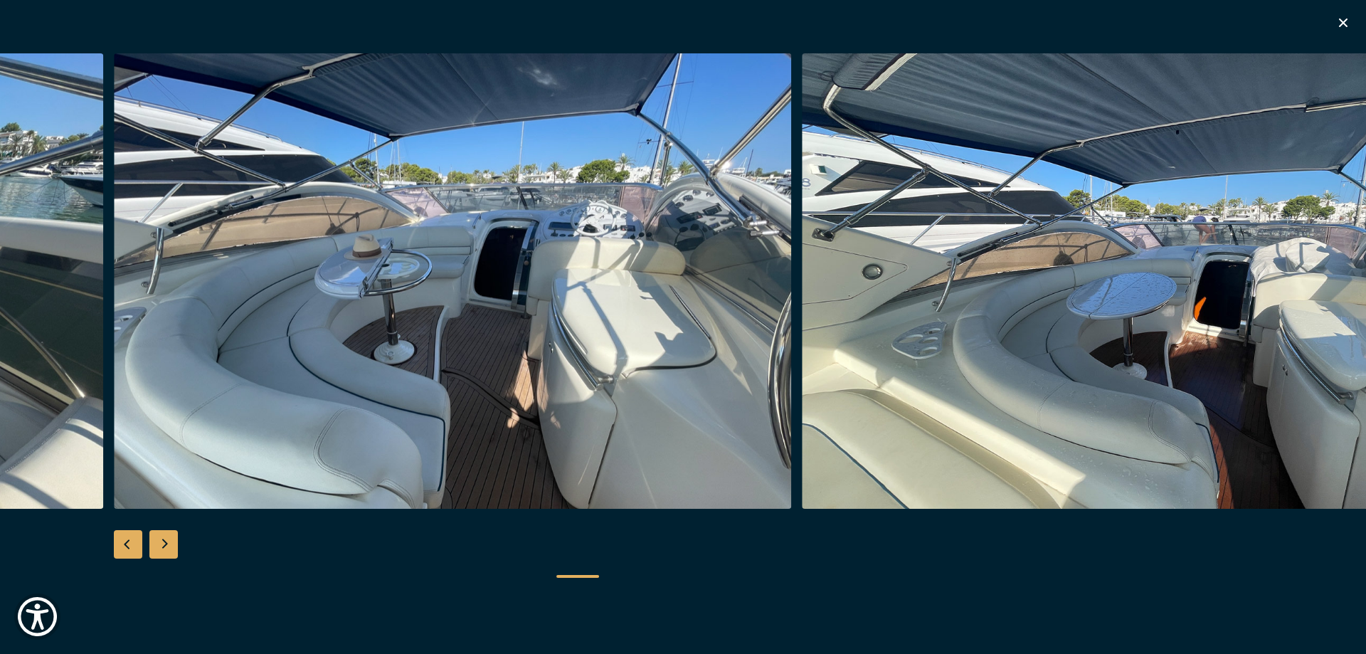
click at [157, 541] on div "Next slide" at bounding box center [163, 544] width 28 height 28
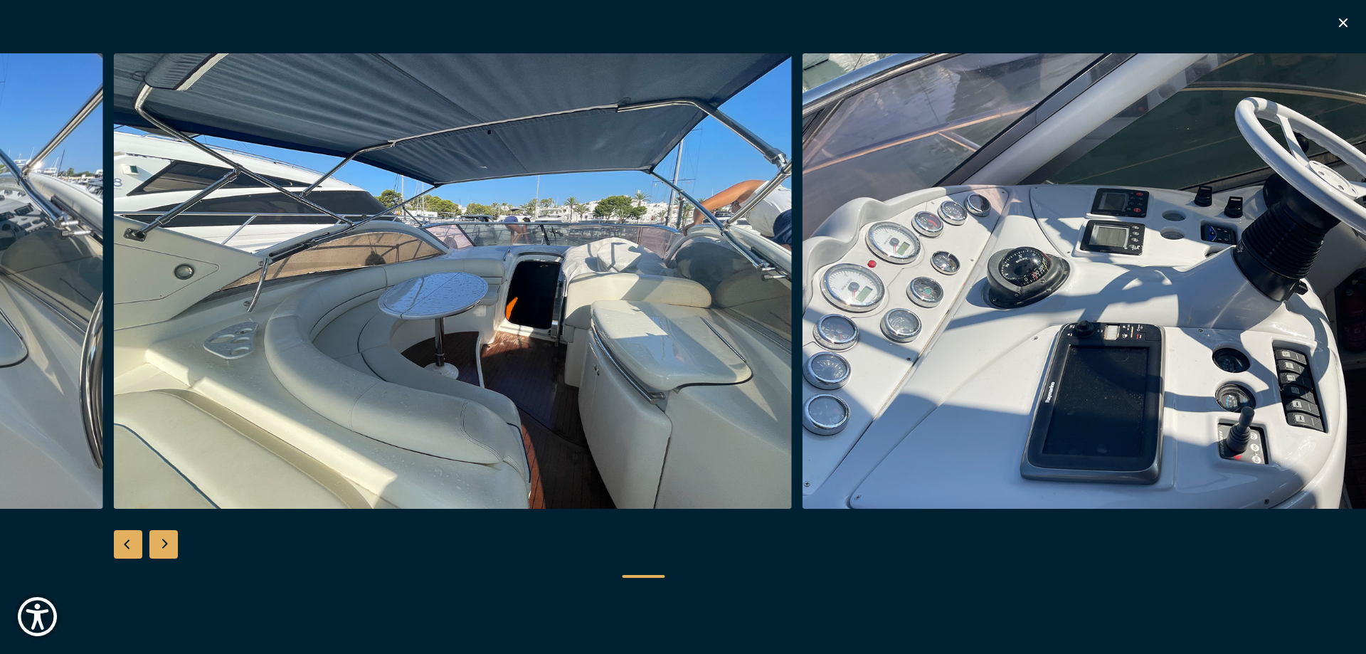
click at [157, 541] on div "Next slide" at bounding box center [163, 544] width 28 height 28
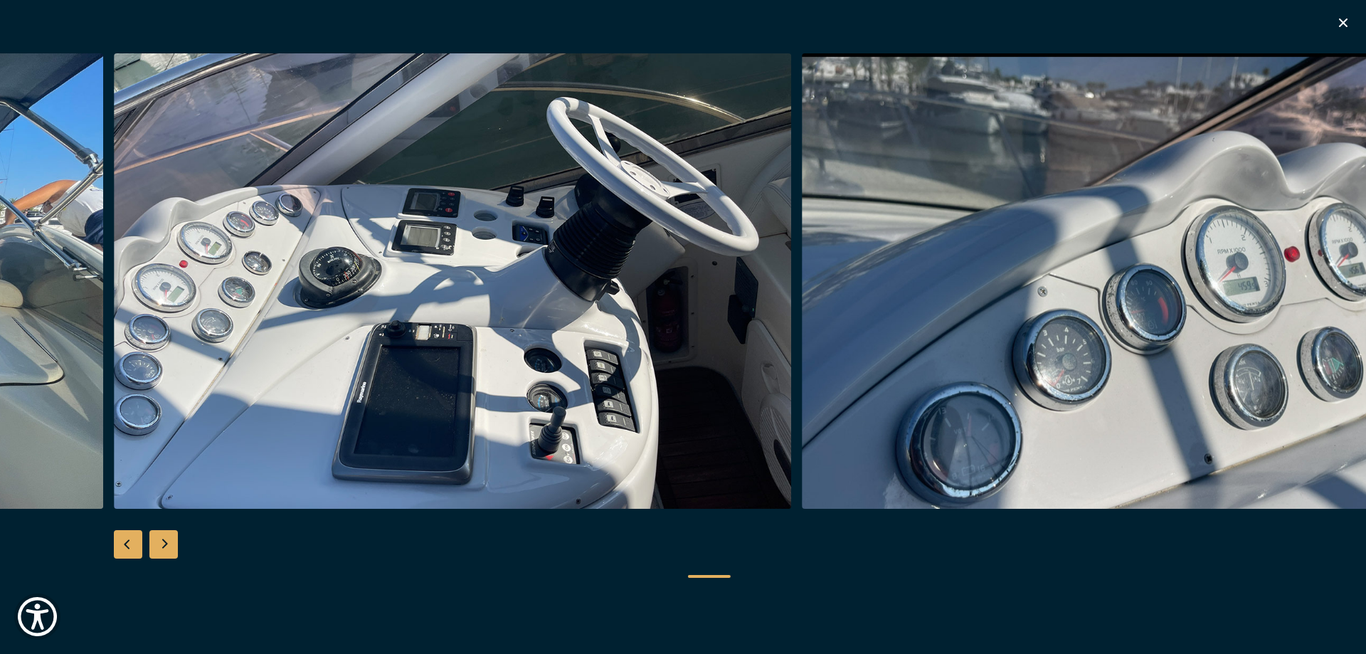
click at [157, 541] on div "Next slide" at bounding box center [163, 544] width 28 height 28
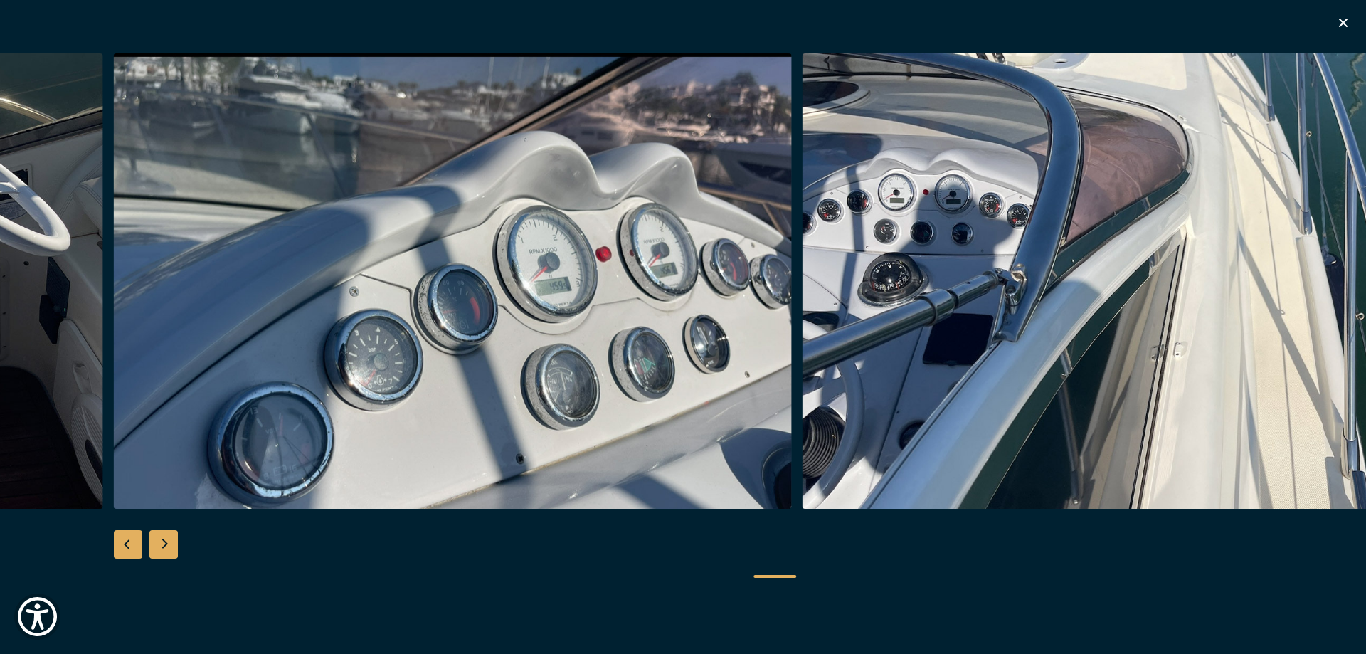
click at [157, 541] on div "Next slide" at bounding box center [163, 544] width 28 height 28
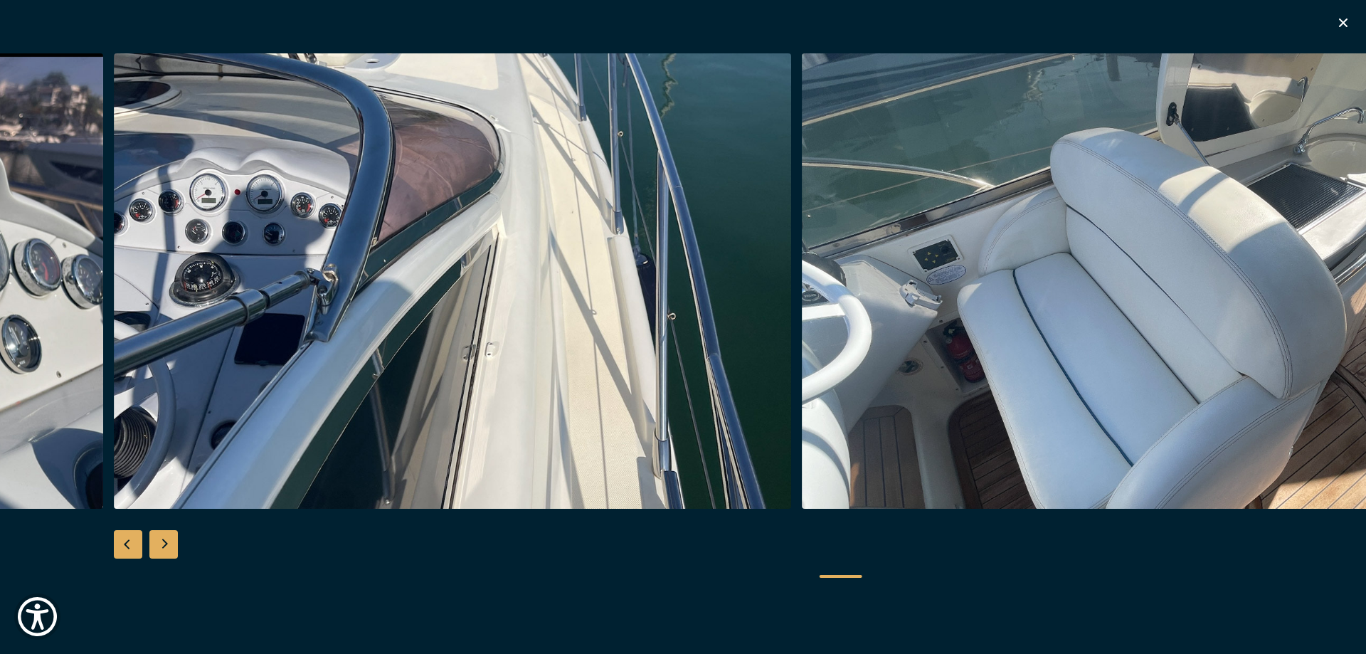
click at [157, 541] on div "Next slide" at bounding box center [163, 544] width 28 height 28
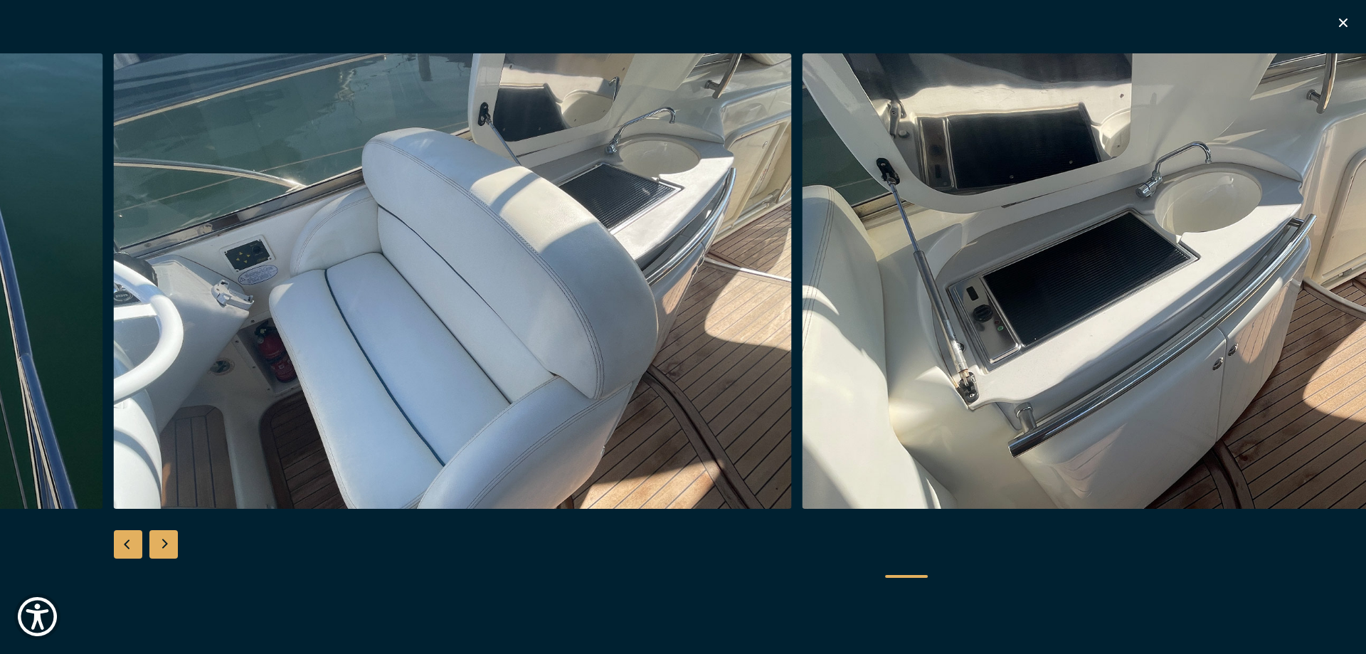
click at [157, 541] on div "Next slide" at bounding box center [163, 544] width 28 height 28
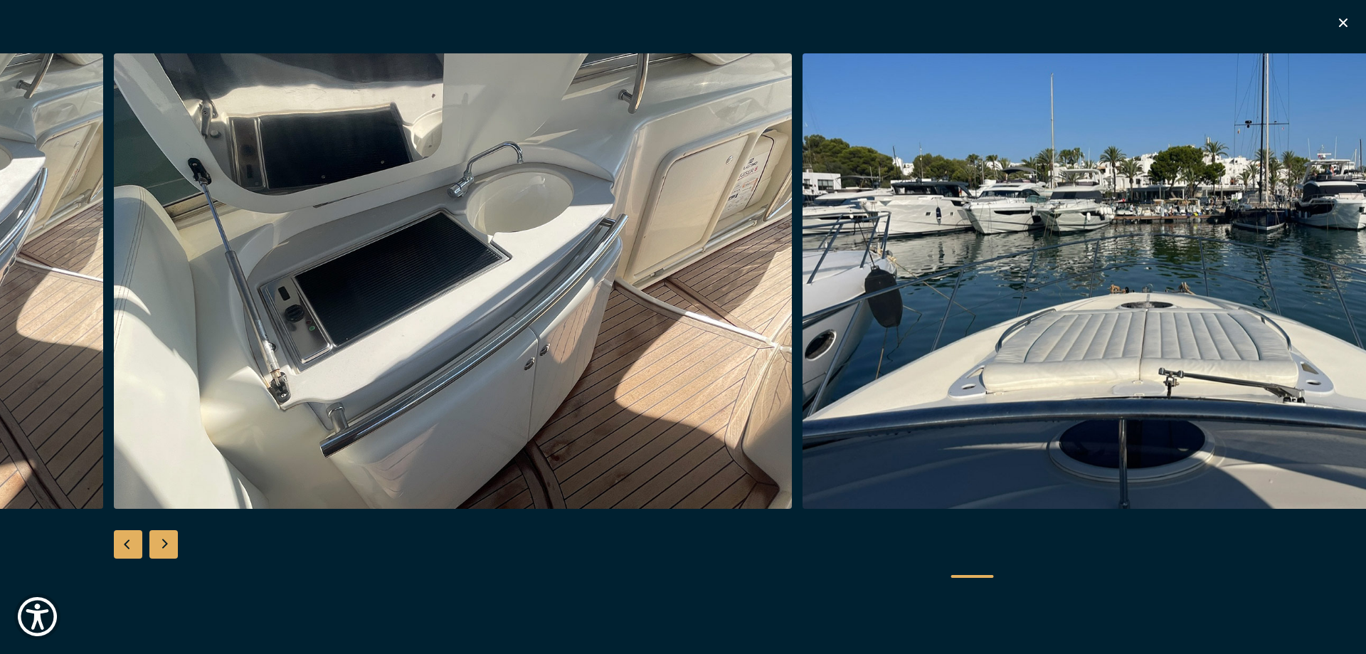
click at [157, 541] on div "Next slide" at bounding box center [163, 544] width 28 height 28
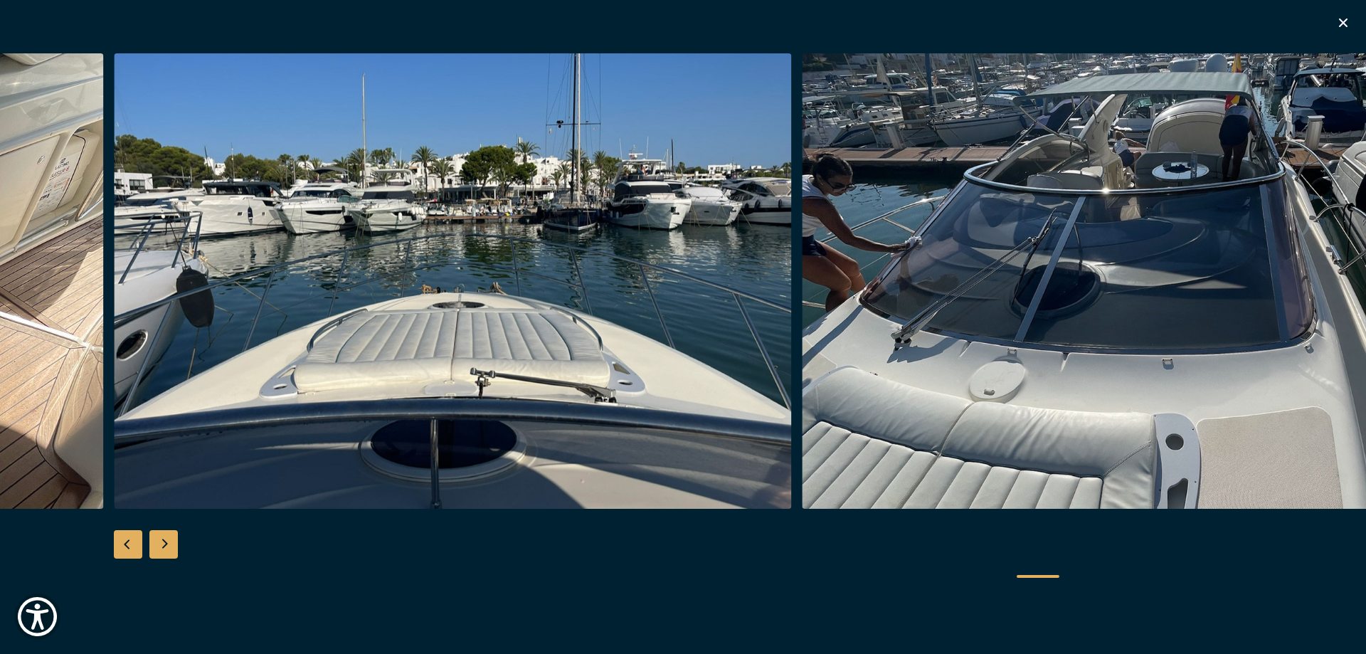
click at [157, 541] on div "Next slide" at bounding box center [163, 544] width 28 height 28
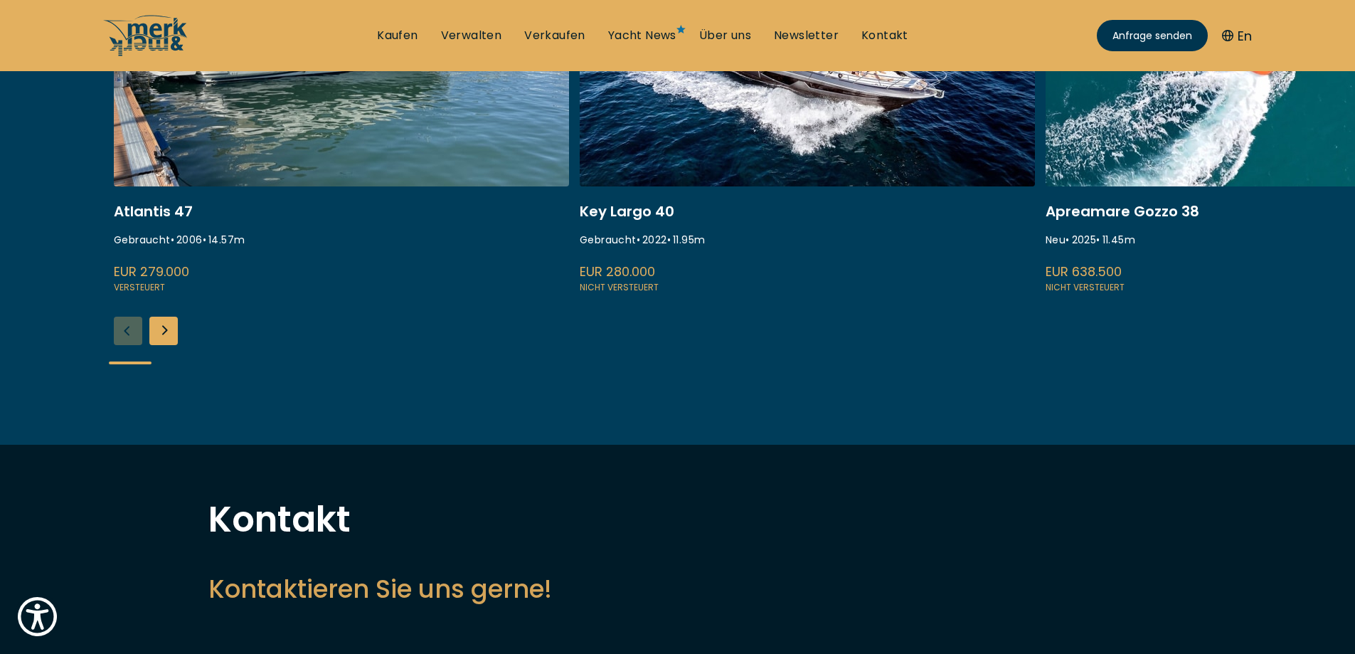
scroll to position [427, 0]
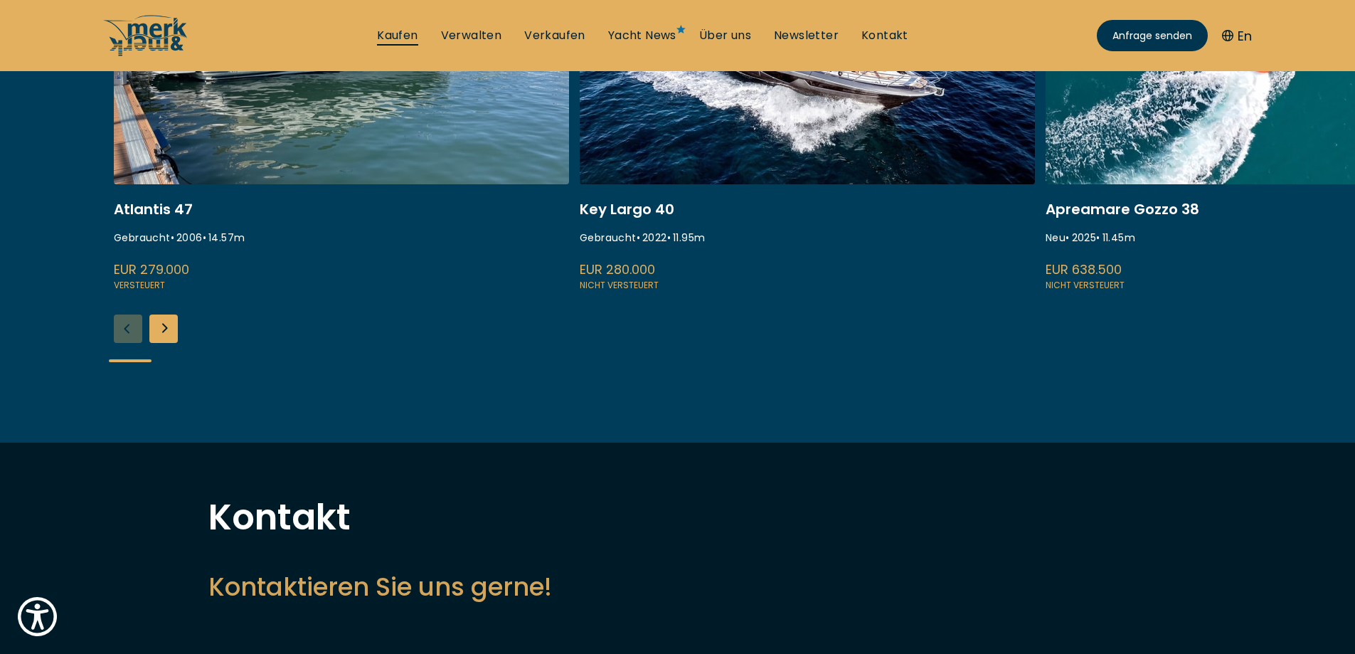
click at [395, 31] on link "Kaufen" at bounding box center [397, 36] width 41 height 16
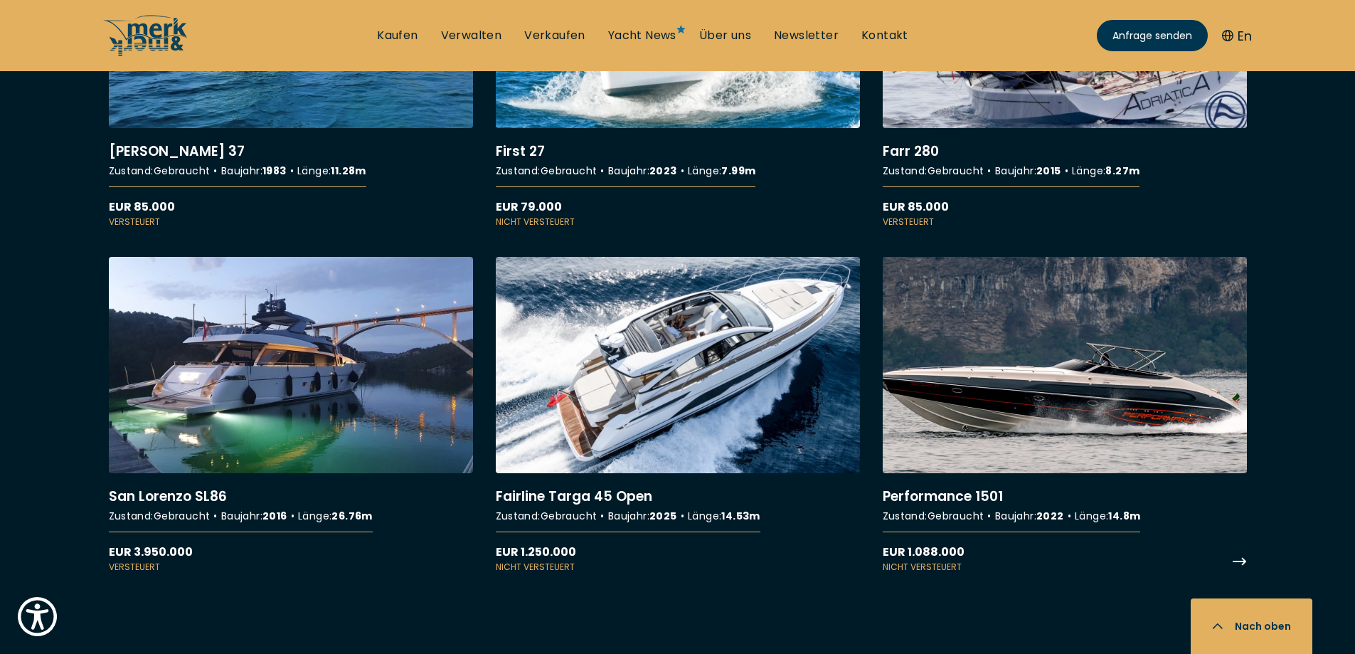
scroll to position [2916, 0]
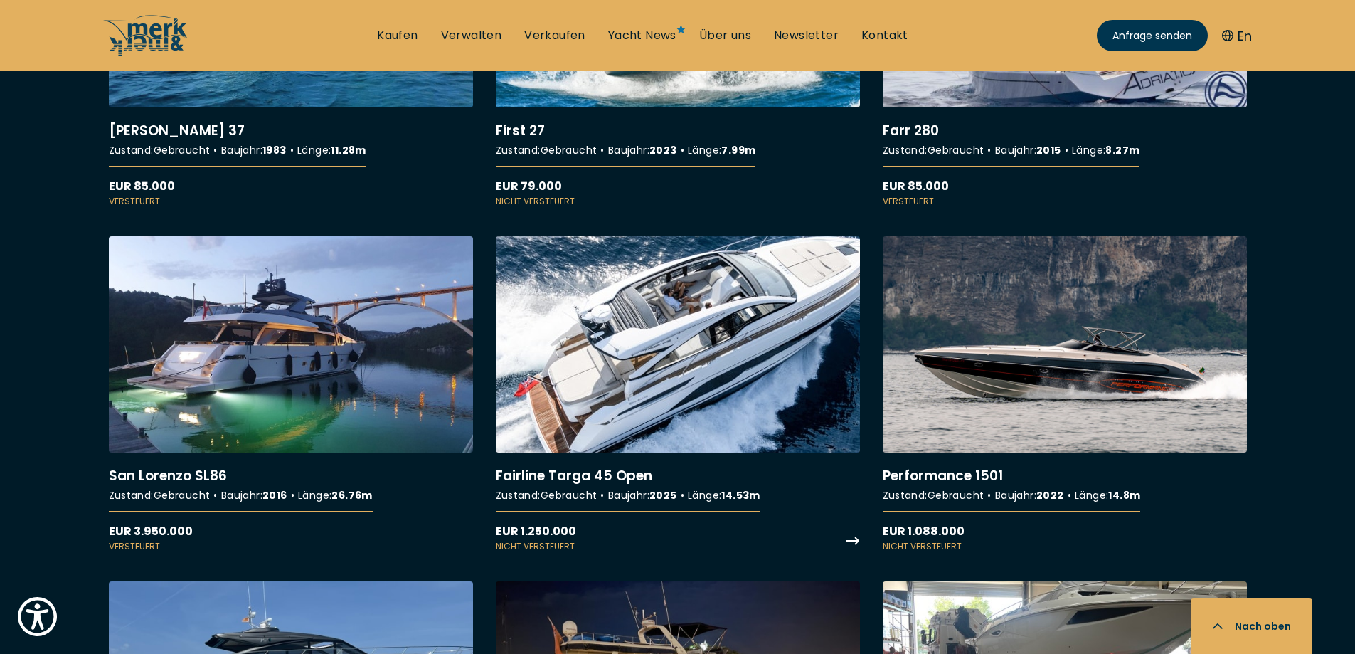
click at [709, 339] on link "More details about Fairline Targa 45 Open" at bounding box center [678, 394] width 364 height 317
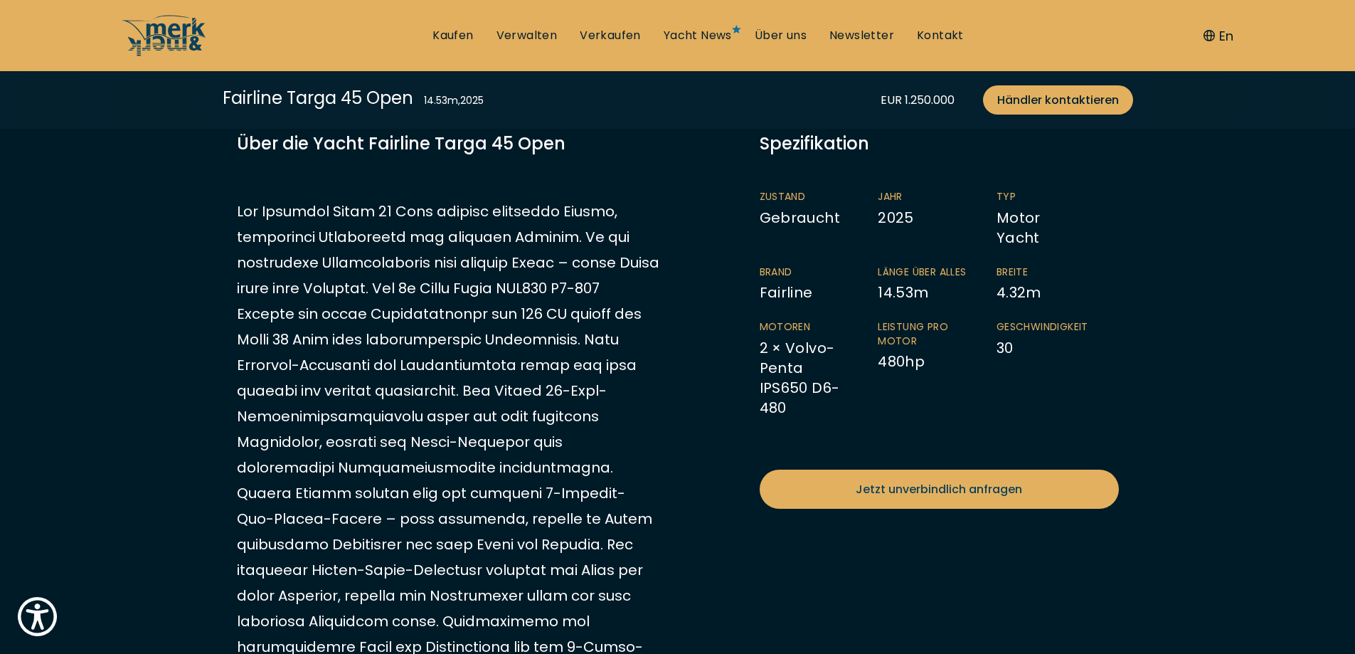
scroll to position [356, 0]
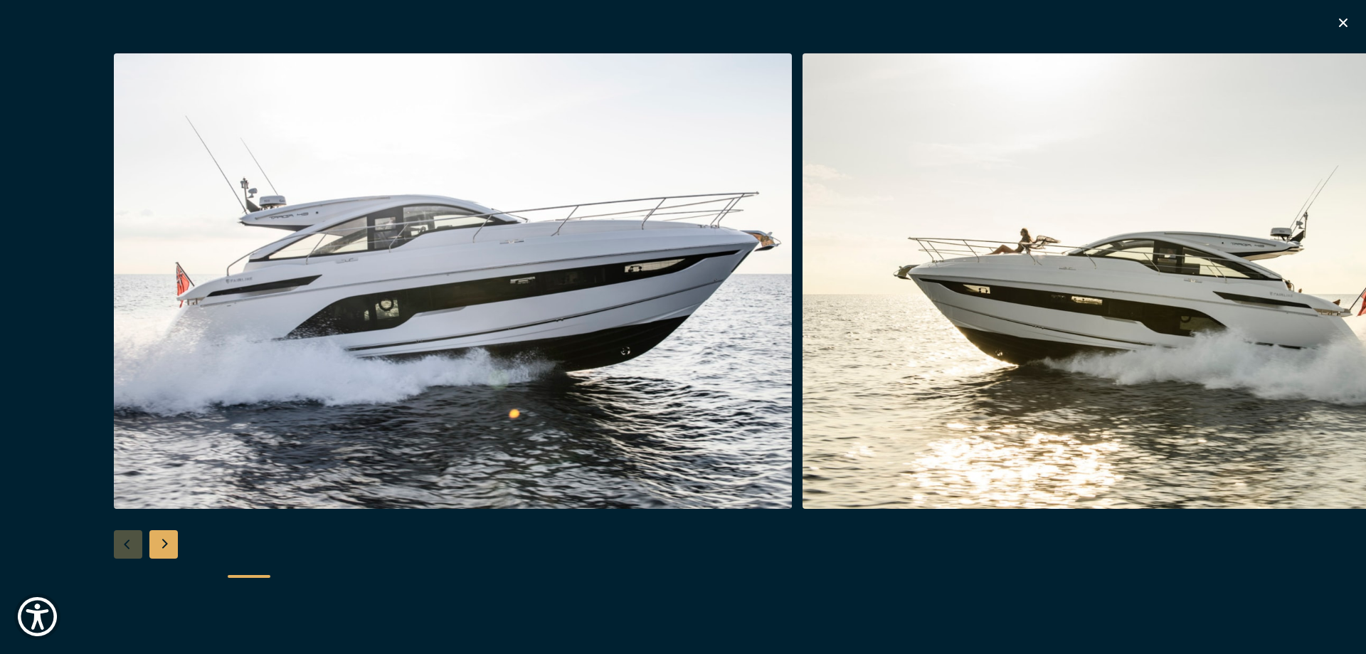
click at [156, 548] on div "Next slide" at bounding box center [163, 544] width 28 height 28
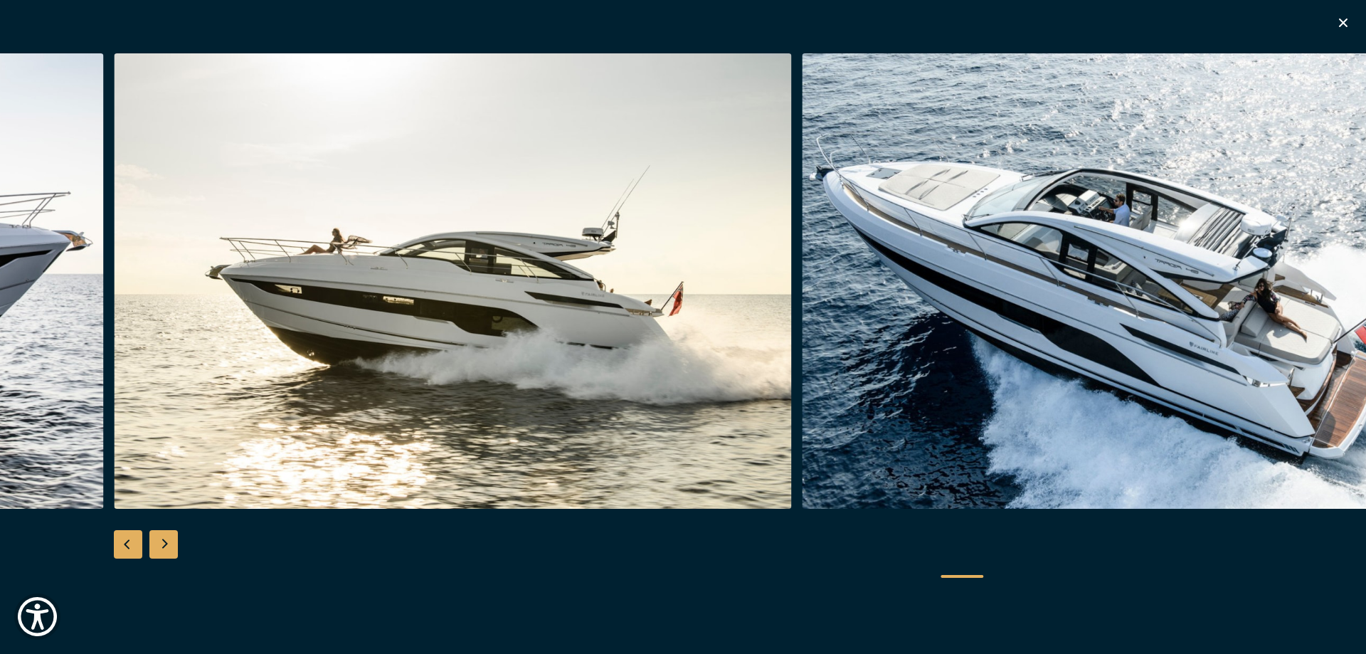
click at [156, 548] on div "Next slide" at bounding box center [163, 544] width 28 height 28
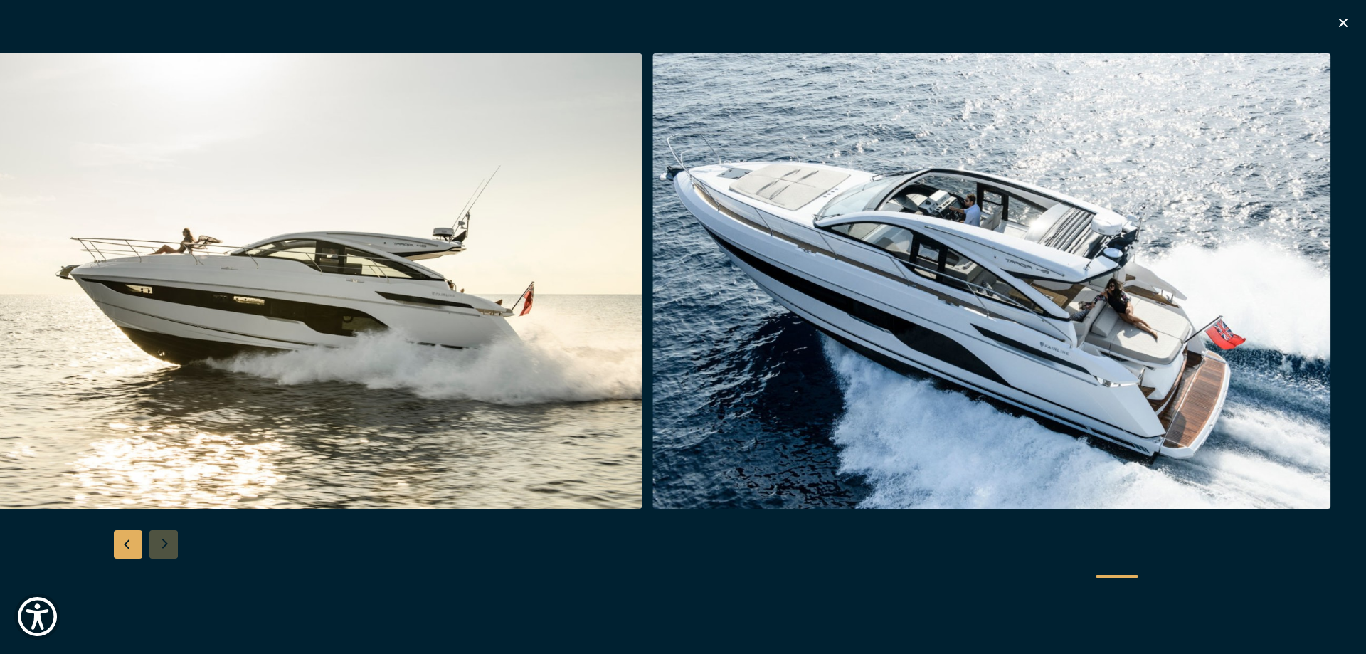
click at [349, 512] on div at bounding box center [683, 327] width 1366 height 548
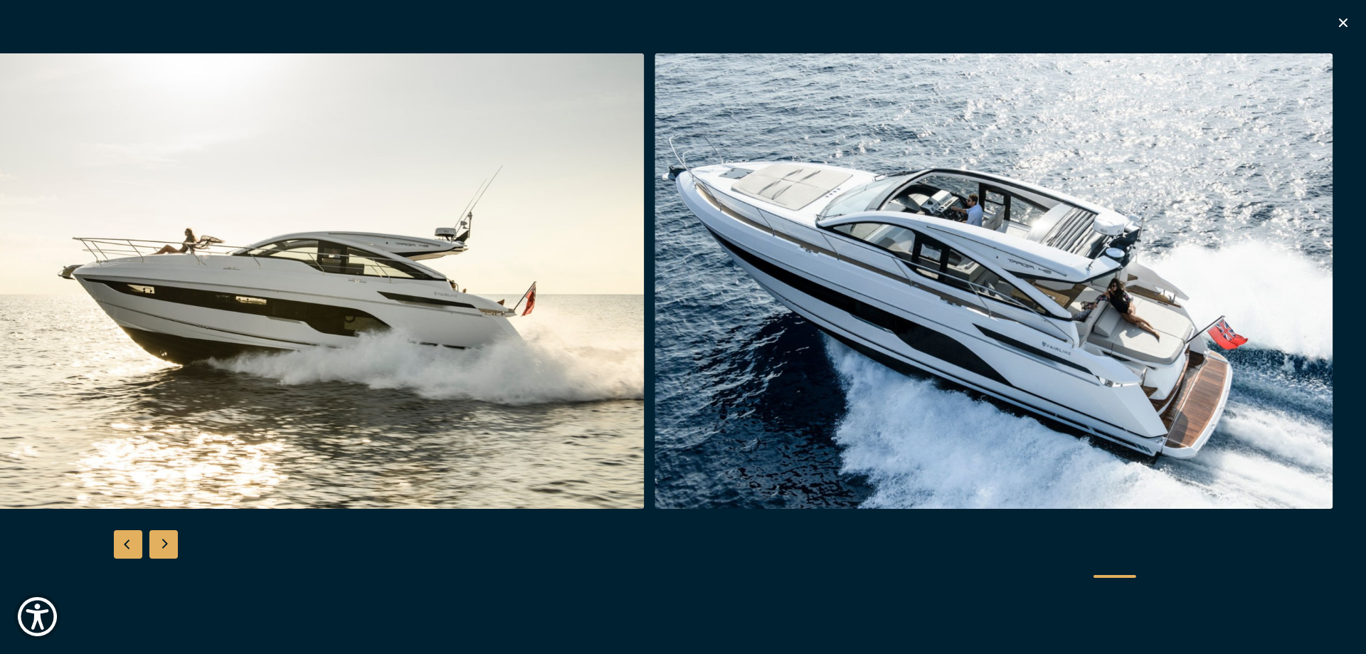
click at [156, 540] on div "Next slide" at bounding box center [163, 544] width 28 height 28
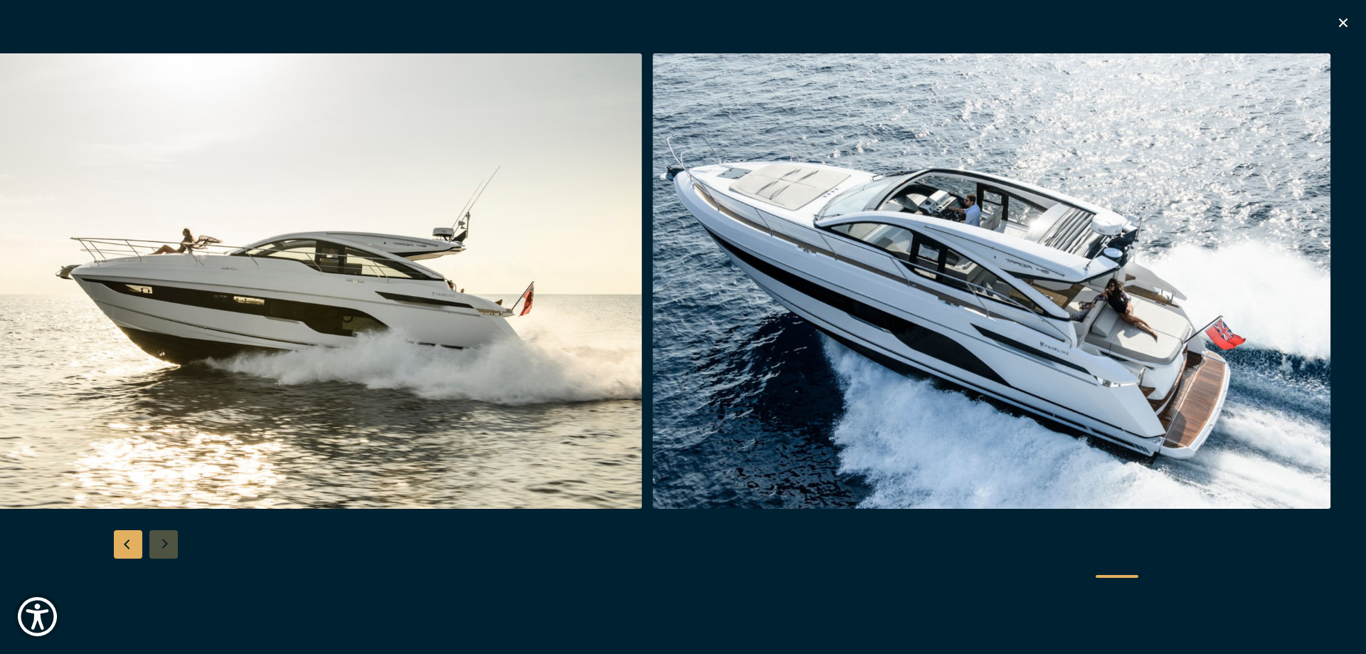
click at [156, 540] on div at bounding box center [683, 327] width 1366 height 548
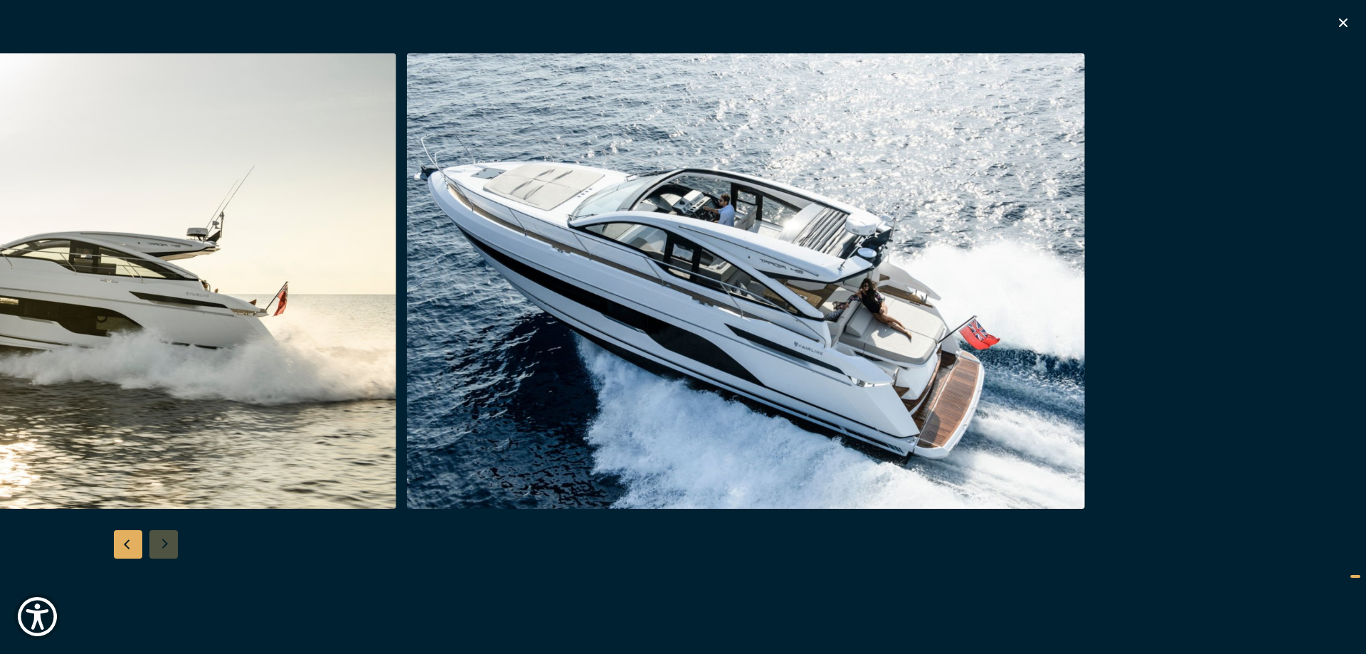
click at [446, 418] on img "button" at bounding box center [746, 280] width 678 height 455
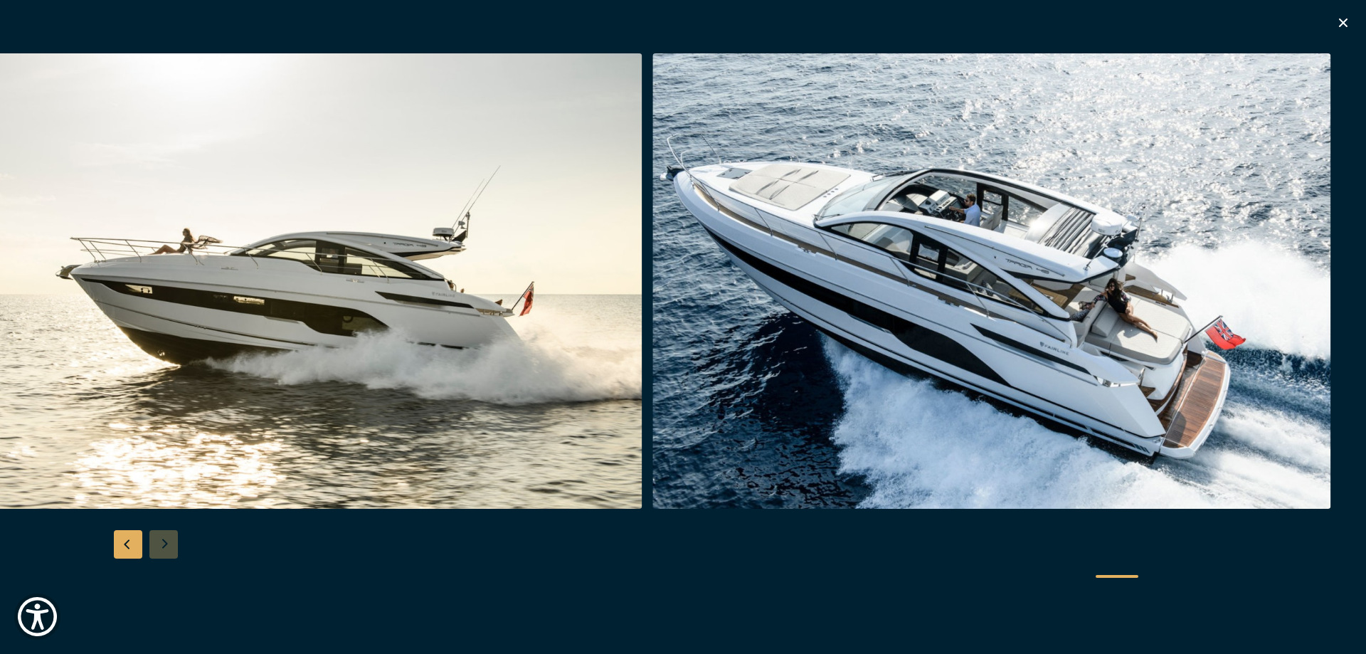
click at [1349, 21] on icon "button" at bounding box center [1342, 22] width 17 height 17
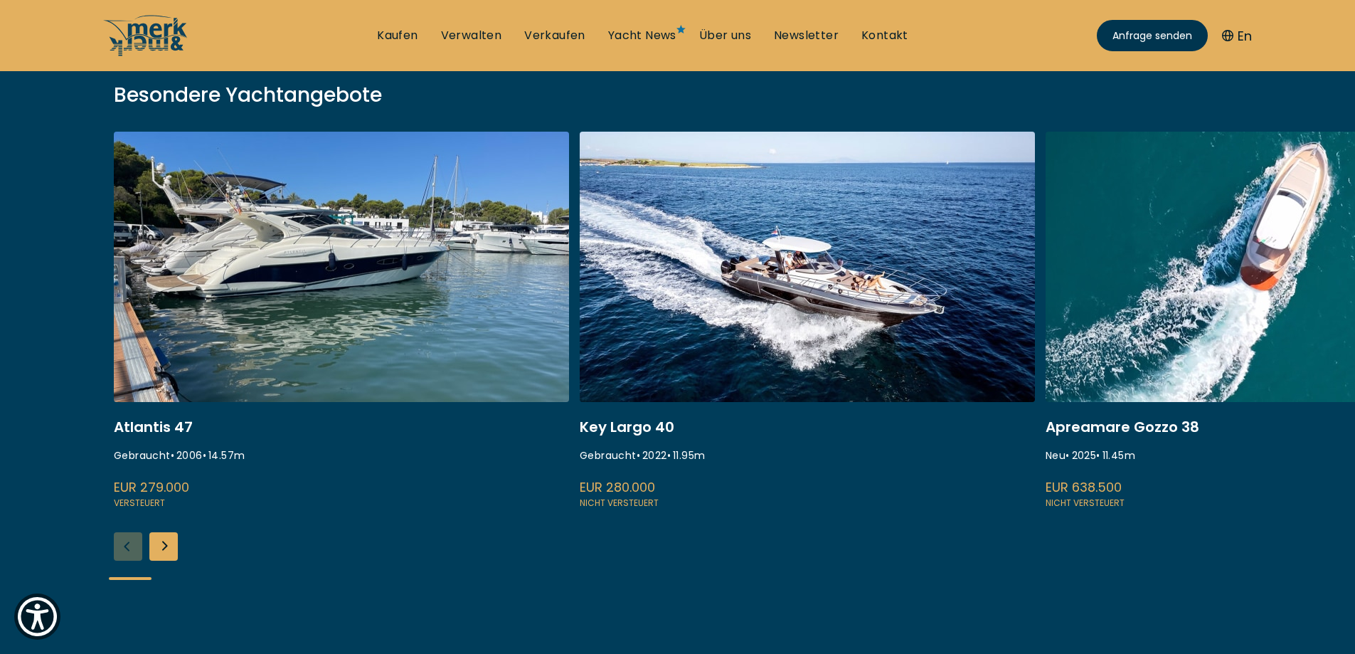
scroll to position [206, 0]
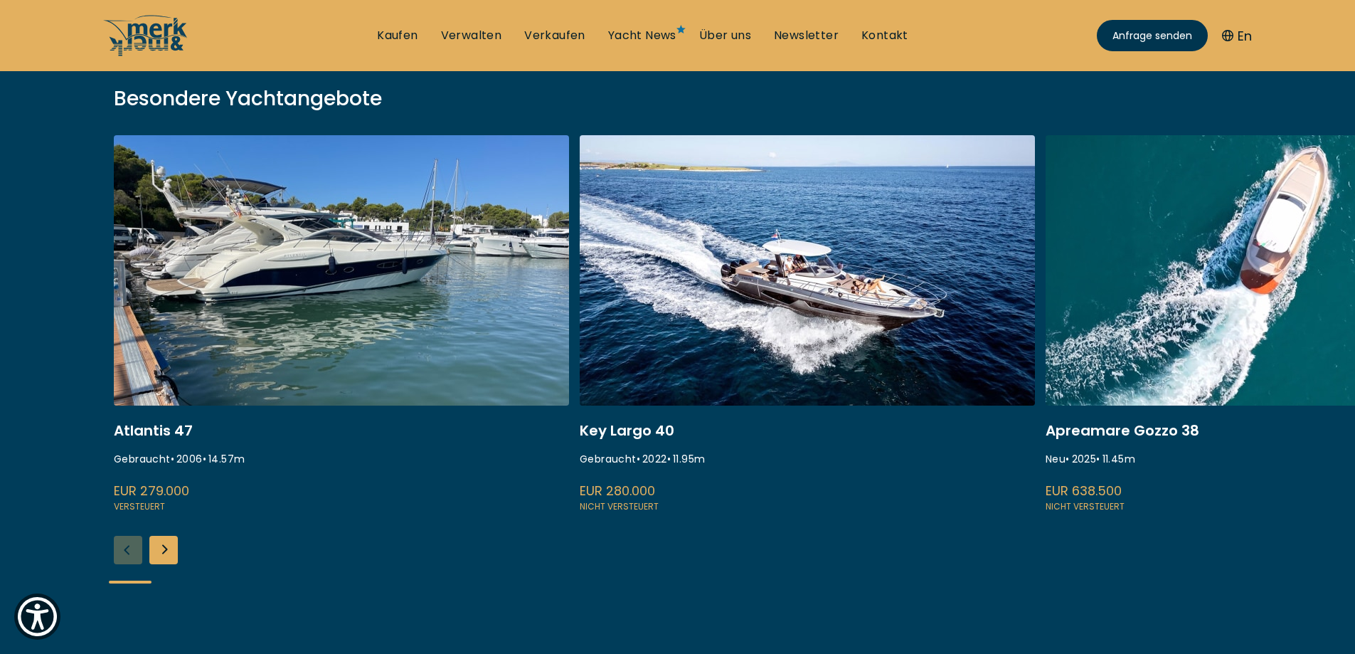
click at [159, 561] on div "Next slide" at bounding box center [163, 550] width 28 height 28
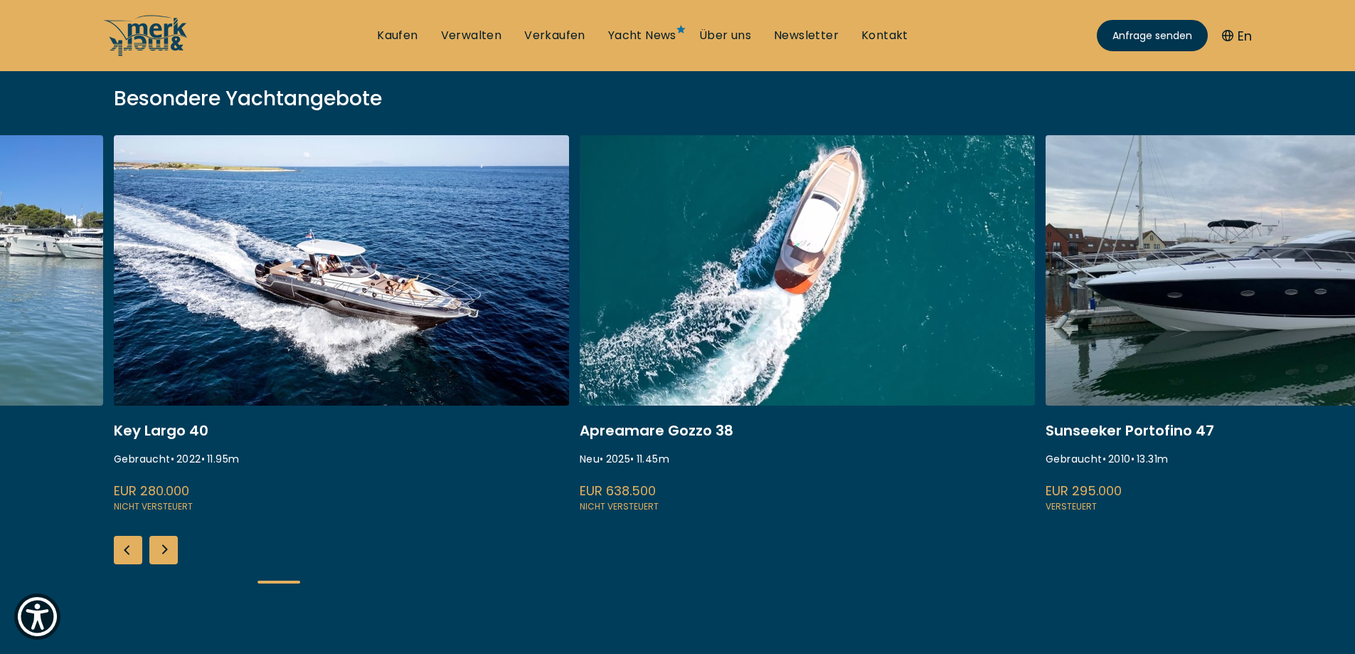
click at [162, 553] on div "Next slide" at bounding box center [163, 550] width 28 height 28
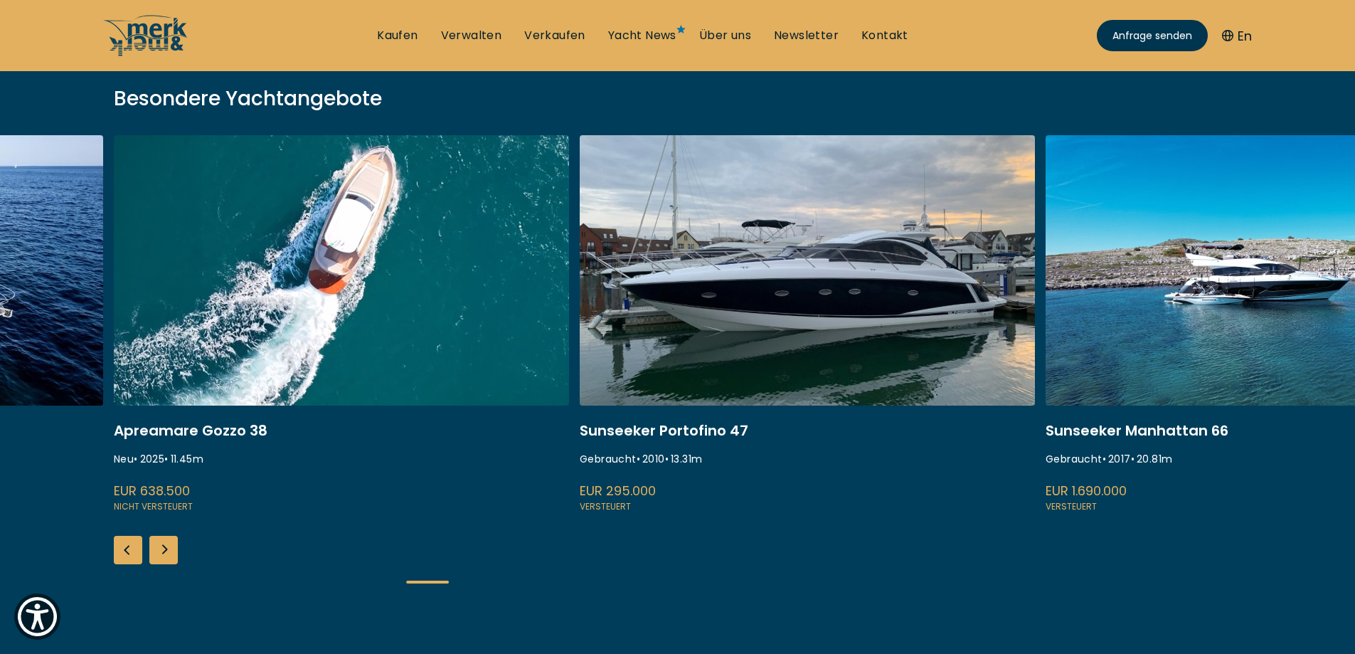
click at [162, 553] on div "Next slide" at bounding box center [163, 550] width 28 height 28
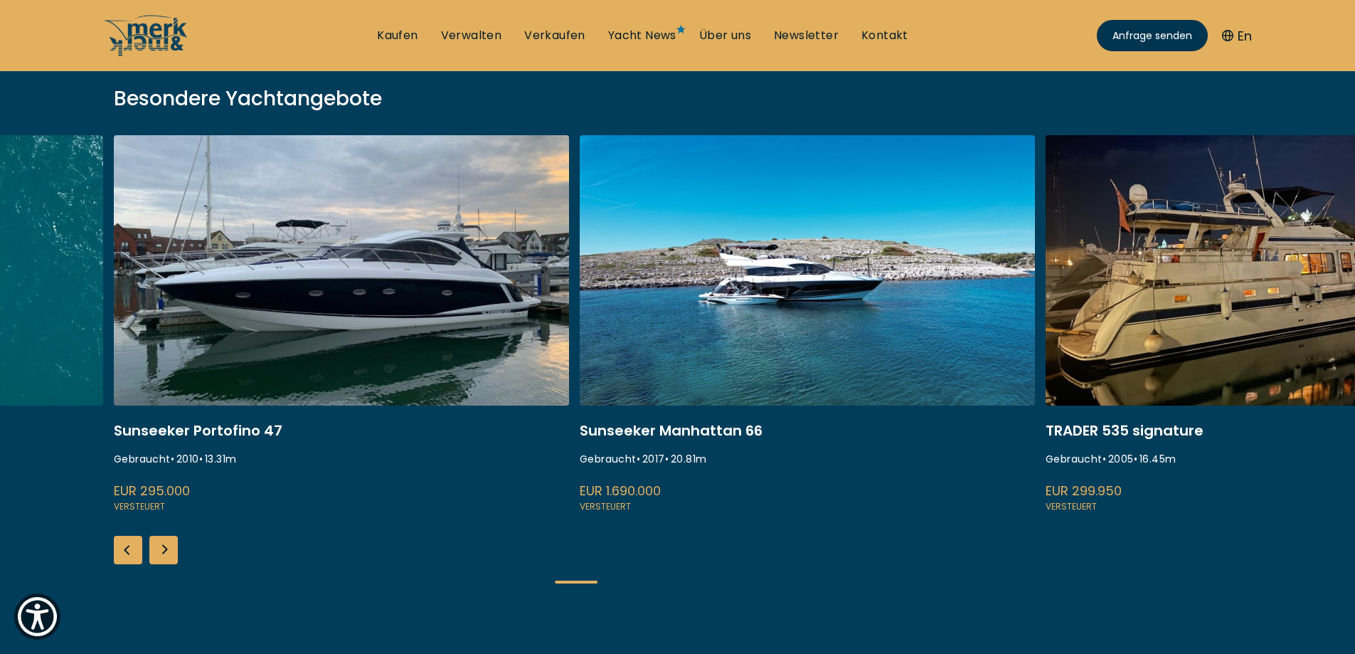
click at [162, 553] on div "Next slide" at bounding box center [163, 550] width 28 height 28
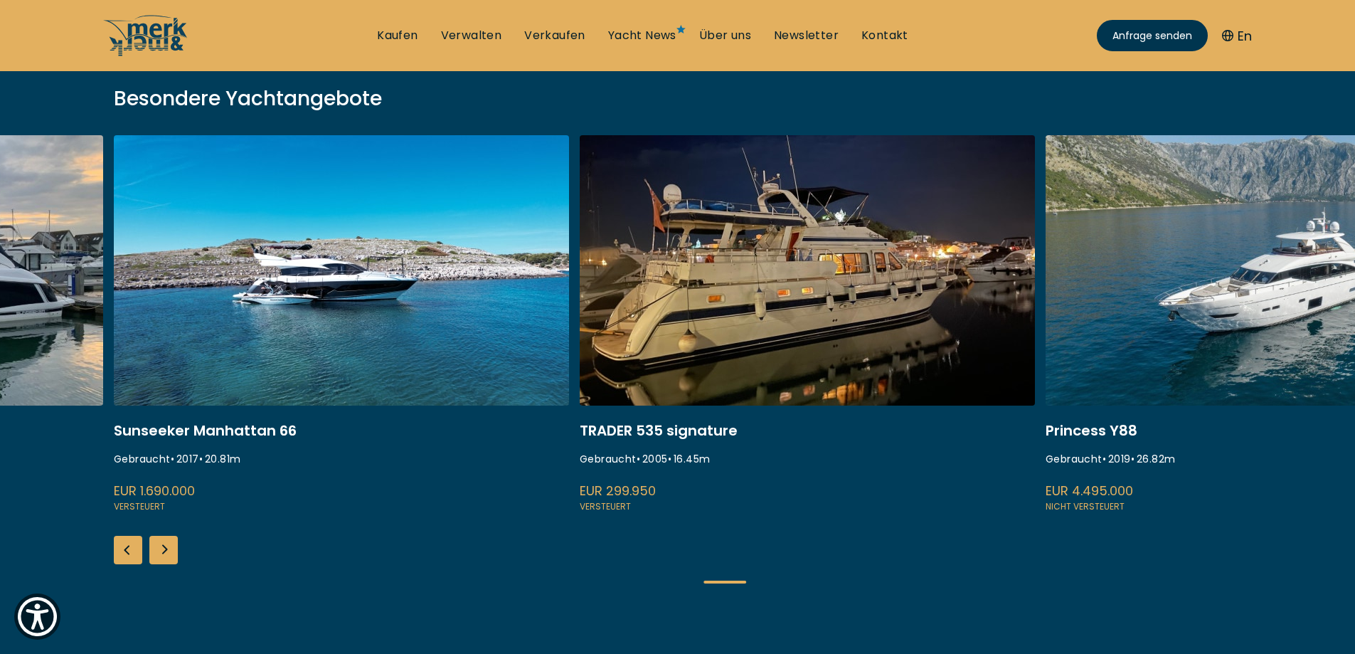
click at [162, 553] on div "Next slide" at bounding box center [163, 550] width 28 height 28
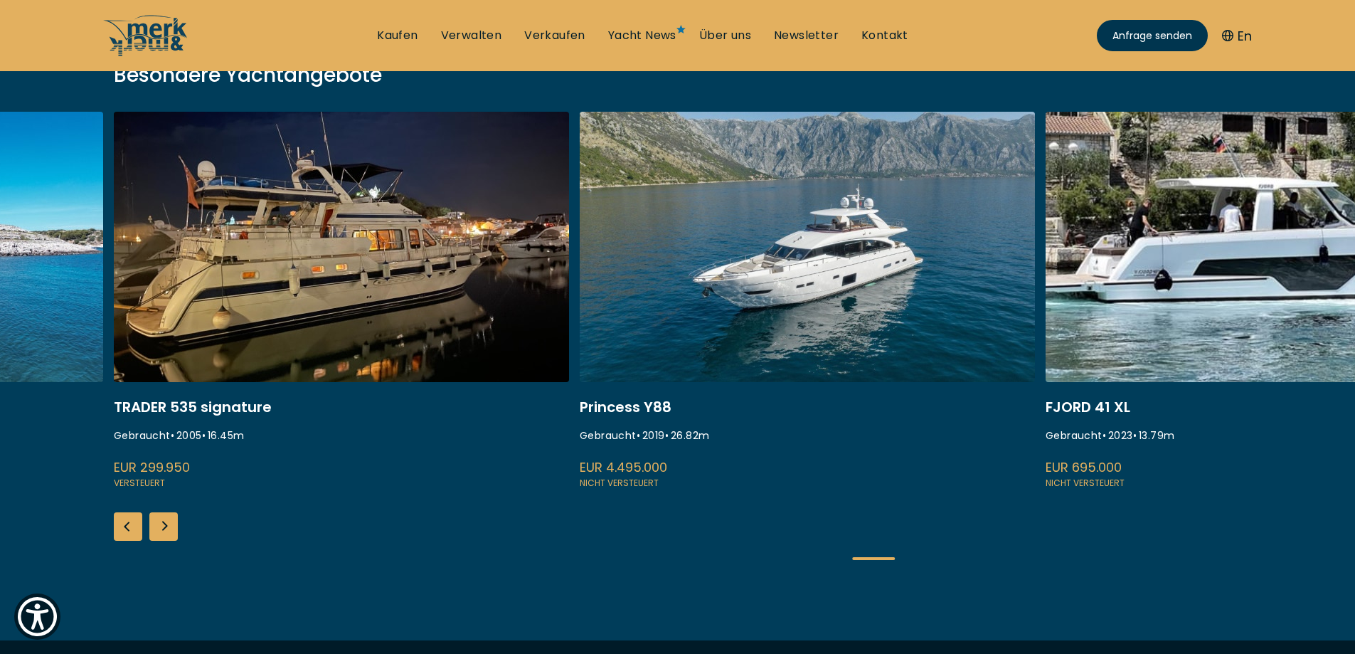
scroll to position [561, 0]
